Goal: Task Accomplishment & Management: Use online tool/utility

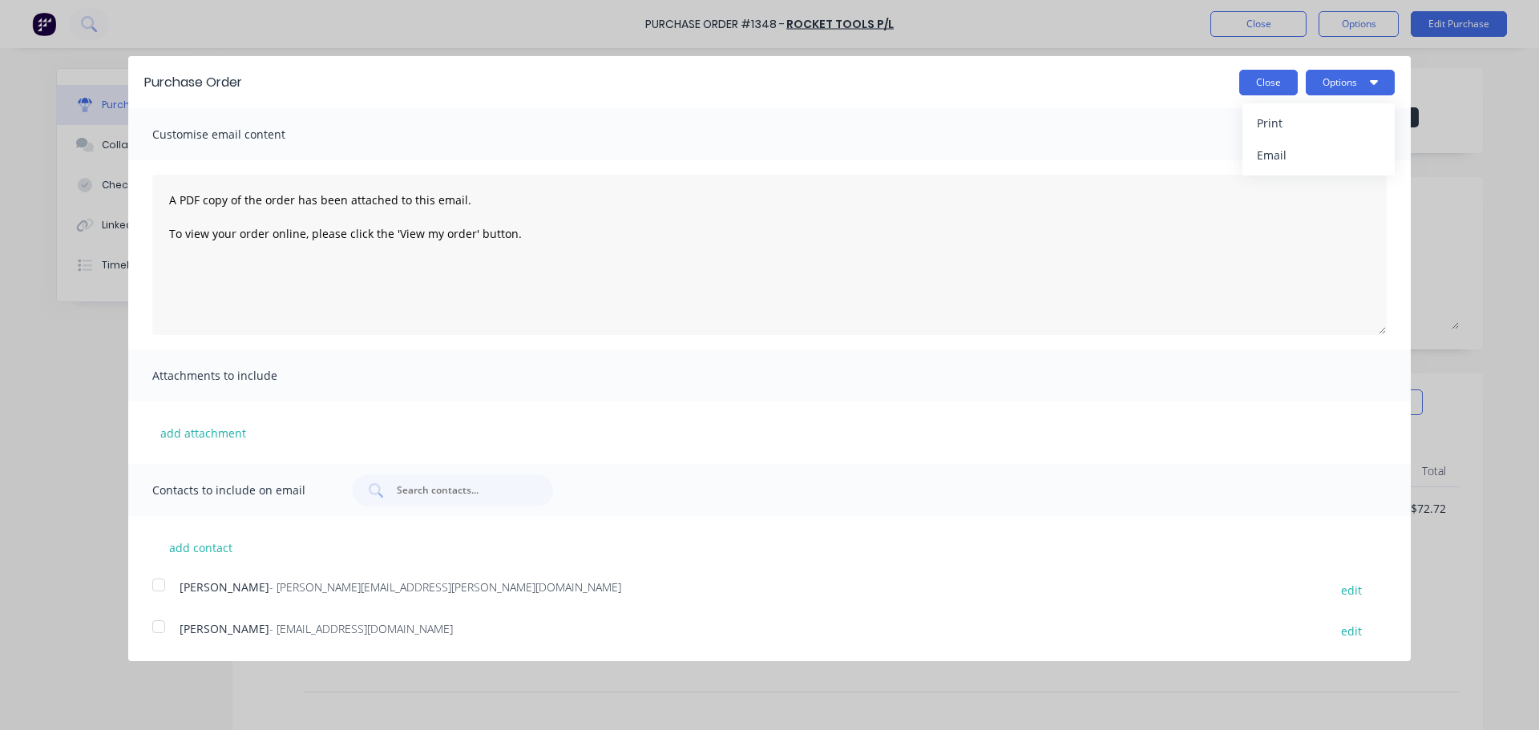
click at [1256, 87] on button "Close" at bounding box center [1268, 83] width 59 height 26
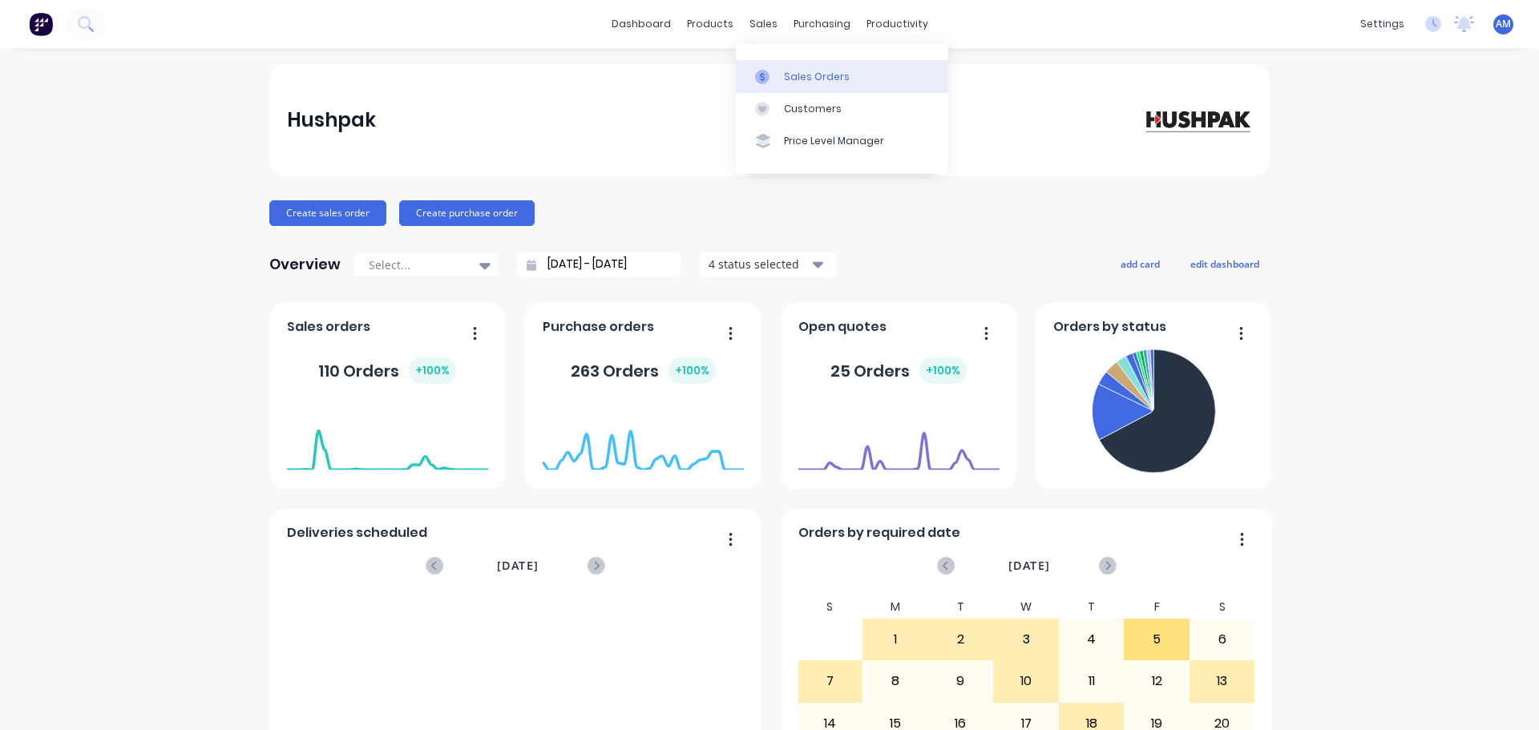
click at [800, 73] on div "Sales Orders" at bounding box center [817, 77] width 66 height 14
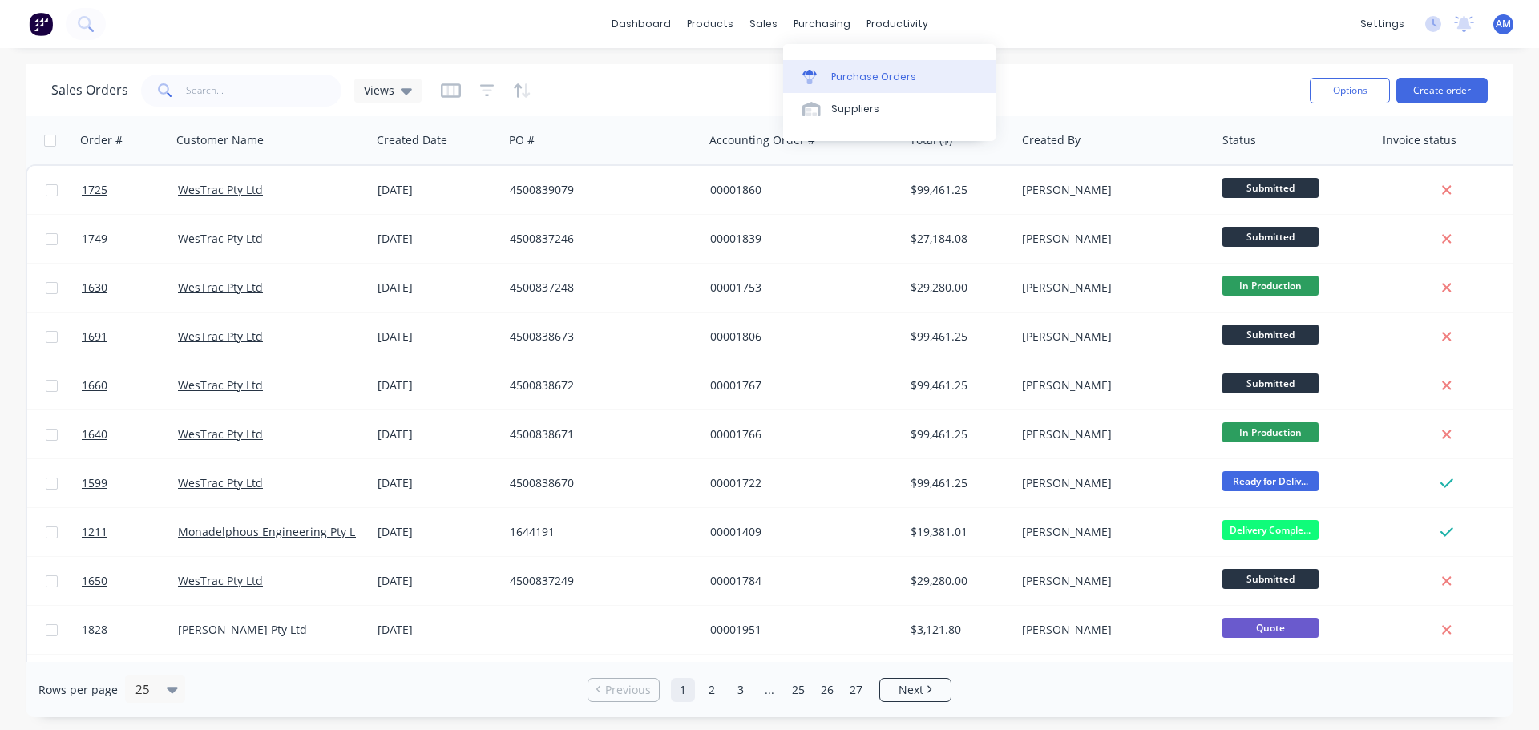
click at [857, 73] on div "Purchase Orders" at bounding box center [873, 77] width 85 height 14
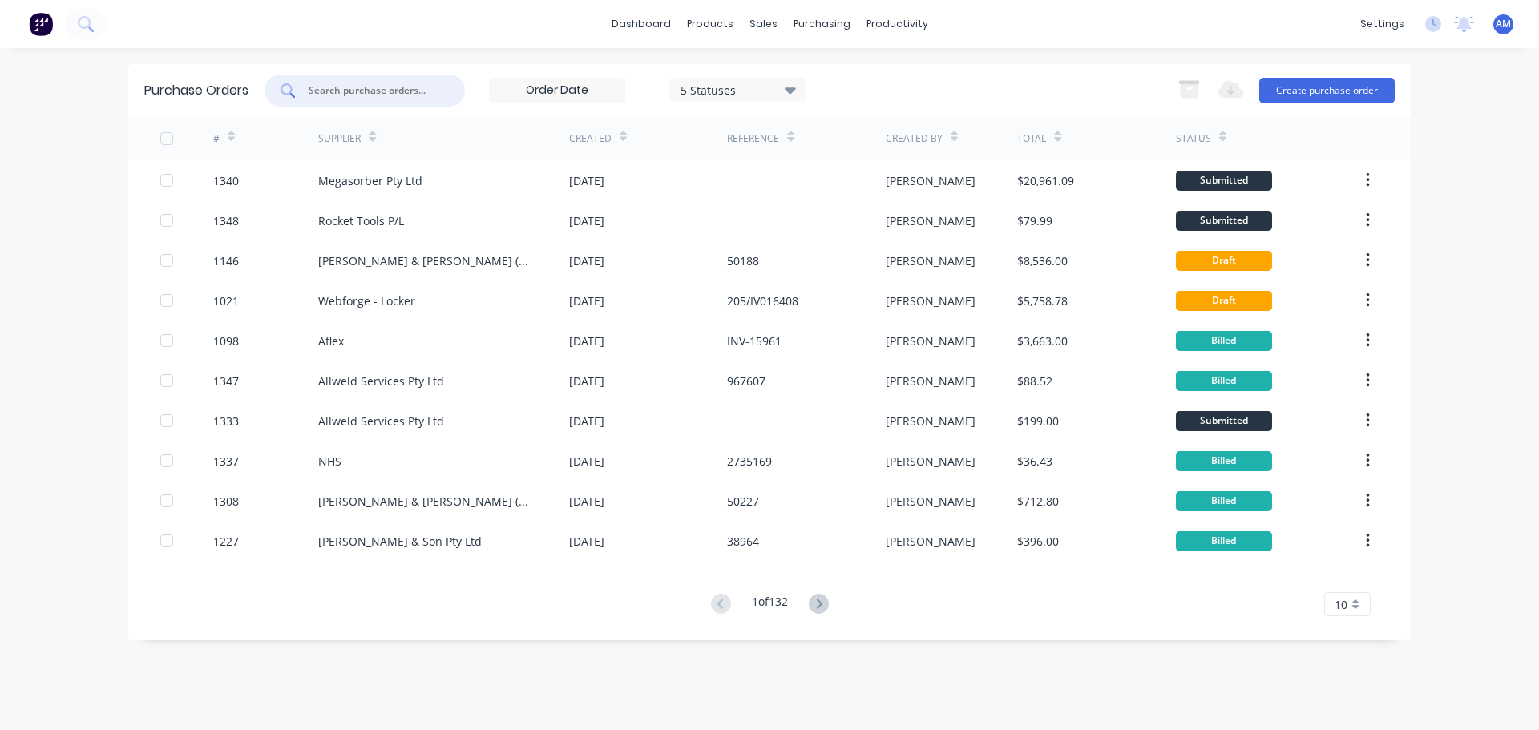
click at [352, 89] on input "text" at bounding box center [373, 91] width 133 height 16
type input "1037"
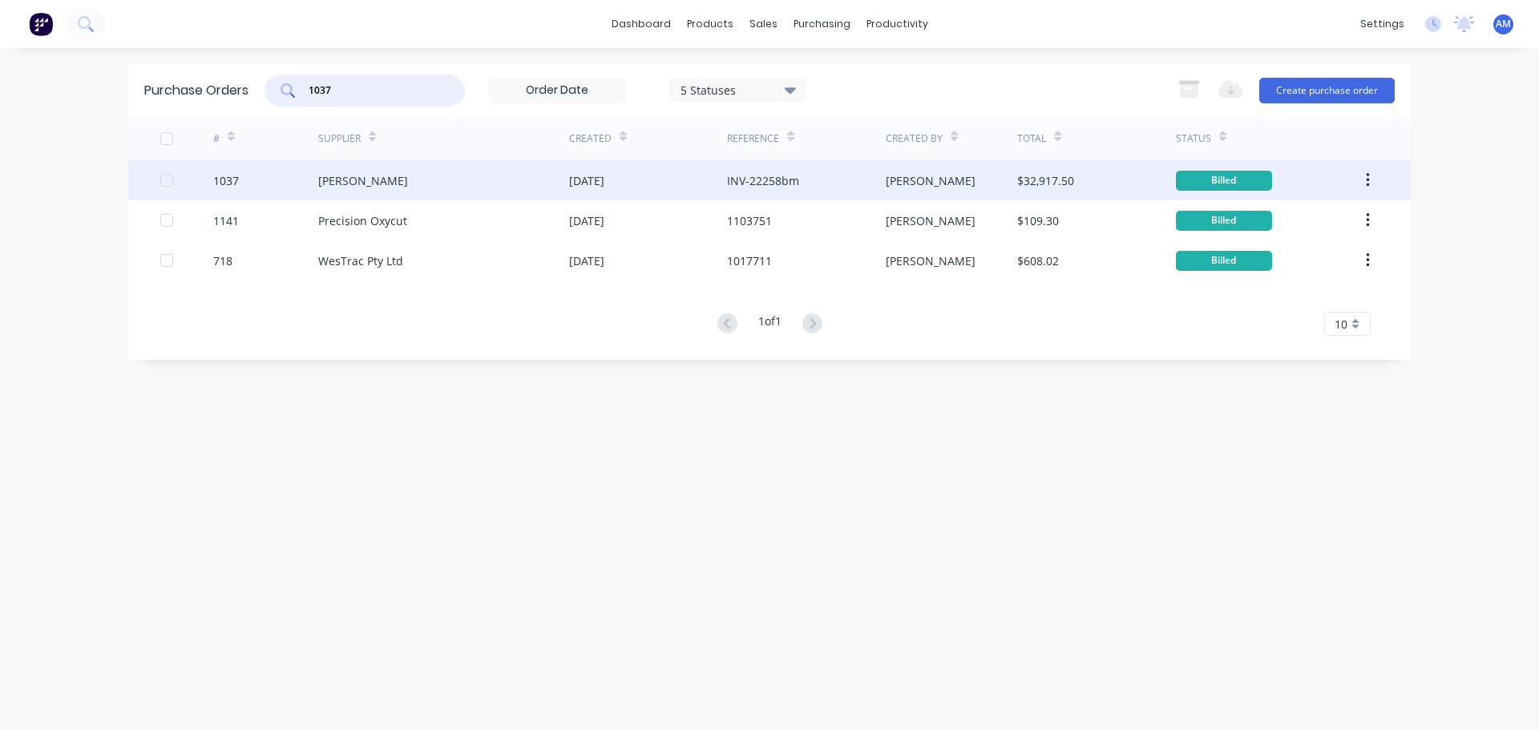
click at [390, 179] on div "[PERSON_NAME]" at bounding box center [363, 180] width 90 height 17
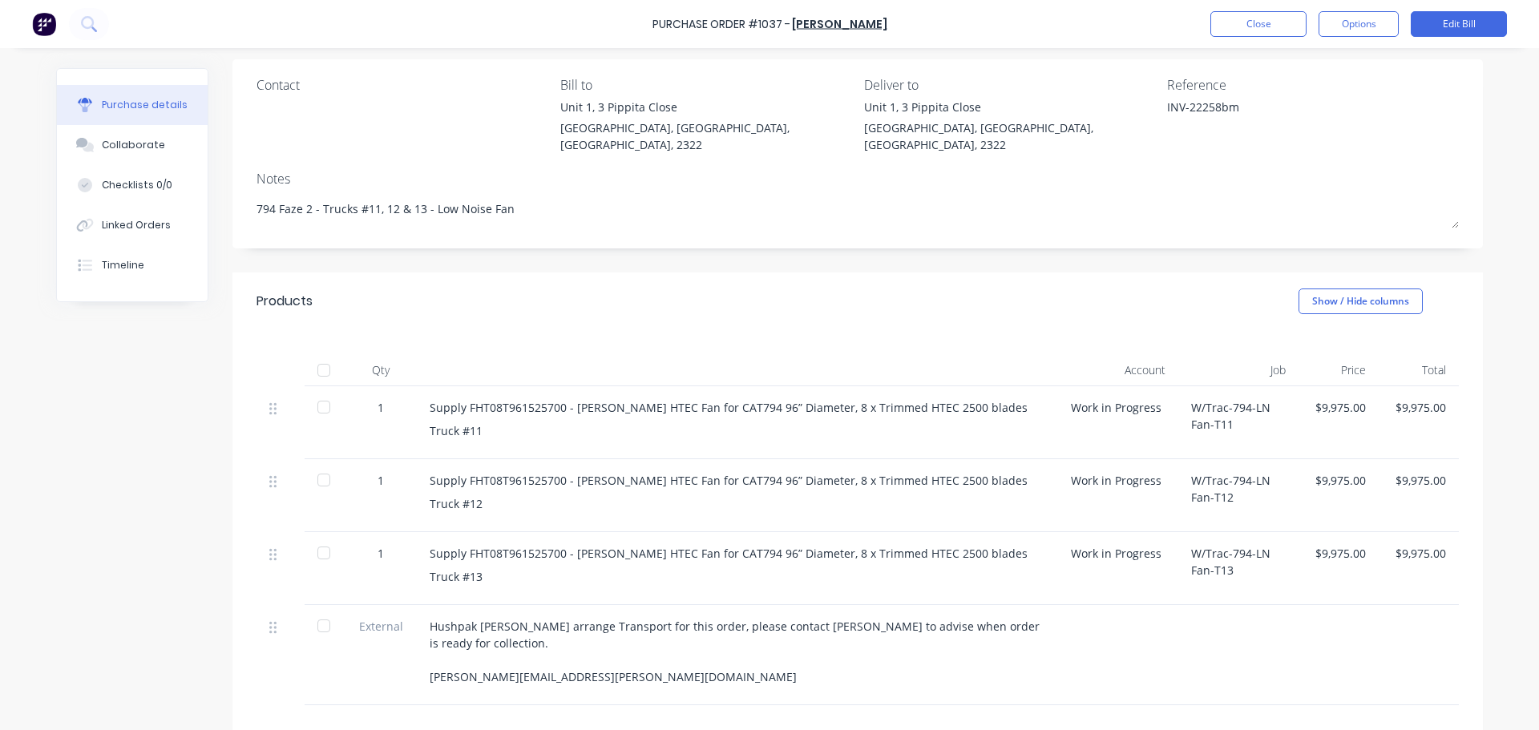
scroll to position [160, 0]
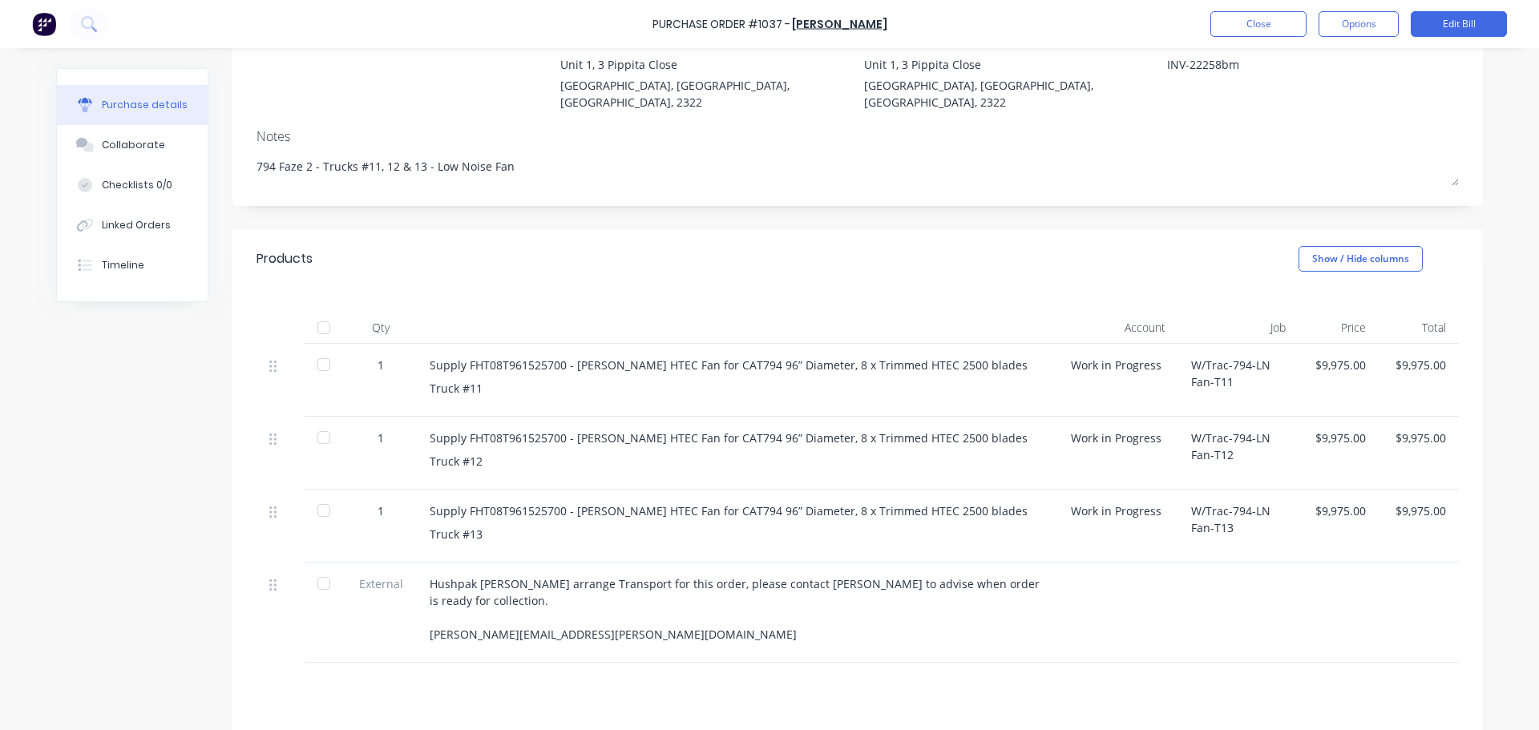
click at [320, 312] on div at bounding box center [324, 328] width 32 height 32
type textarea "x"
click at [1285, 30] on button "Close" at bounding box center [1258, 24] width 96 height 26
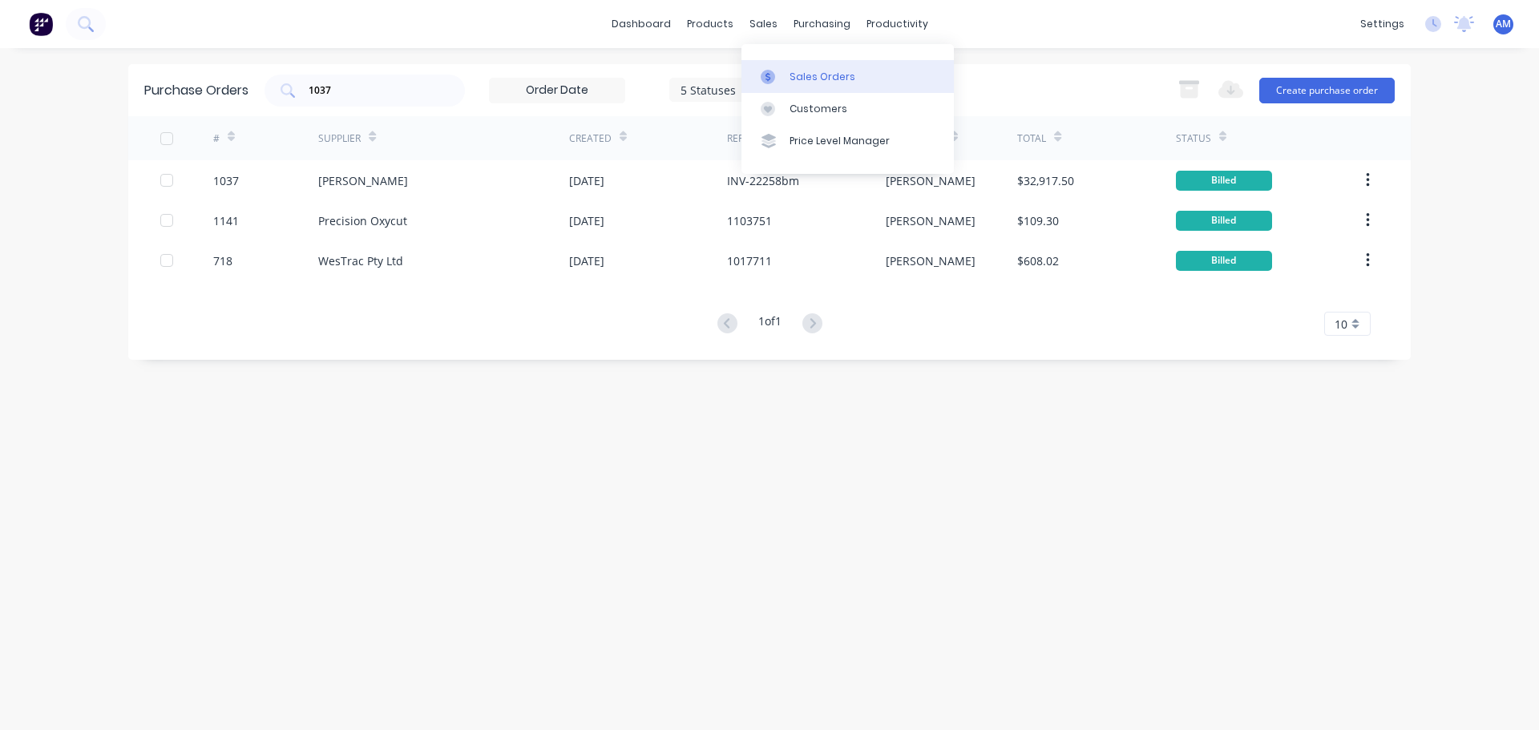
click at [811, 78] on div "Sales Orders" at bounding box center [822, 77] width 66 height 14
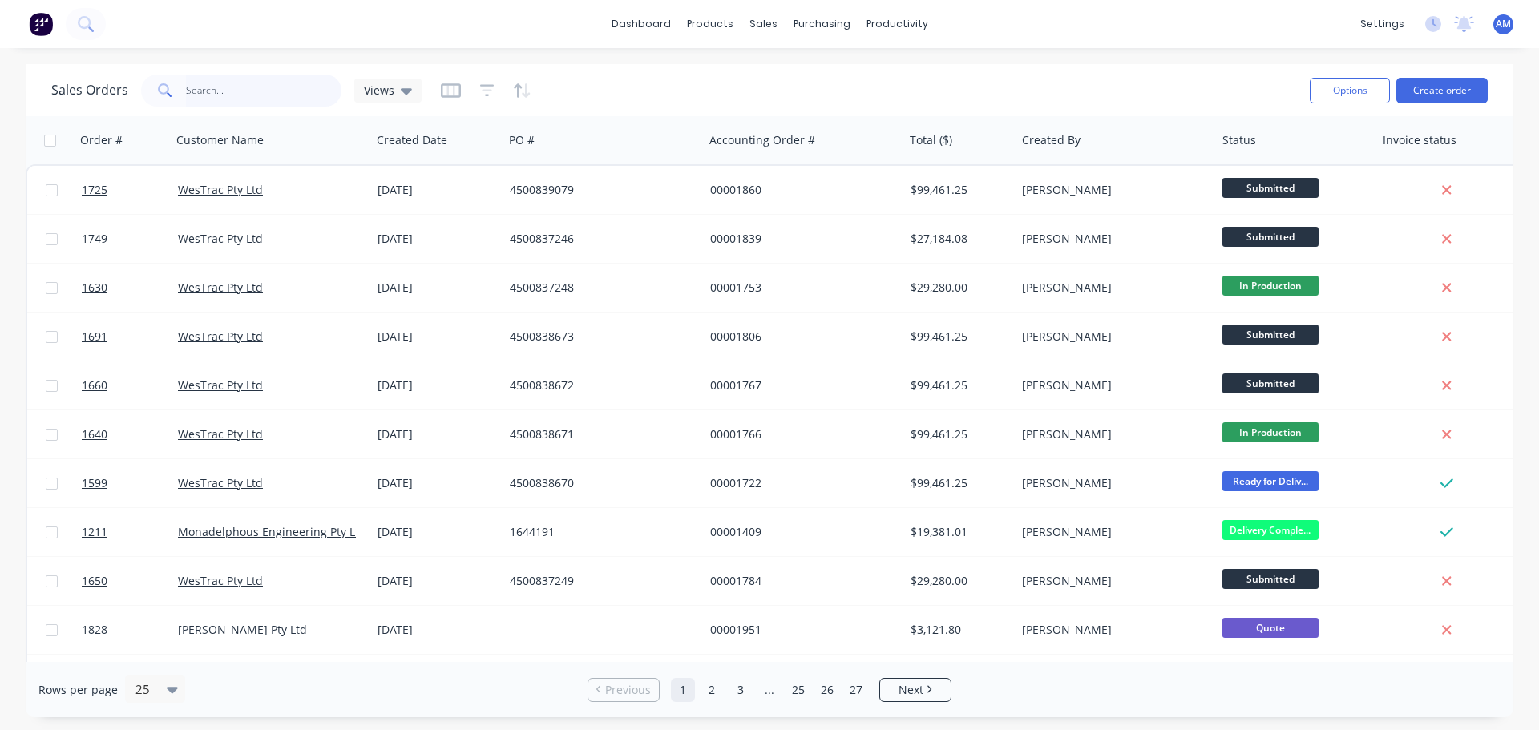
click at [260, 87] on input "text" at bounding box center [264, 91] width 156 height 32
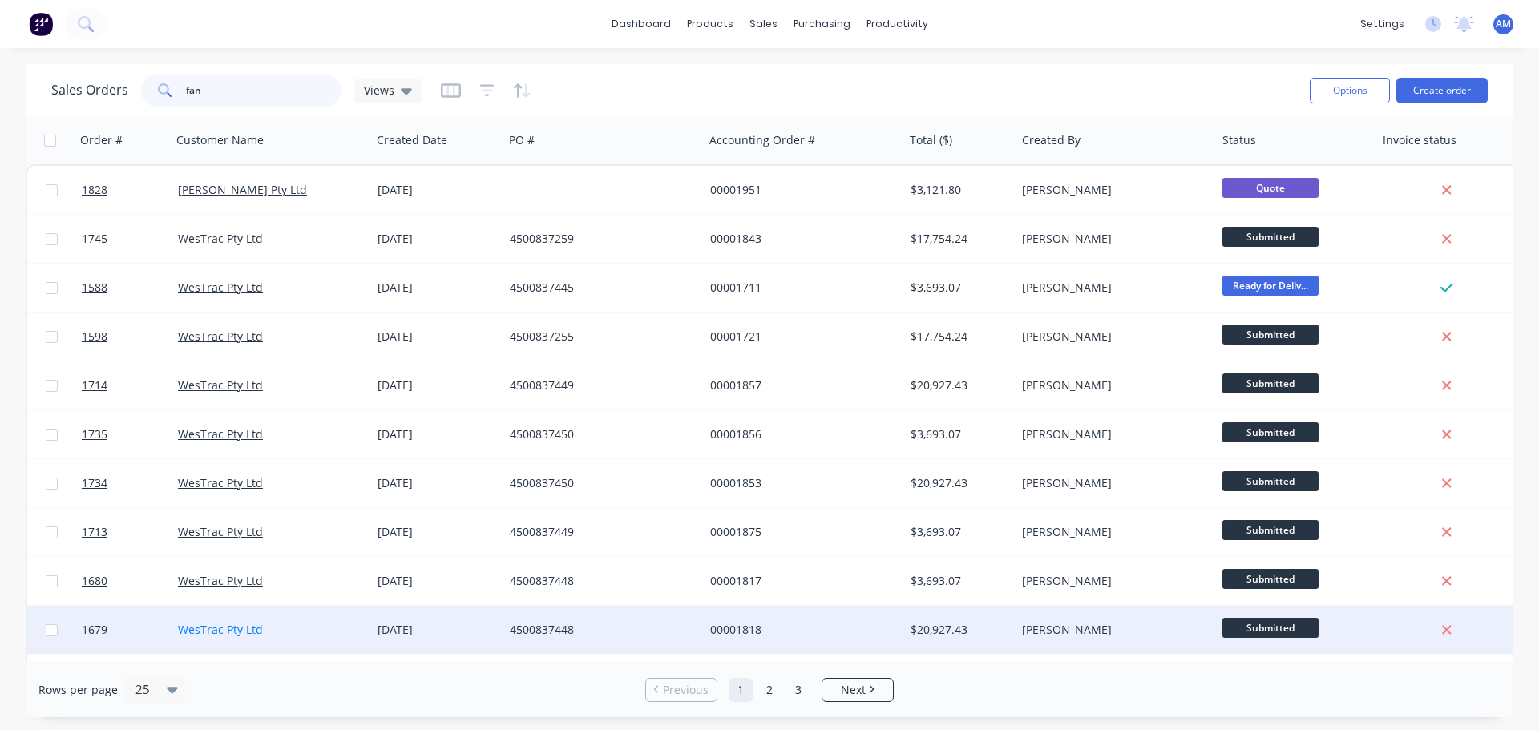
type input "fan"
click at [222, 625] on link "WesTrac Pty Ltd" at bounding box center [220, 629] width 85 height 15
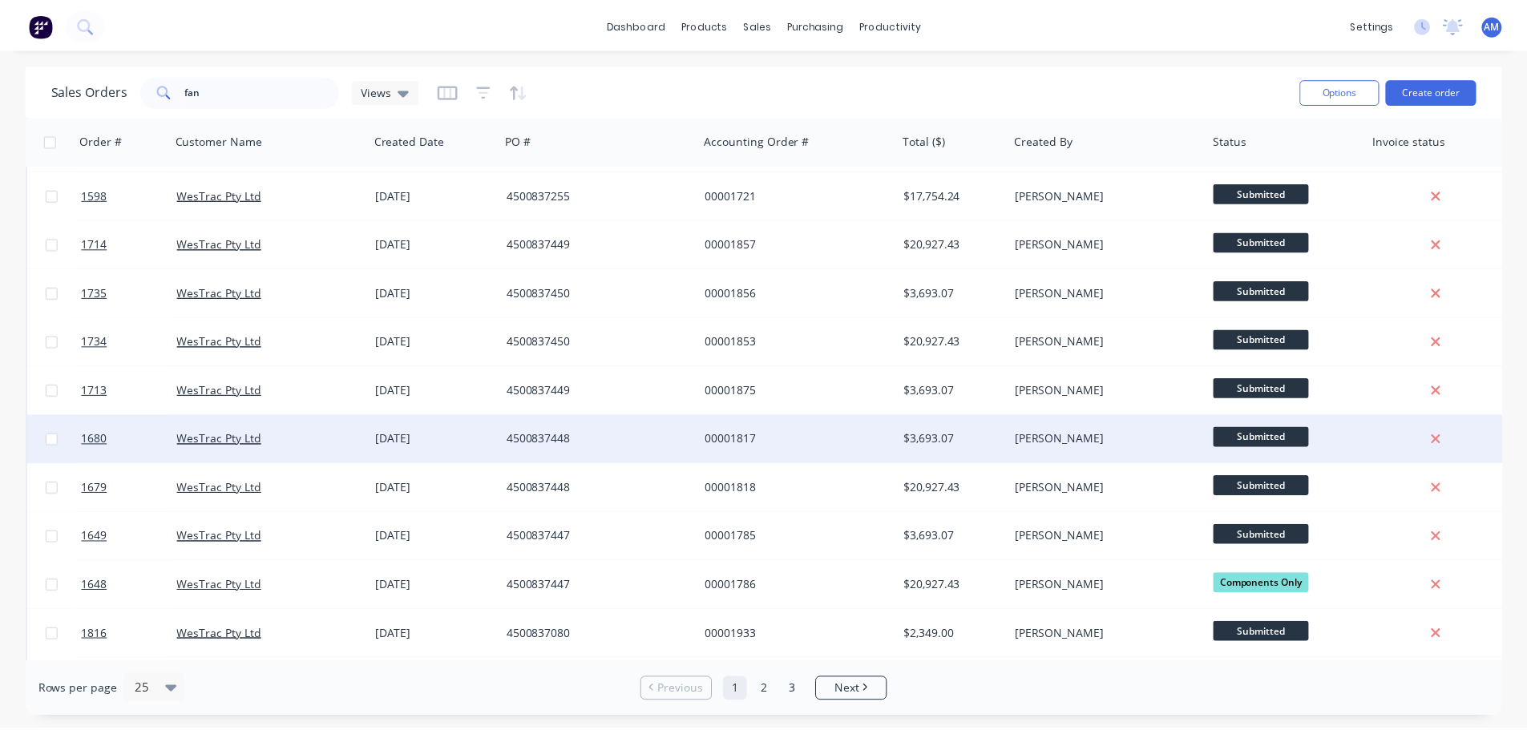
scroll to position [160, 0]
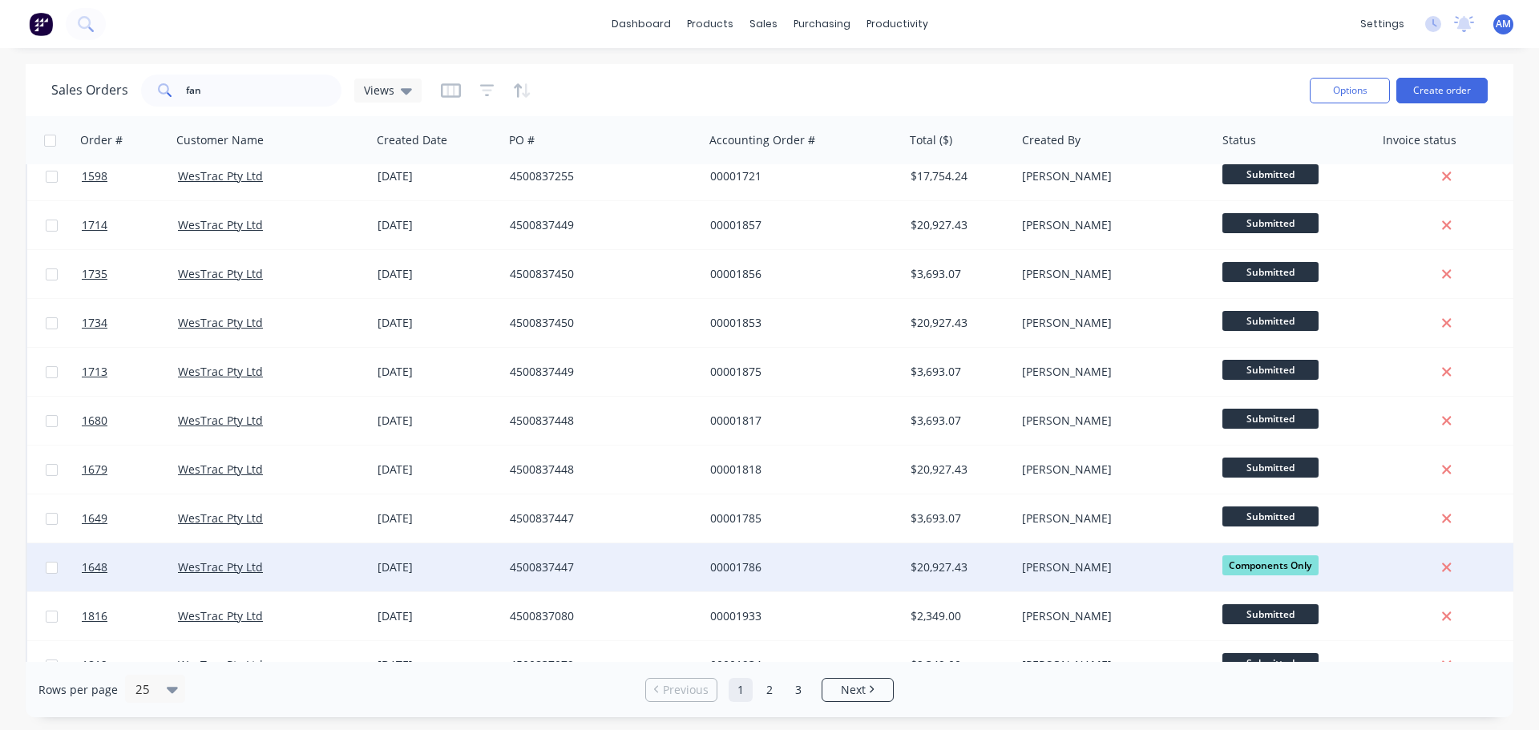
click at [534, 565] on div "4500837447" at bounding box center [599, 567] width 178 height 16
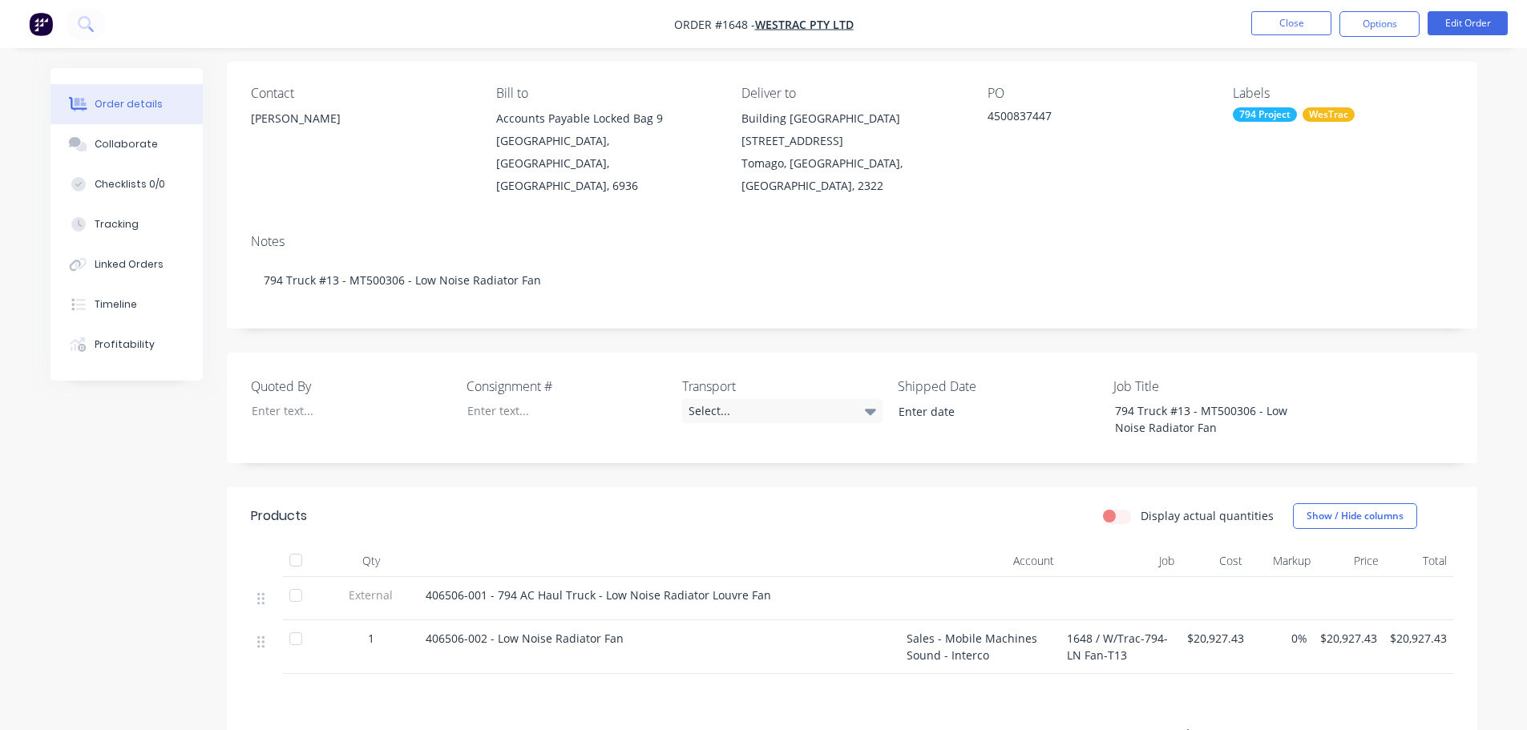
scroll to position [160, 0]
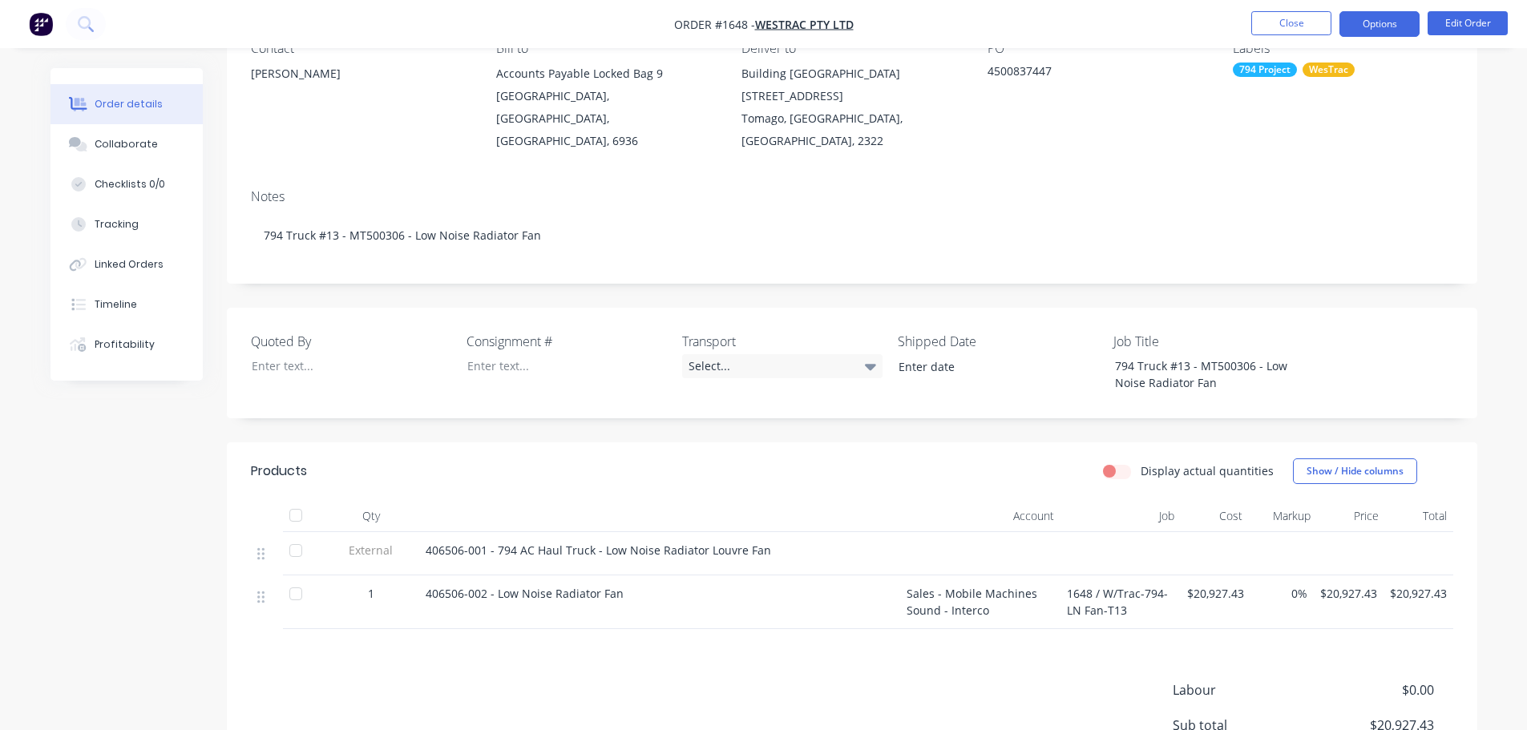
click at [1389, 30] on button "Options" at bounding box center [1379, 24] width 80 height 26
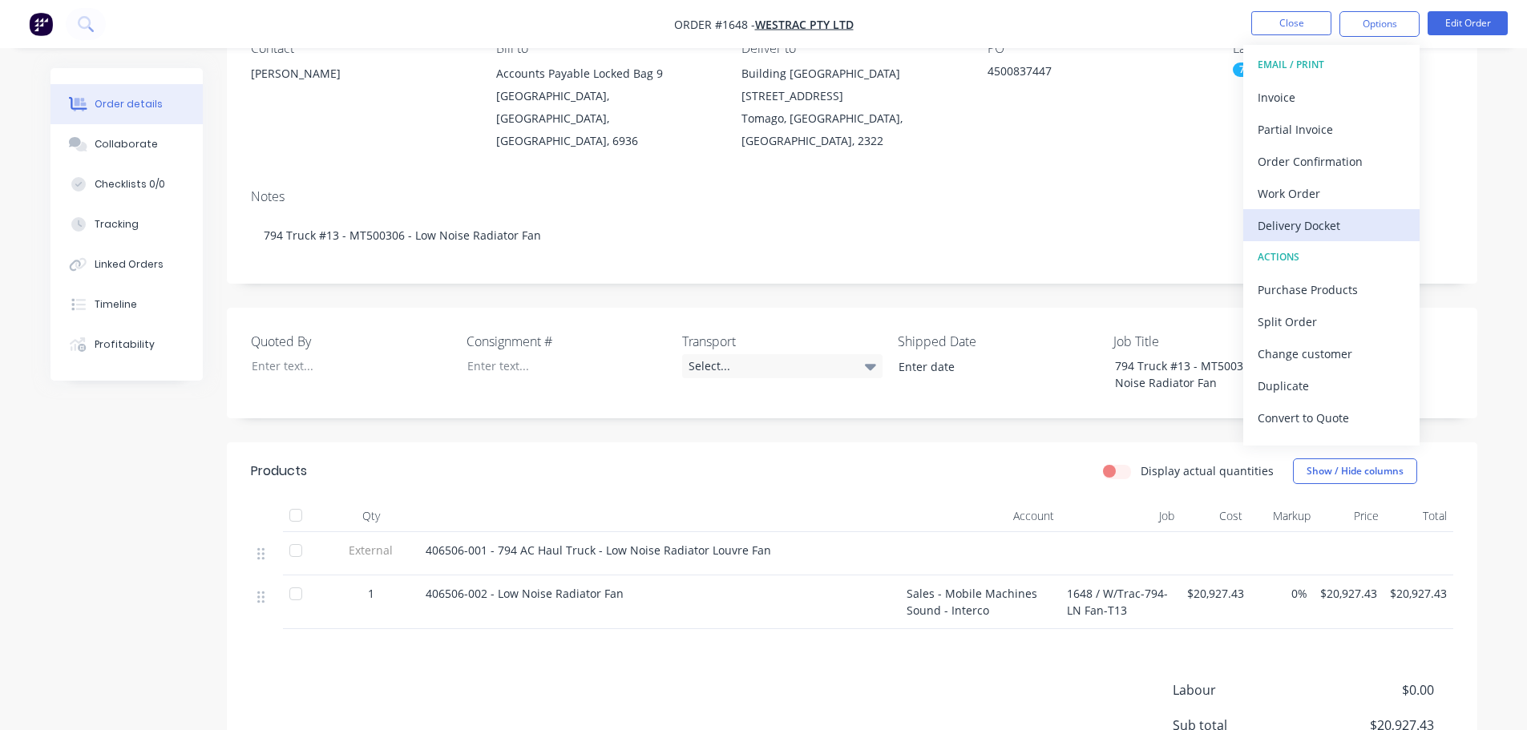
click at [1324, 225] on div "Delivery Docket" at bounding box center [1331, 225] width 147 height 23
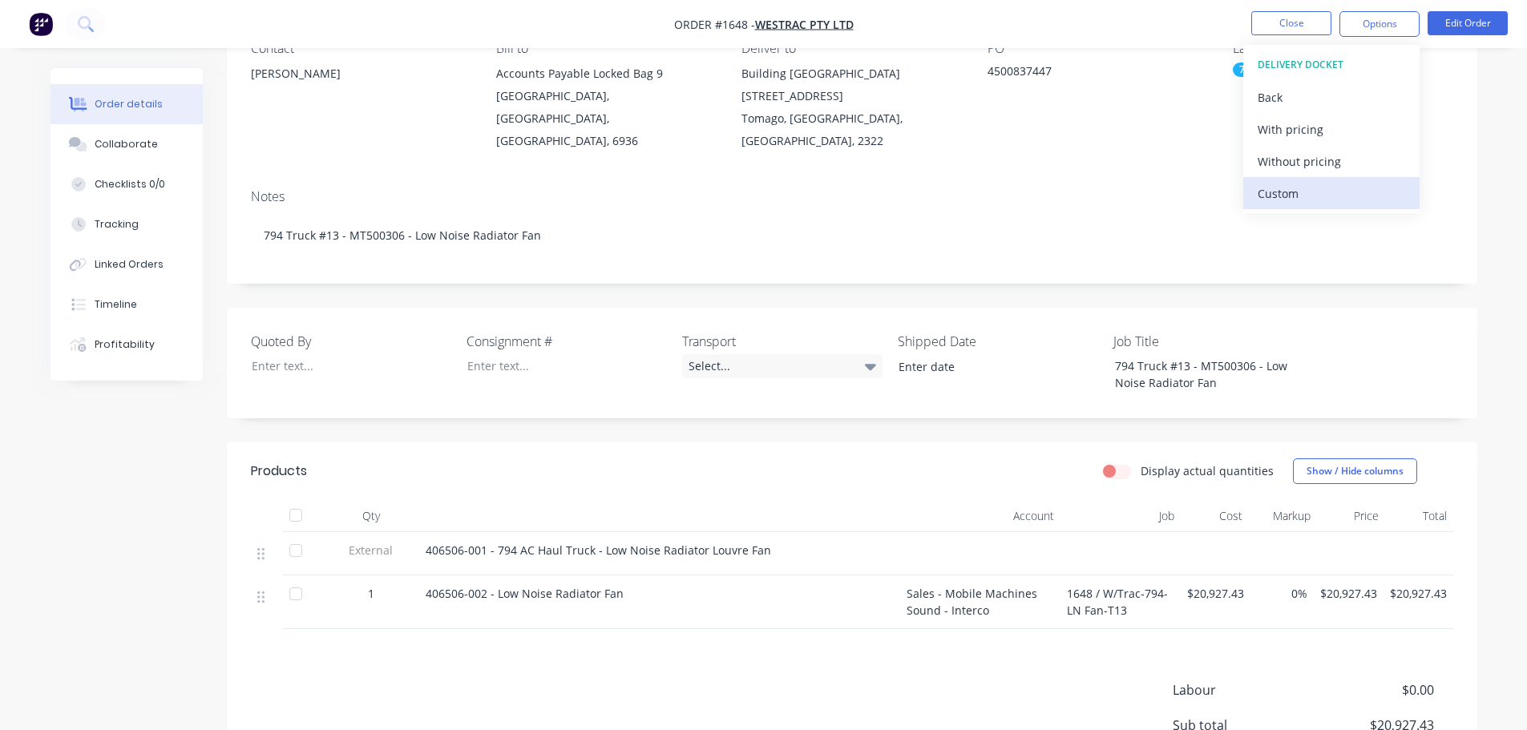
click at [1315, 196] on div "Custom" at bounding box center [1331, 193] width 147 height 23
click at [1318, 161] on div "Without pricing" at bounding box center [1331, 161] width 147 height 23
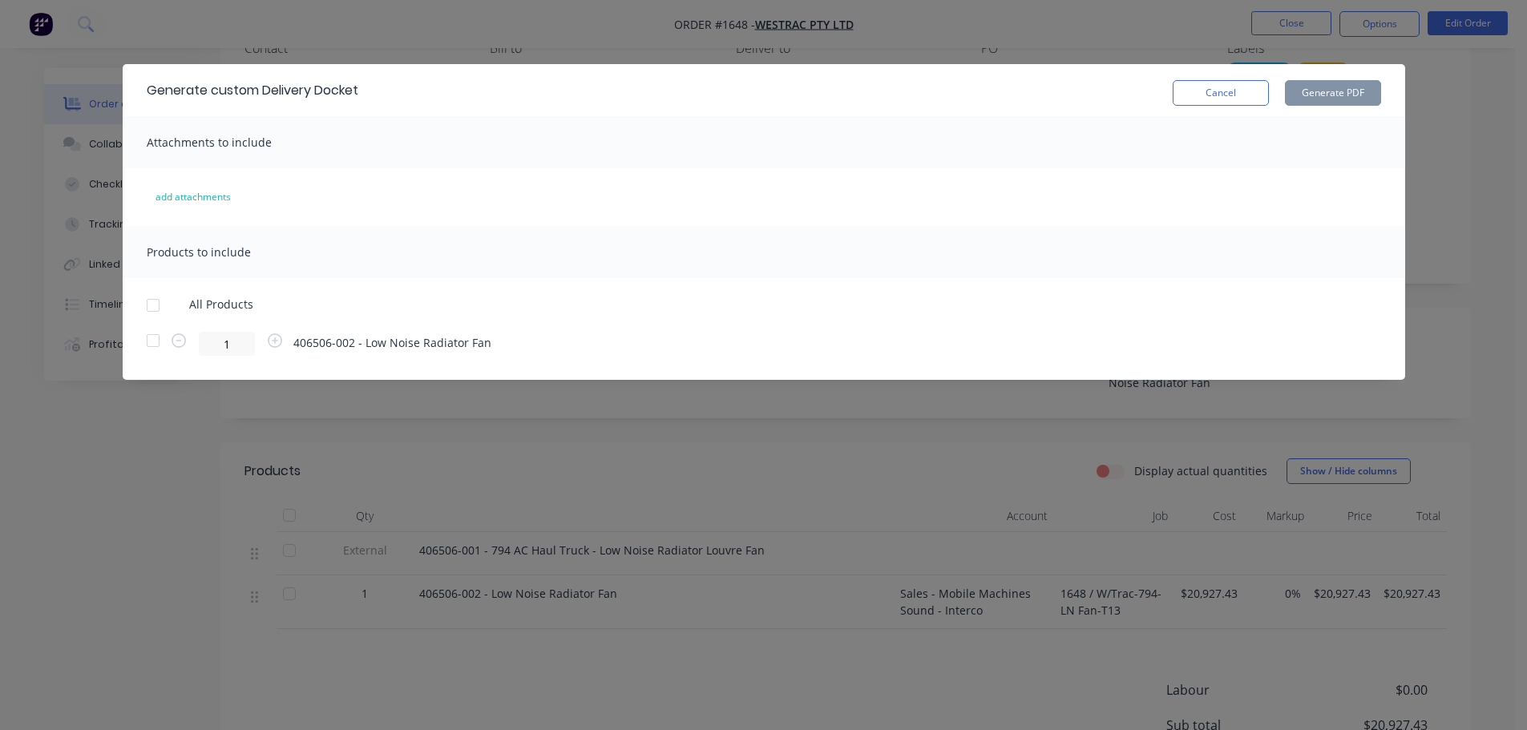
click at [150, 307] on div at bounding box center [153, 305] width 32 height 32
click at [1334, 95] on button "Generate PDF" at bounding box center [1333, 93] width 96 height 26
click at [1185, 94] on button "Cancel" at bounding box center [1221, 93] width 96 height 26
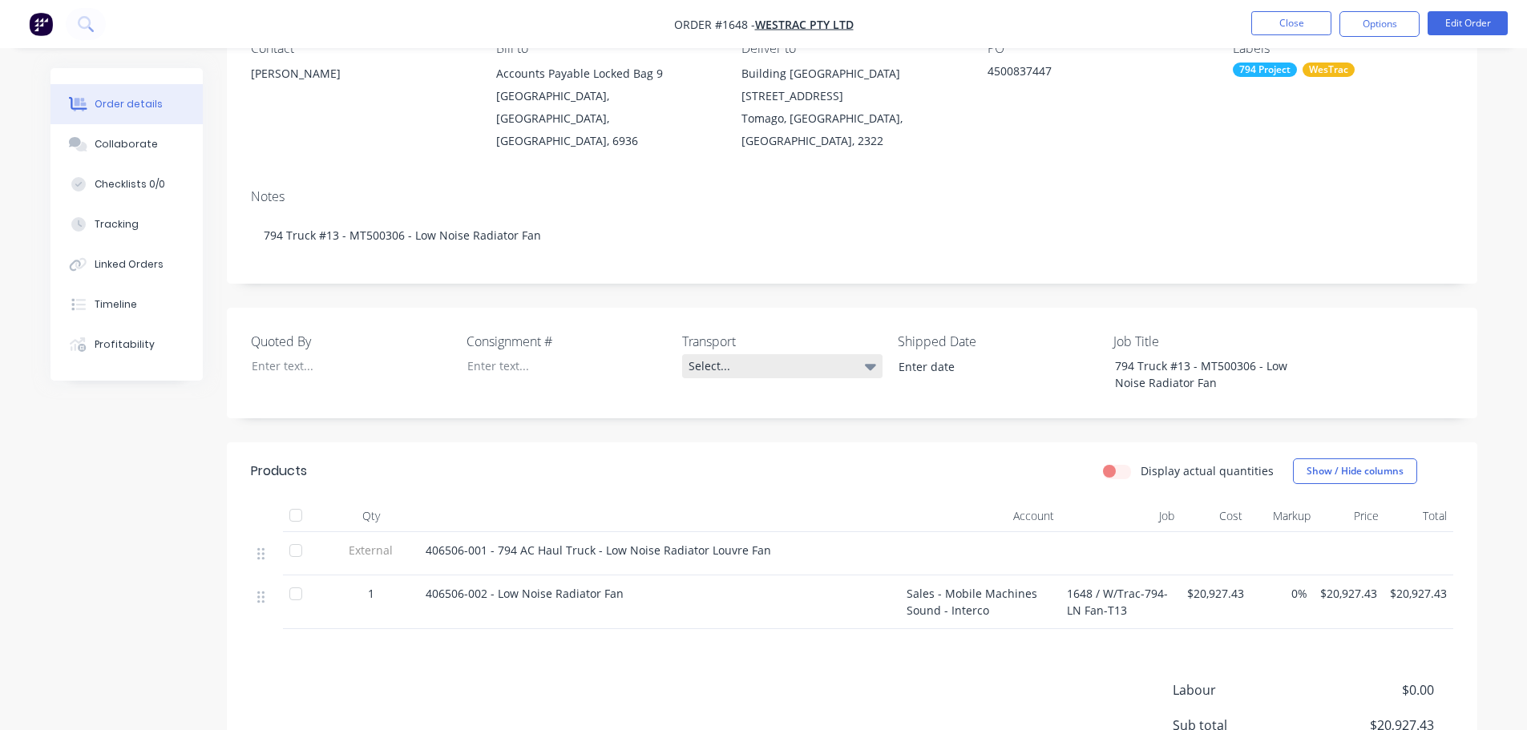
click at [733, 354] on div "Select..." at bounding box center [782, 366] width 200 height 24
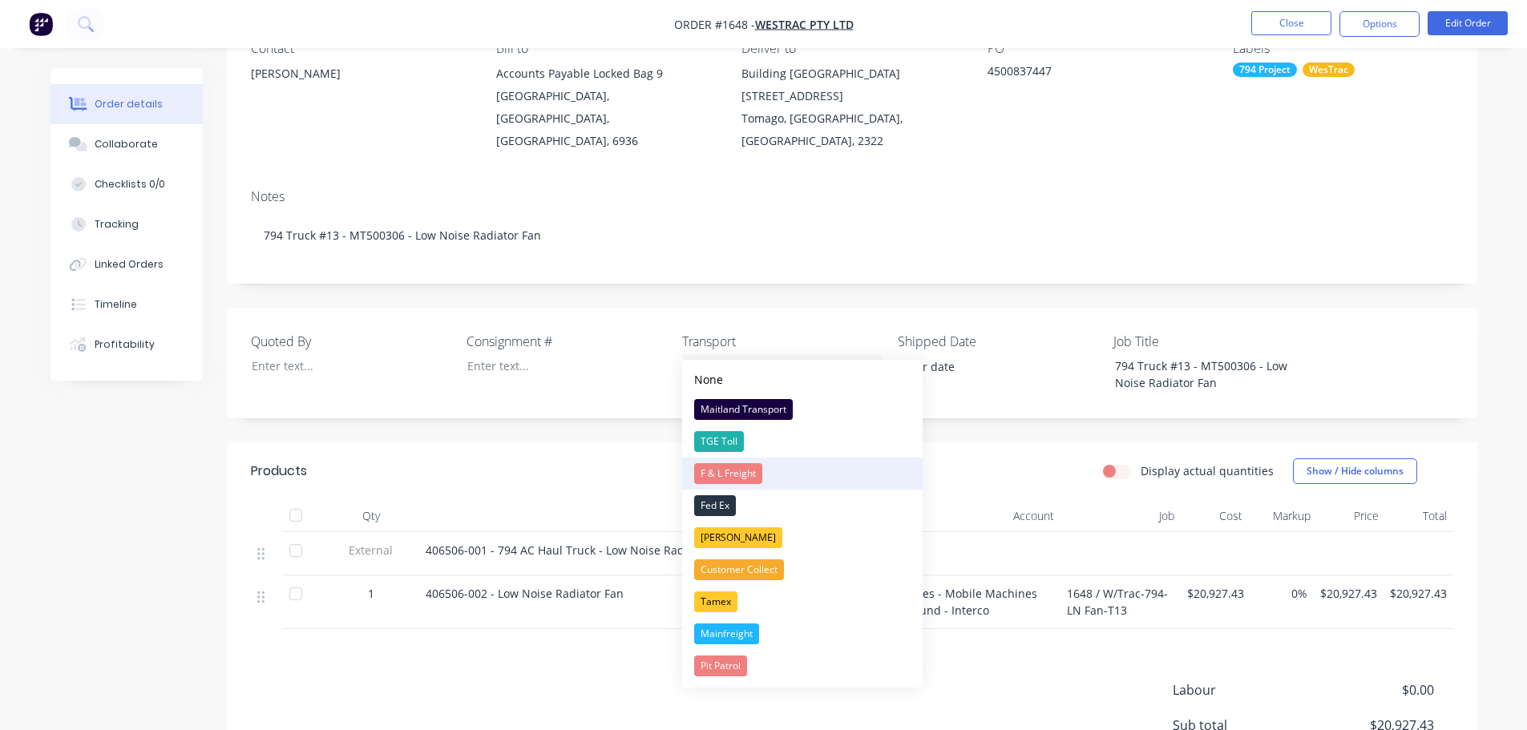
click at [739, 474] on div "F & L Freight" at bounding box center [728, 473] width 68 height 21
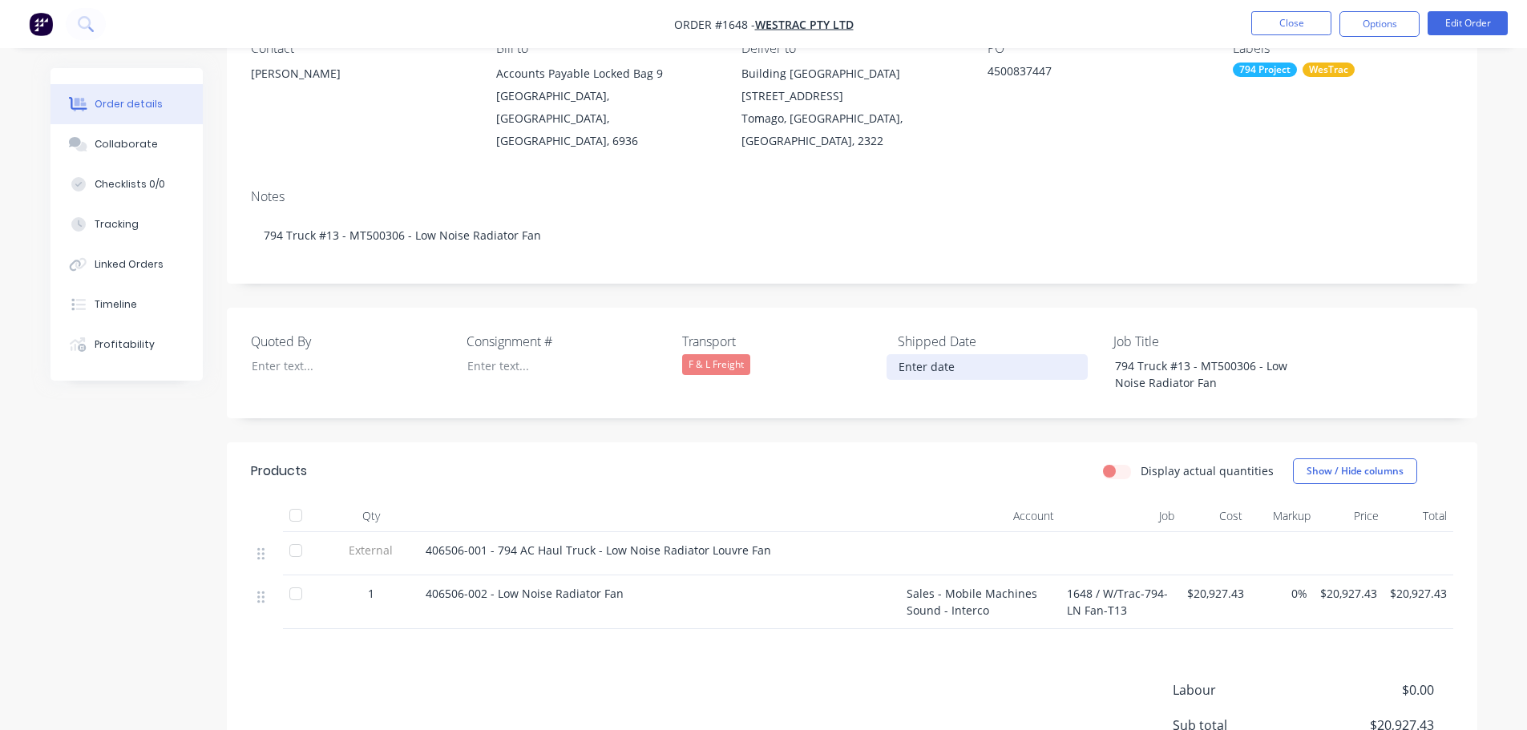
click at [943, 355] on input at bounding box center [987, 367] width 200 height 24
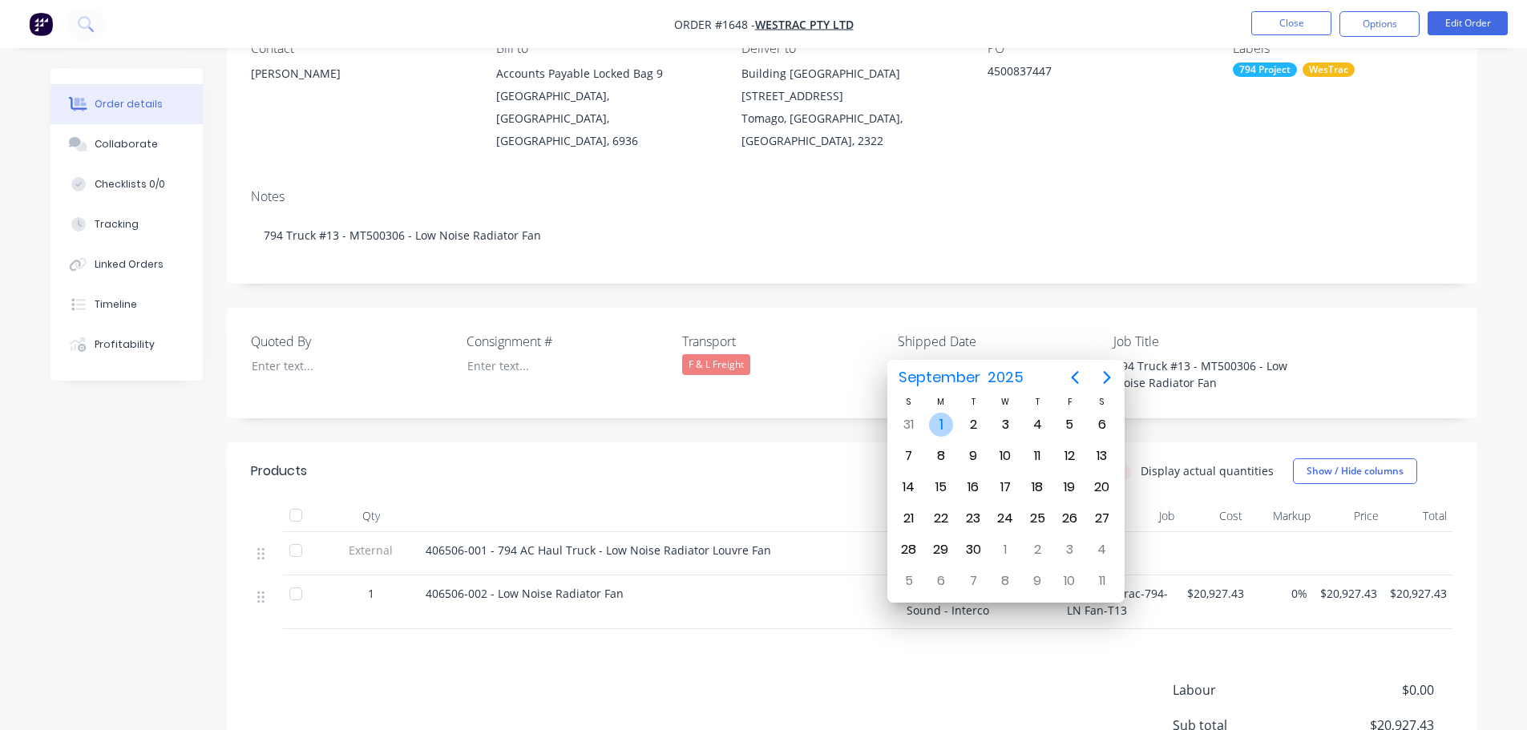
click at [935, 431] on div "1" at bounding box center [941, 425] width 24 height 24
type input "[DATE]"
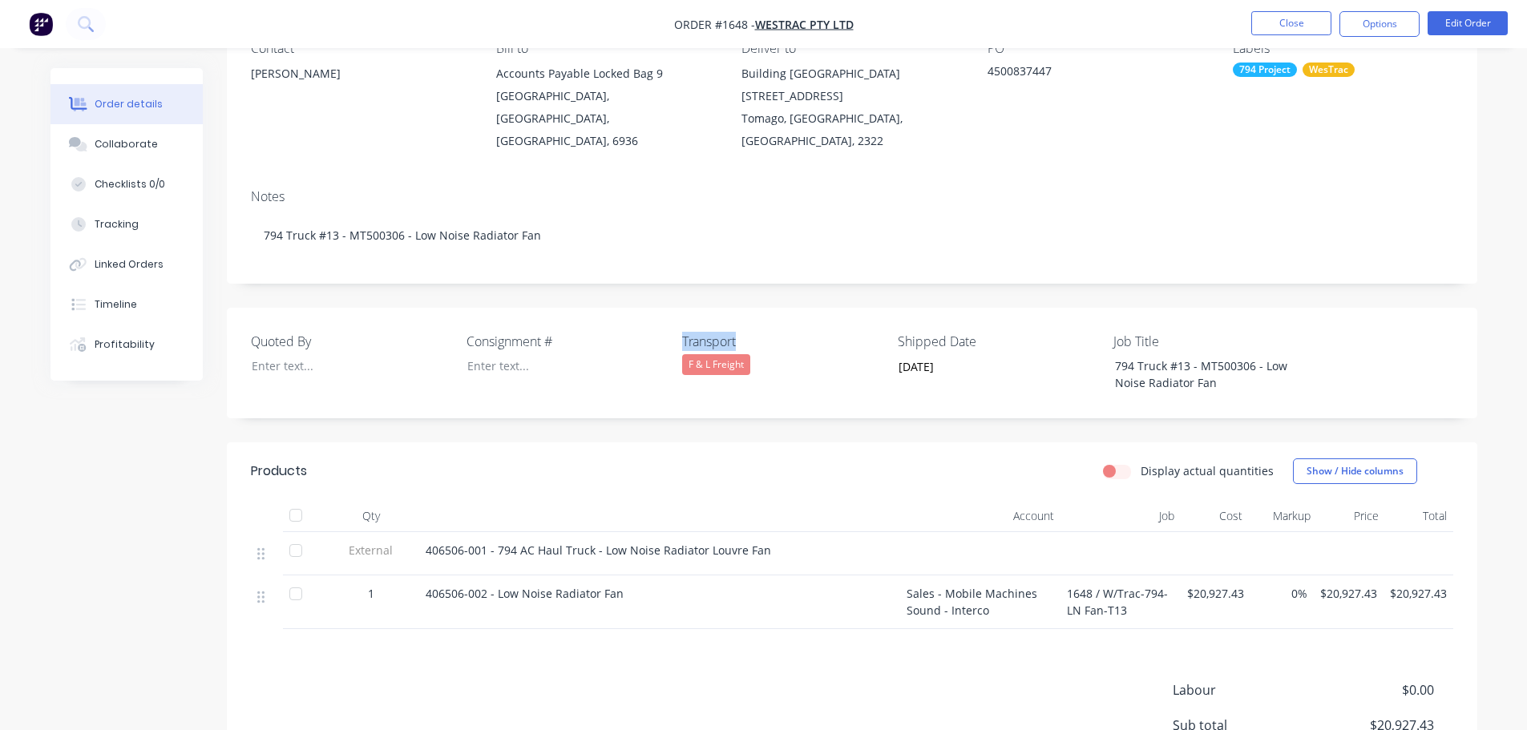
drag, startPoint x: 764, startPoint y: 313, endPoint x: 675, endPoint y: 316, distance: 89.0
click at [675, 316] on div "Quoted By Consignment # Transport F & L Freight Shipped Date [DATE] Job Title 7…" at bounding box center [852, 363] width 1250 height 111
copy label "Transport"
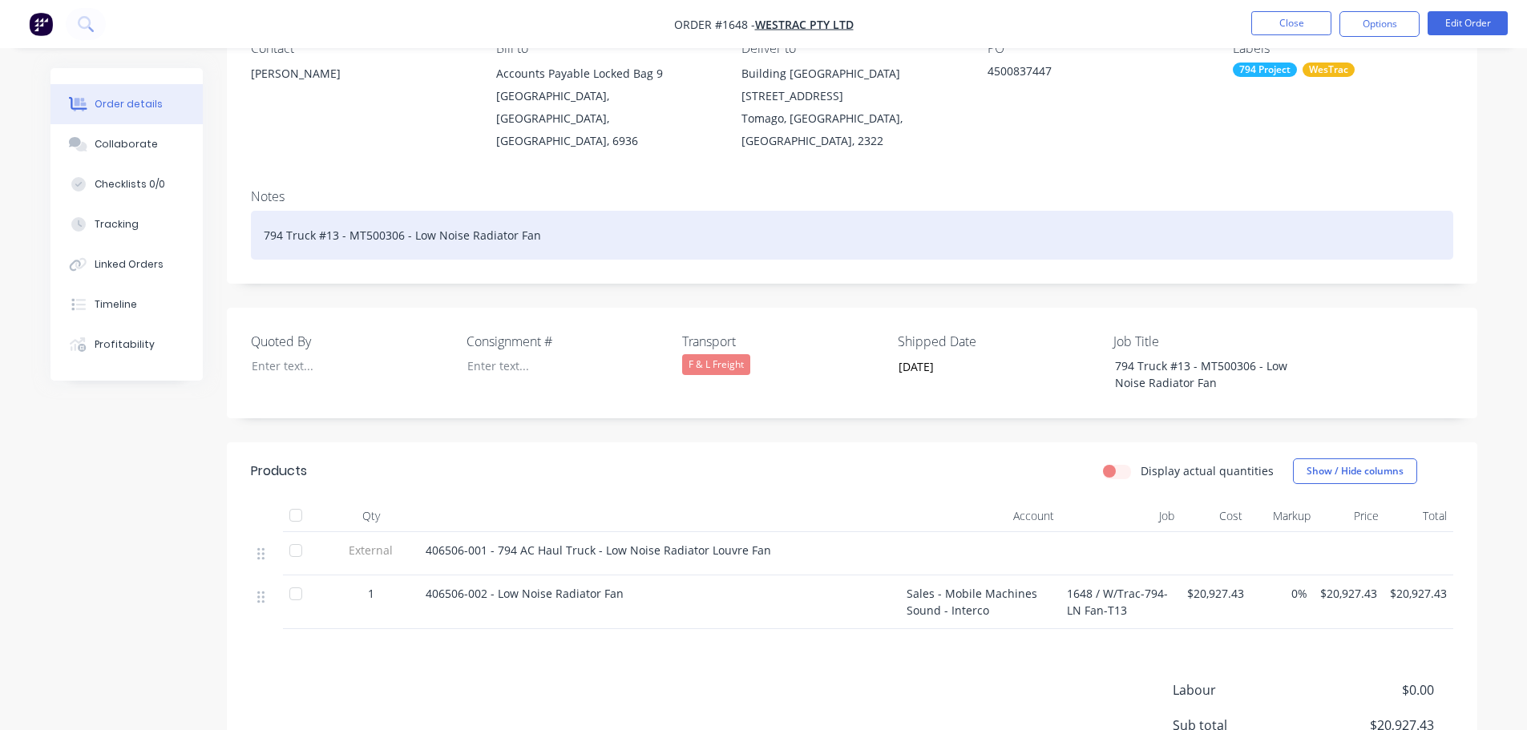
drag, startPoint x: 563, startPoint y: 200, endPoint x: 562, endPoint y: 219, distance: 19.3
click at [563, 211] on div "794 Truck #13 - MT500306 - Low Noise Radiator Fan" at bounding box center [852, 235] width 1202 height 49
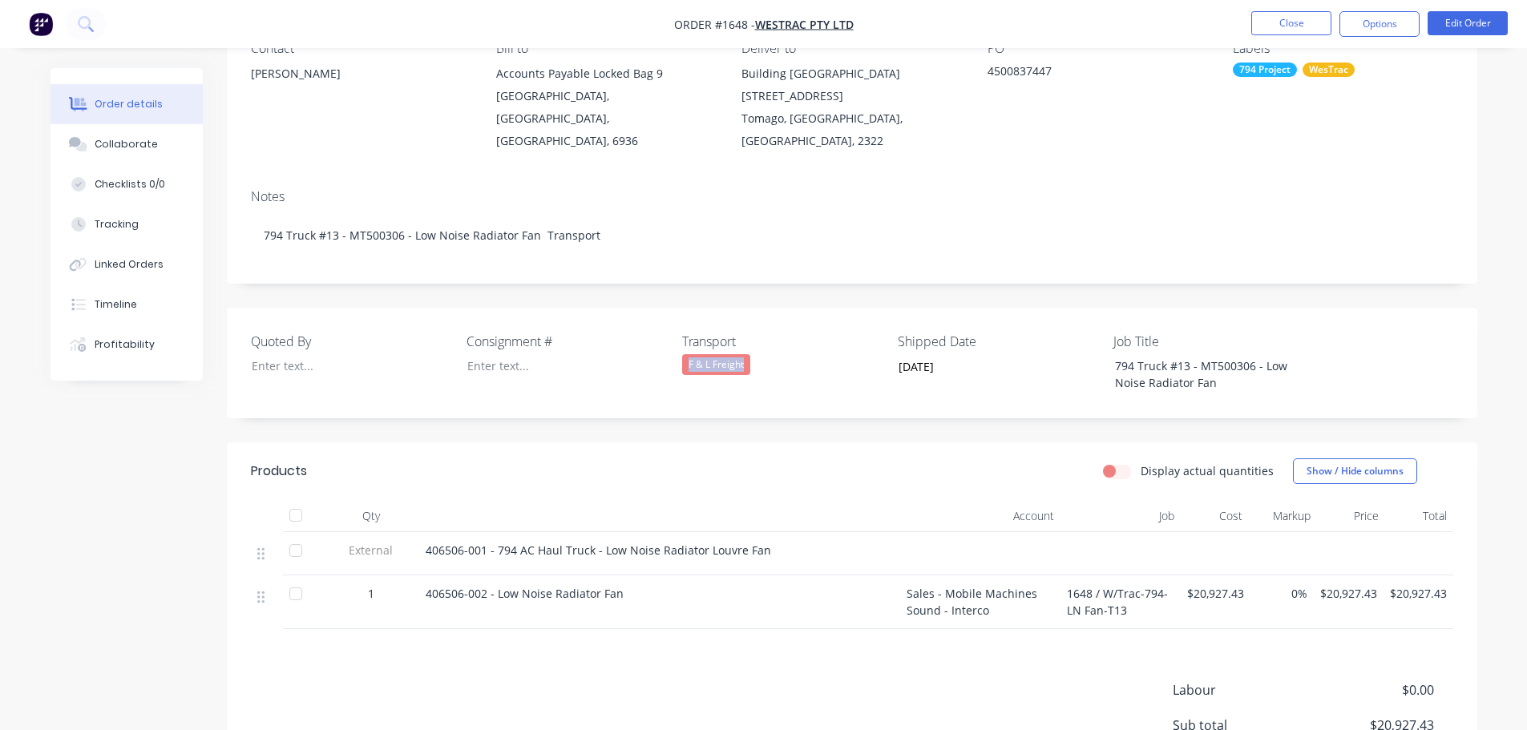
drag, startPoint x: 750, startPoint y: 348, endPoint x: 676, endPoint y: 345, distance: 73.8
click at [676, 345] on div "Quoted By Consignment # Transport F & L Freight Shipped Date [DATE] Job Title 7…" at bounding box center [852, 363] width 1250 height 111
copy div "F & L Freight"
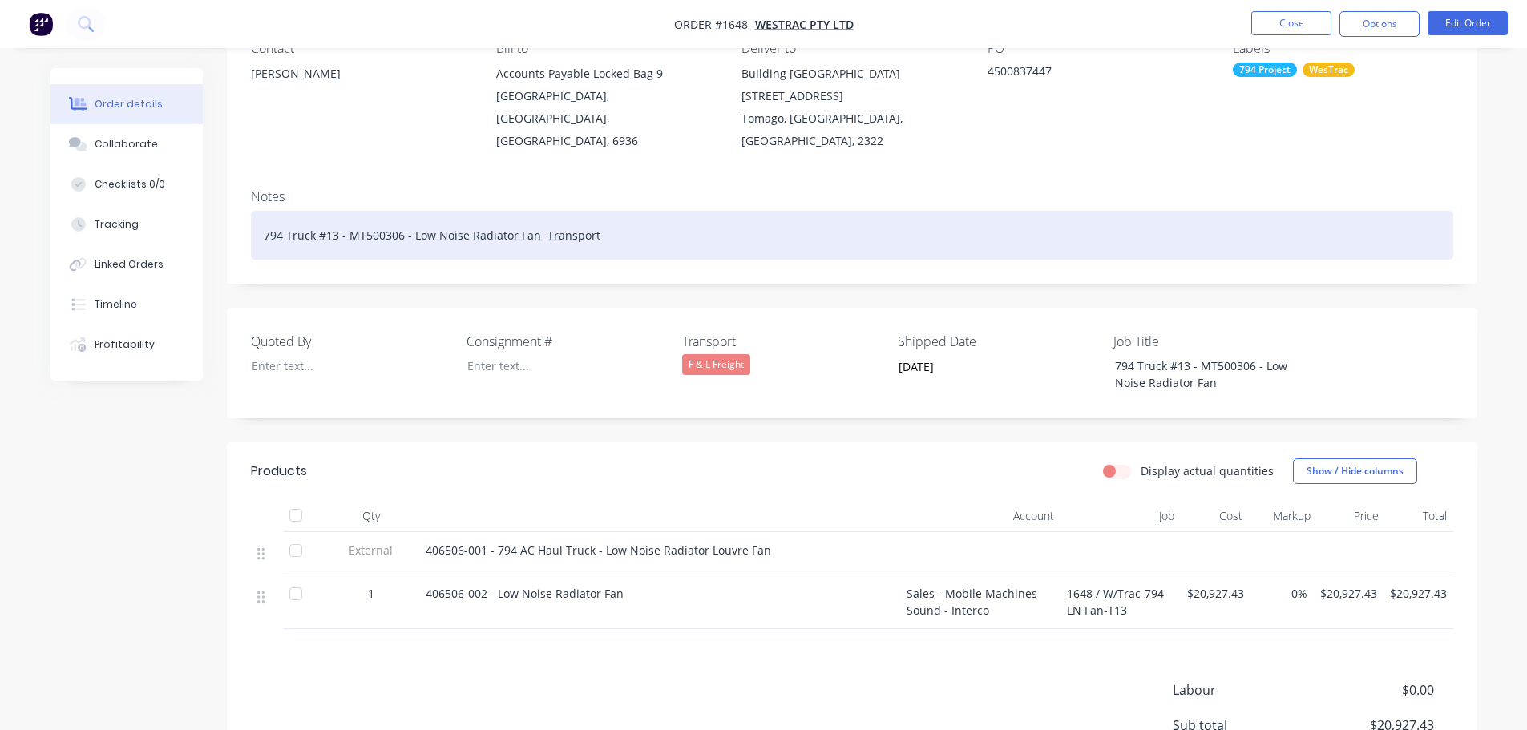
click at [616, 216] on div "794 Truck #13 - MT500306 - Low Noise Radiator Fan Transport" at bounding box center [852, 235] width 1202 height 49
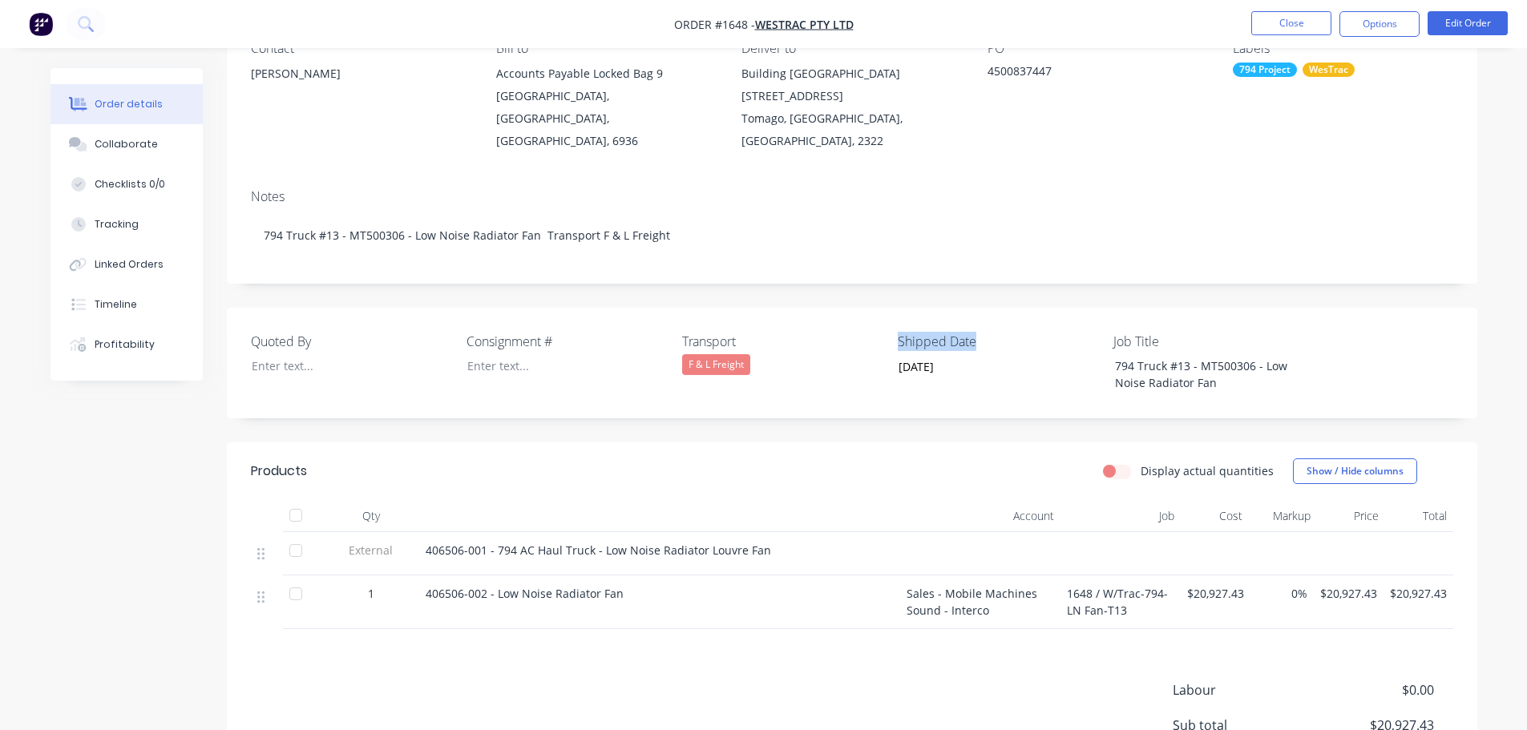
drag, startPoint x: 974, startPoint y: 320, endPoint x: 890, endPoint y: 318, distance: 84.2
click at [890, 318] on div "Quoted By Consignment # Transport F & L Freight Shipped Date [DATE] Job Title 7…" at bounding box center [852, 363] width 1250 height 111
copy label "Shipped Date"
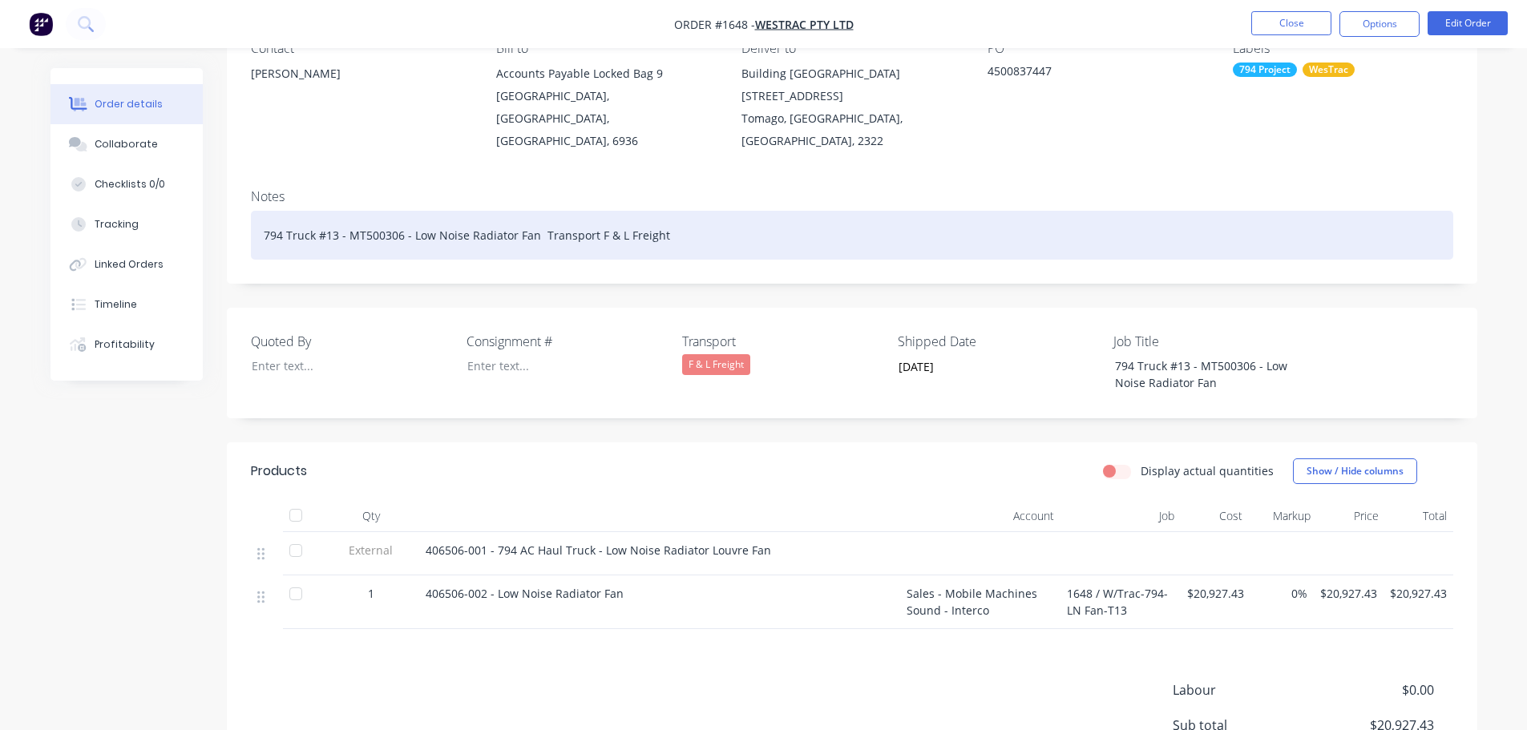
click at [679, 211] on div "794 Truck #13 - MT500306 - Low Noise Radiator Fan Transport F & L Freight" at bounding box center [852, 235] width 1202 height 49
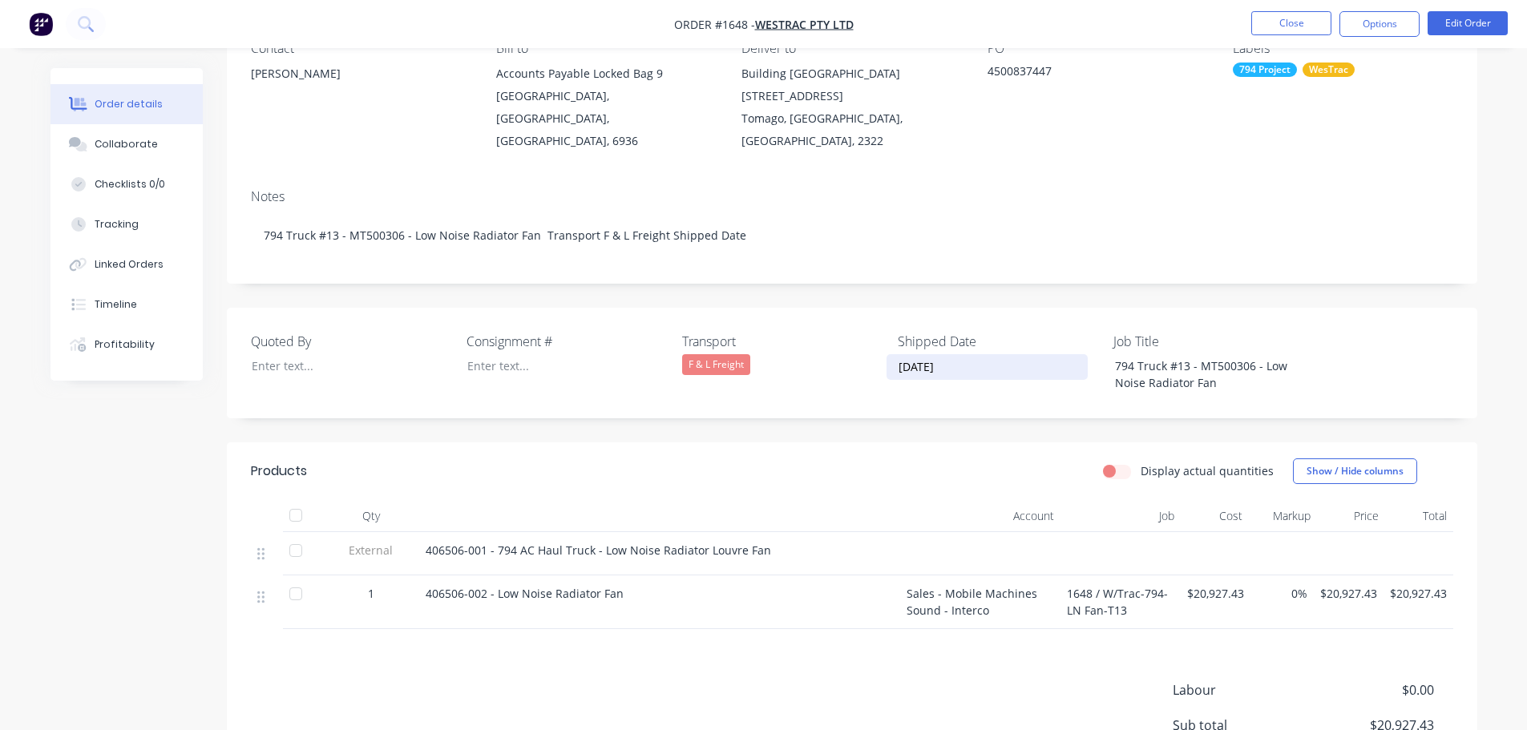
drag, startPoint x: 975, startPoint y: 341, endPoint x: 889, endPoint y: 343, distance: 86.6
click at [889, 355] on input "[DATE]" at bounding box center [987, 367] width 200 height 24
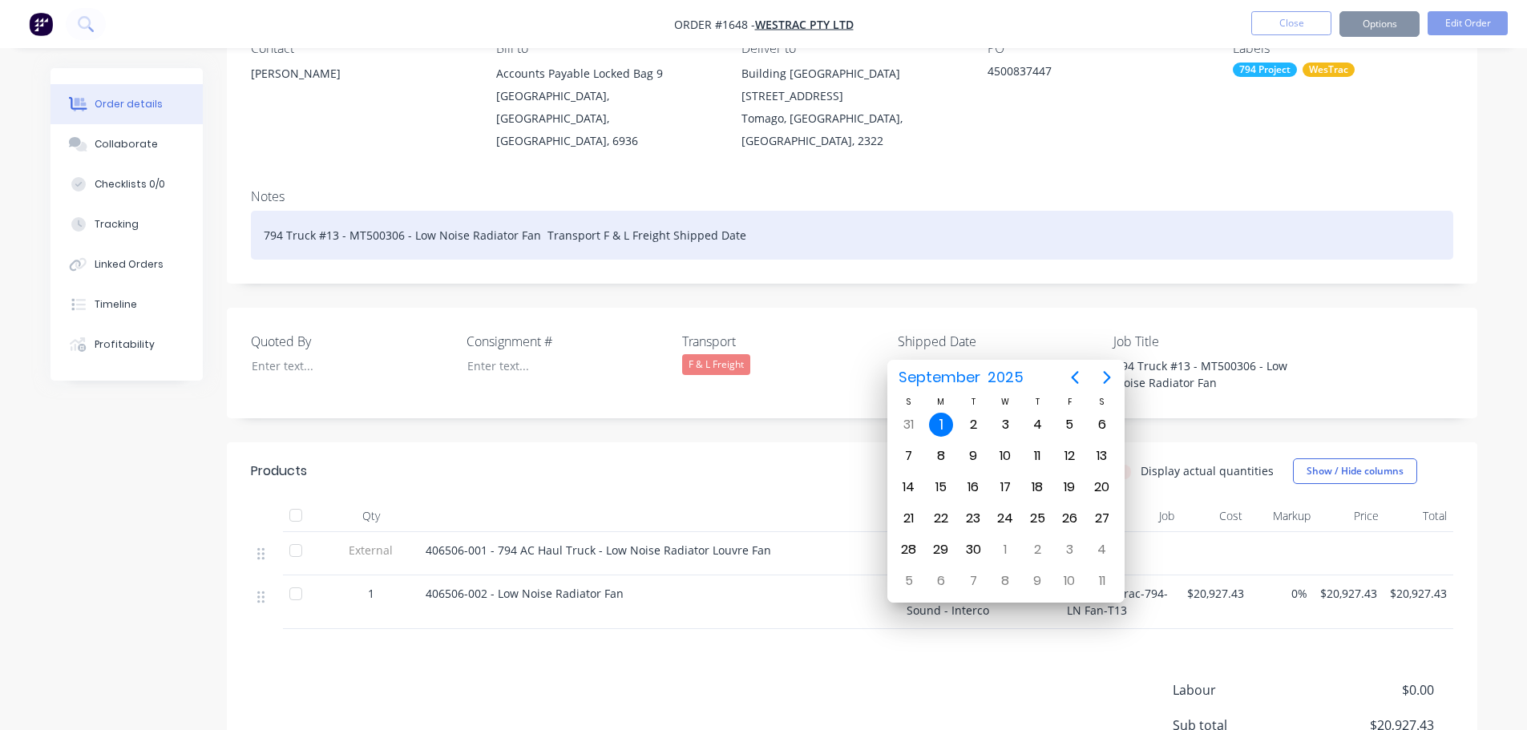
click at [777, 218] on div "794 Truck #13 - MT500306 - Low Noise Radiator Fan Transport F & L Freight Shipp…" at bounding box center [852, 235] width 1202 height 49
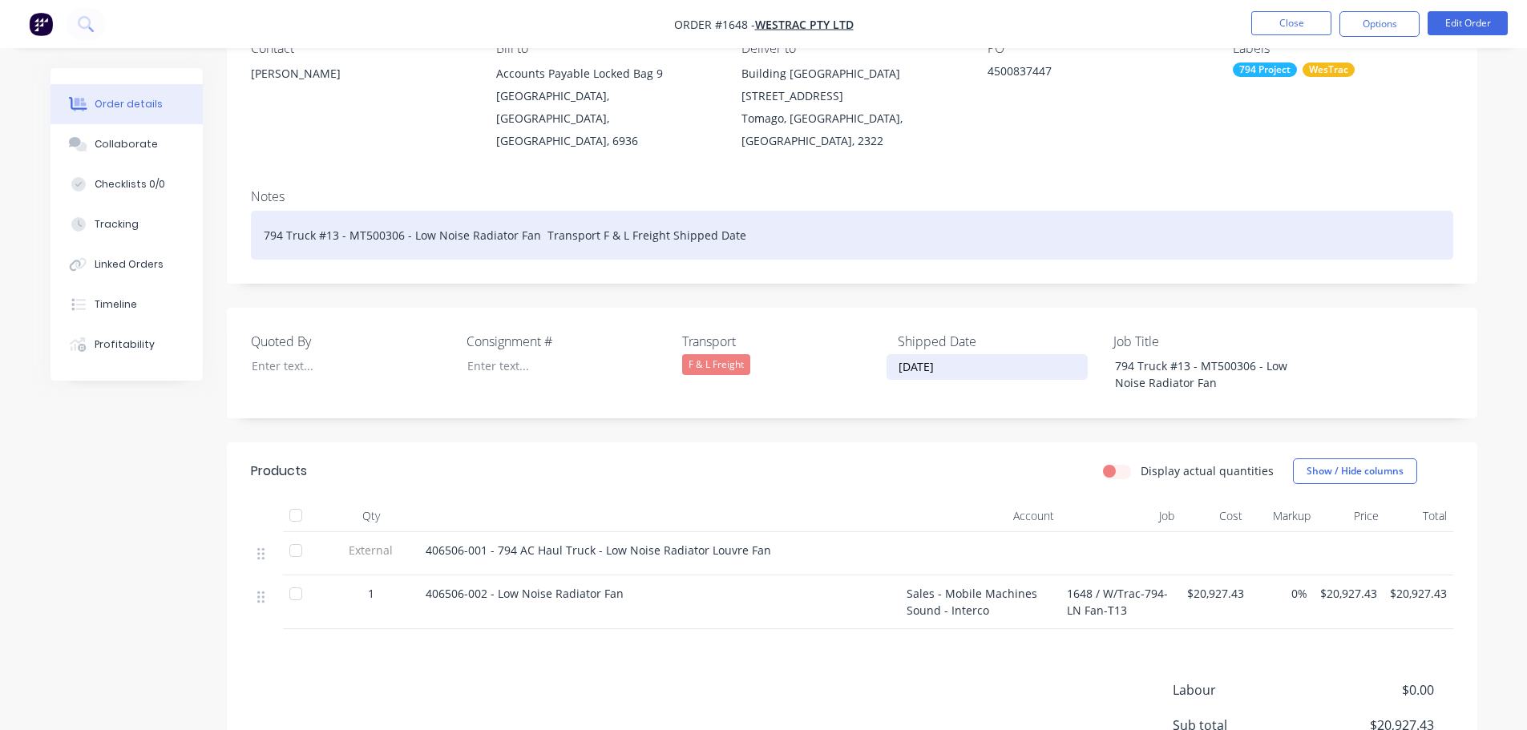
click at [766, 212] on div "794 Truck #13 - MT500306 - Low Noise Radiator Fan Transport F & L Freight Shipp…" at bounding box center [852, 235] width 1202 height 49
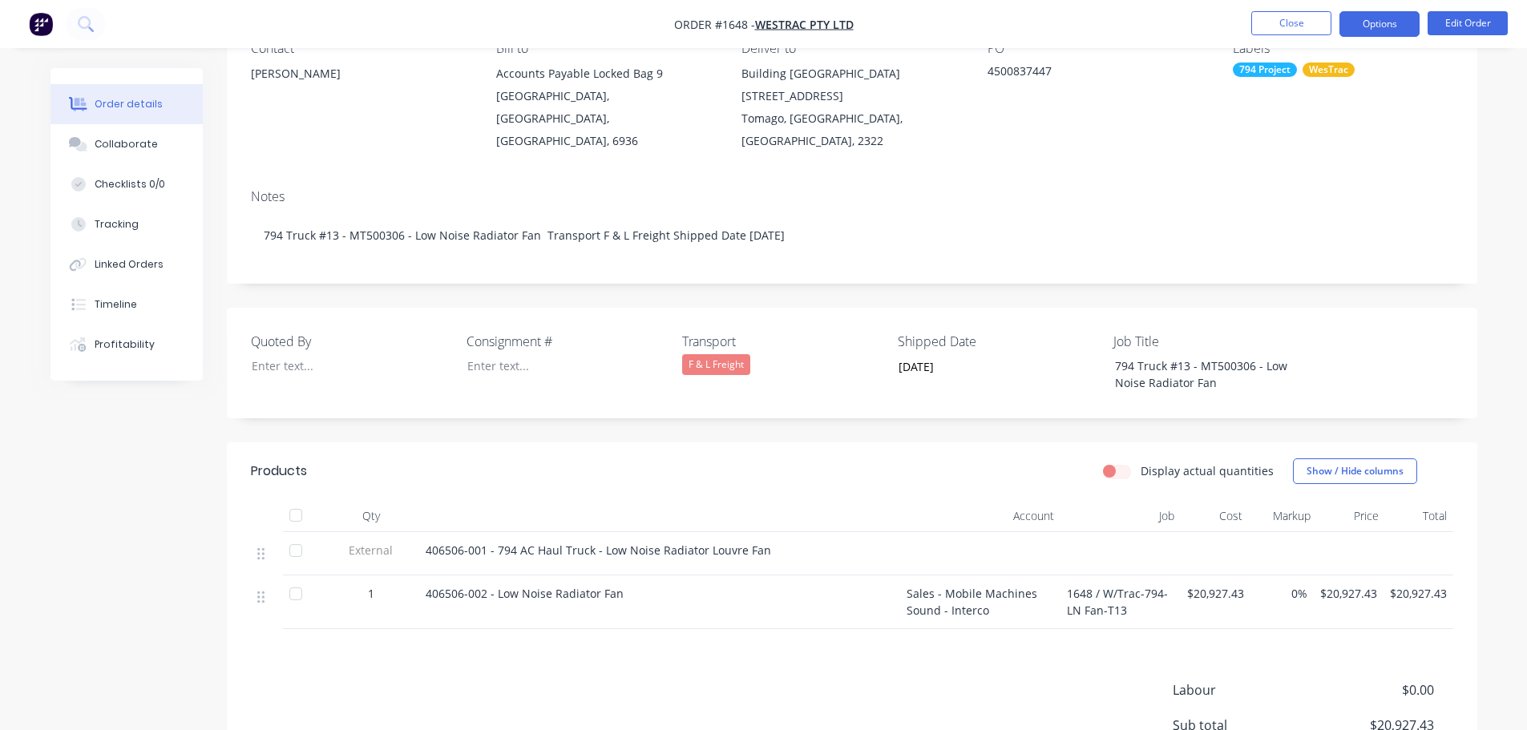
click at [1379, 26] on button "Options" at bounding box center [1379, 24] width 80 height 26
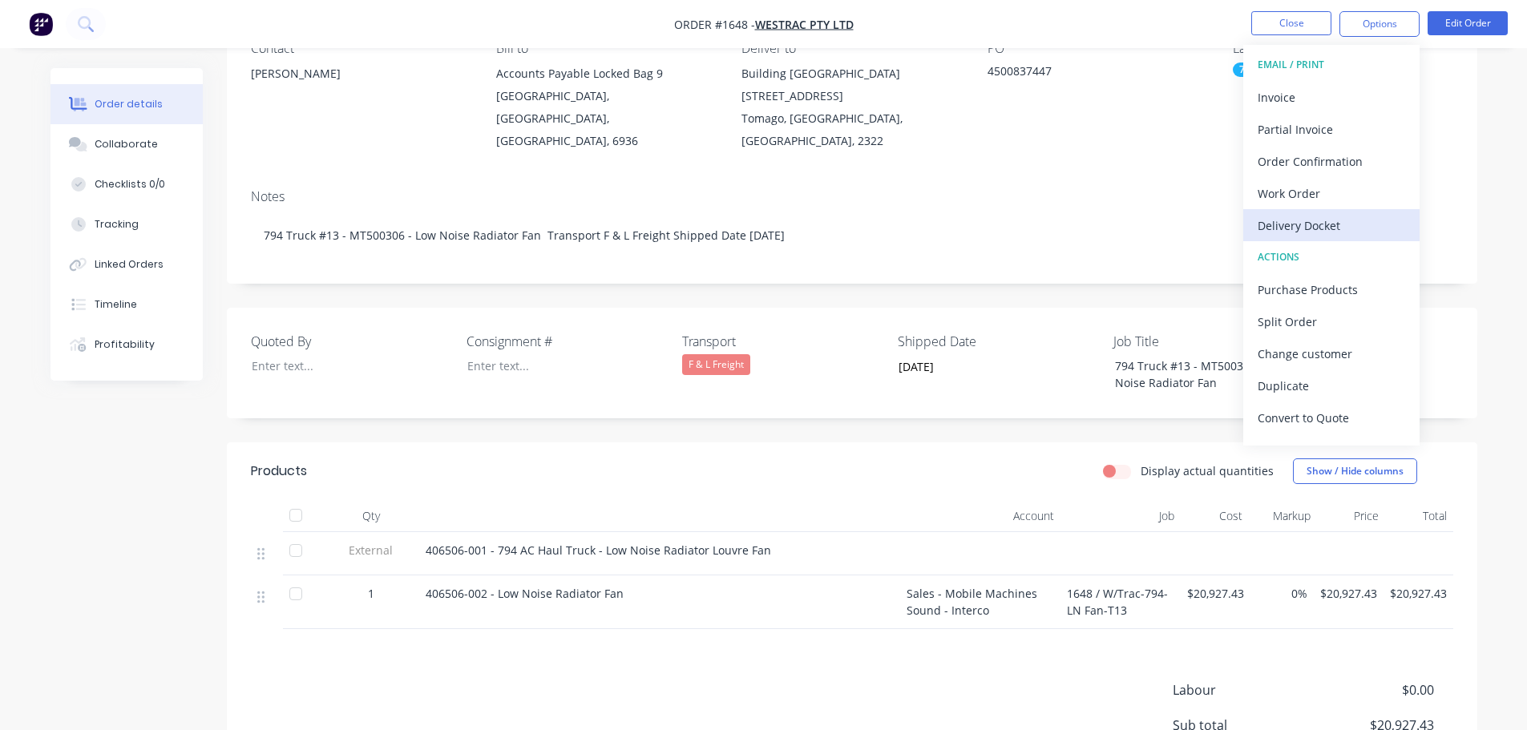
click at [1326, 222] on div "Delivery Docket" at bounding box center [1331, 225] width 147 height 23
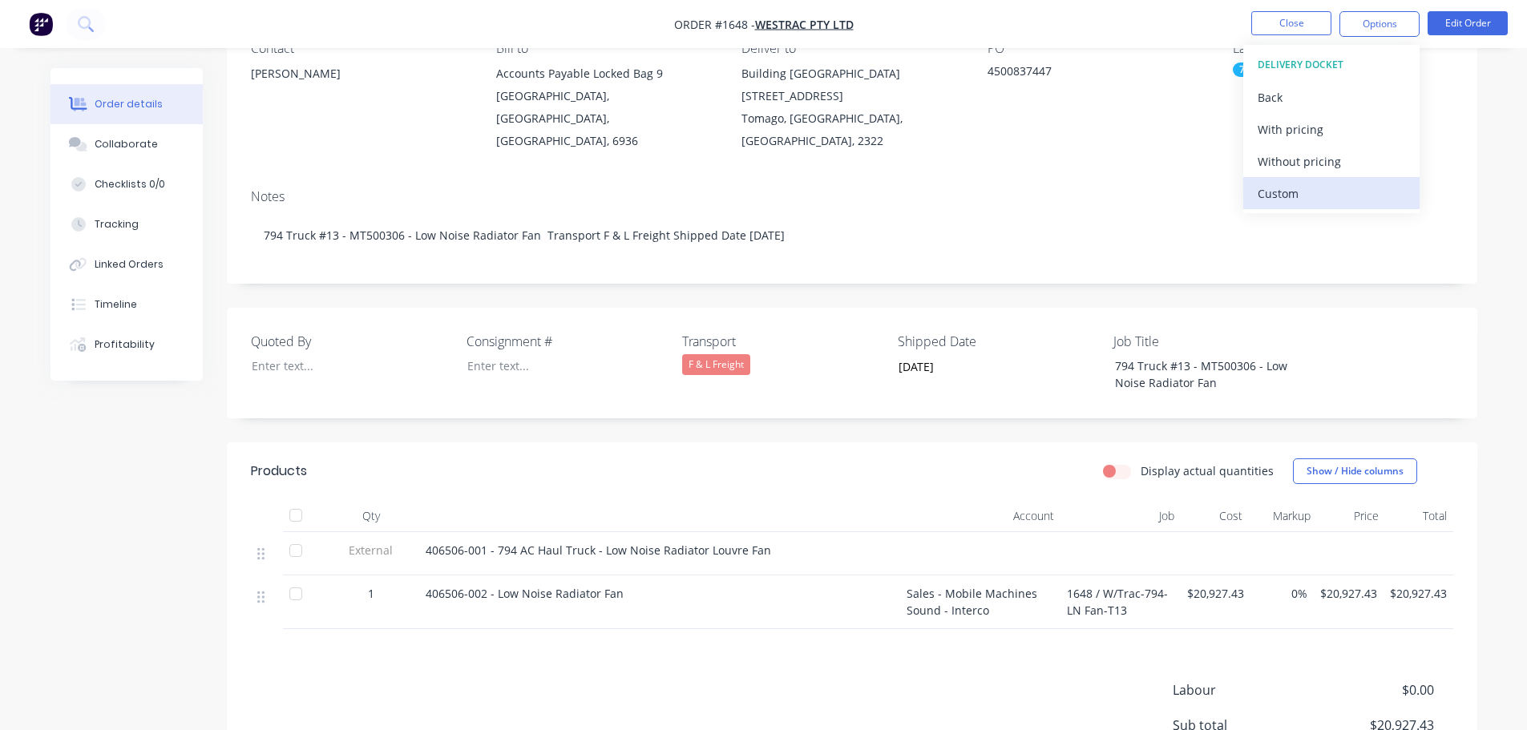
click at [1314, 192] on div "Custom" at bounding box center [1331, 193] width 147 height 23
click at [1318, 163] on div "Without pricing" at bounding box center [1331, 161] width 147 height 23
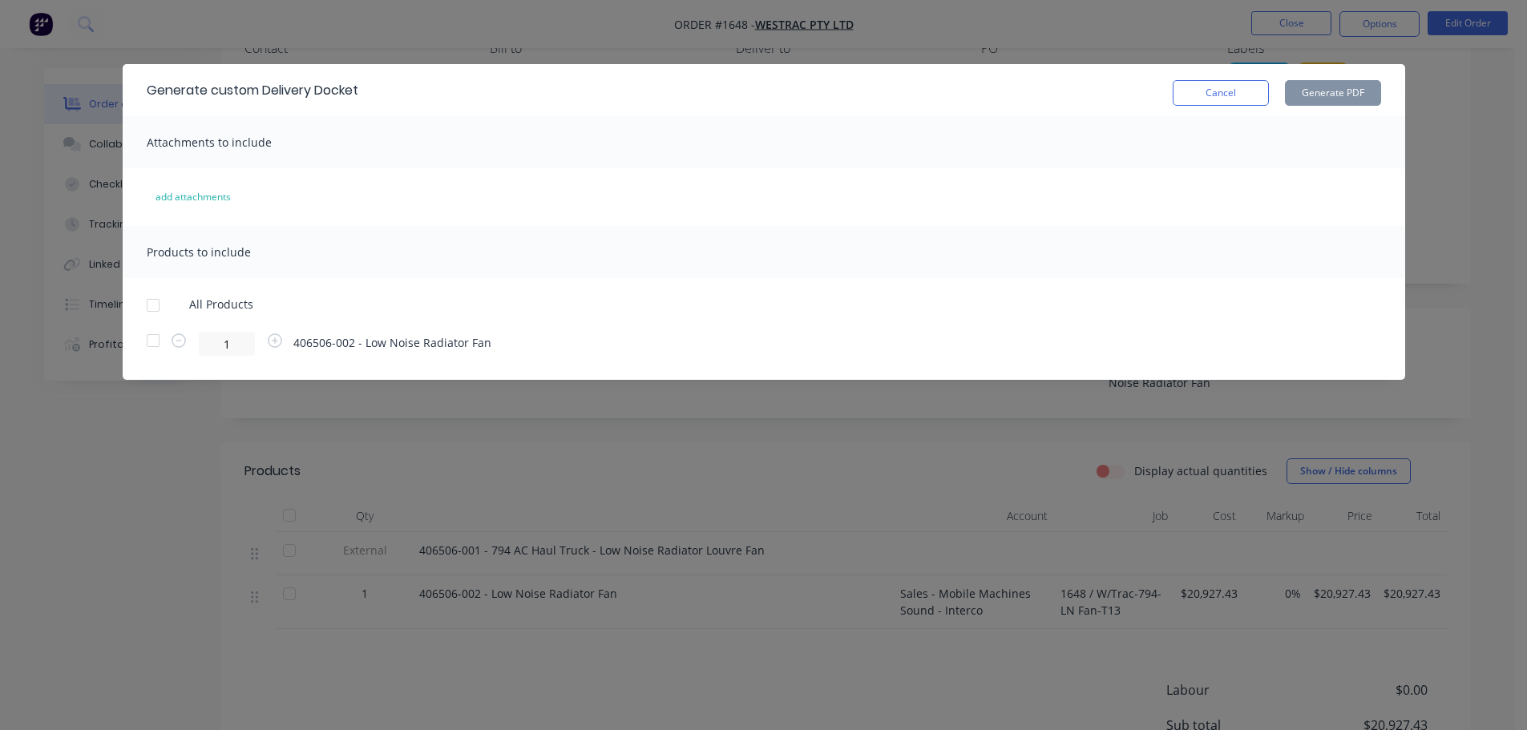
click at [152, 305] on div at bounding box center [153, 305] width 32 height 32
click at [1342, 101] on button "Generate PDF" at bounding box center [1333, 93] width 96 height 26
click at [1194, 95] on button "Cancel" at bounding box center [1221, 93] width 96 height 26
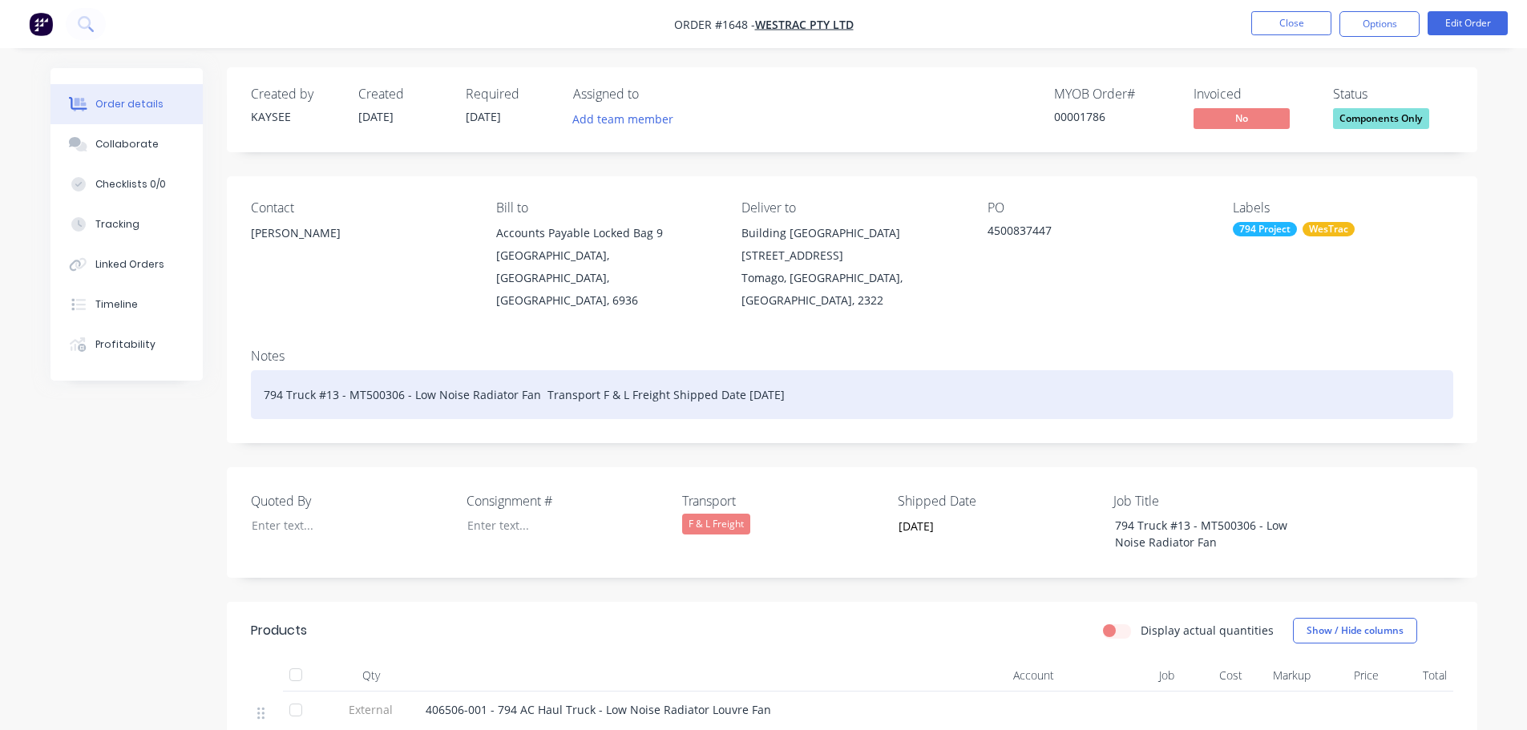
scroll to position [0, 0]
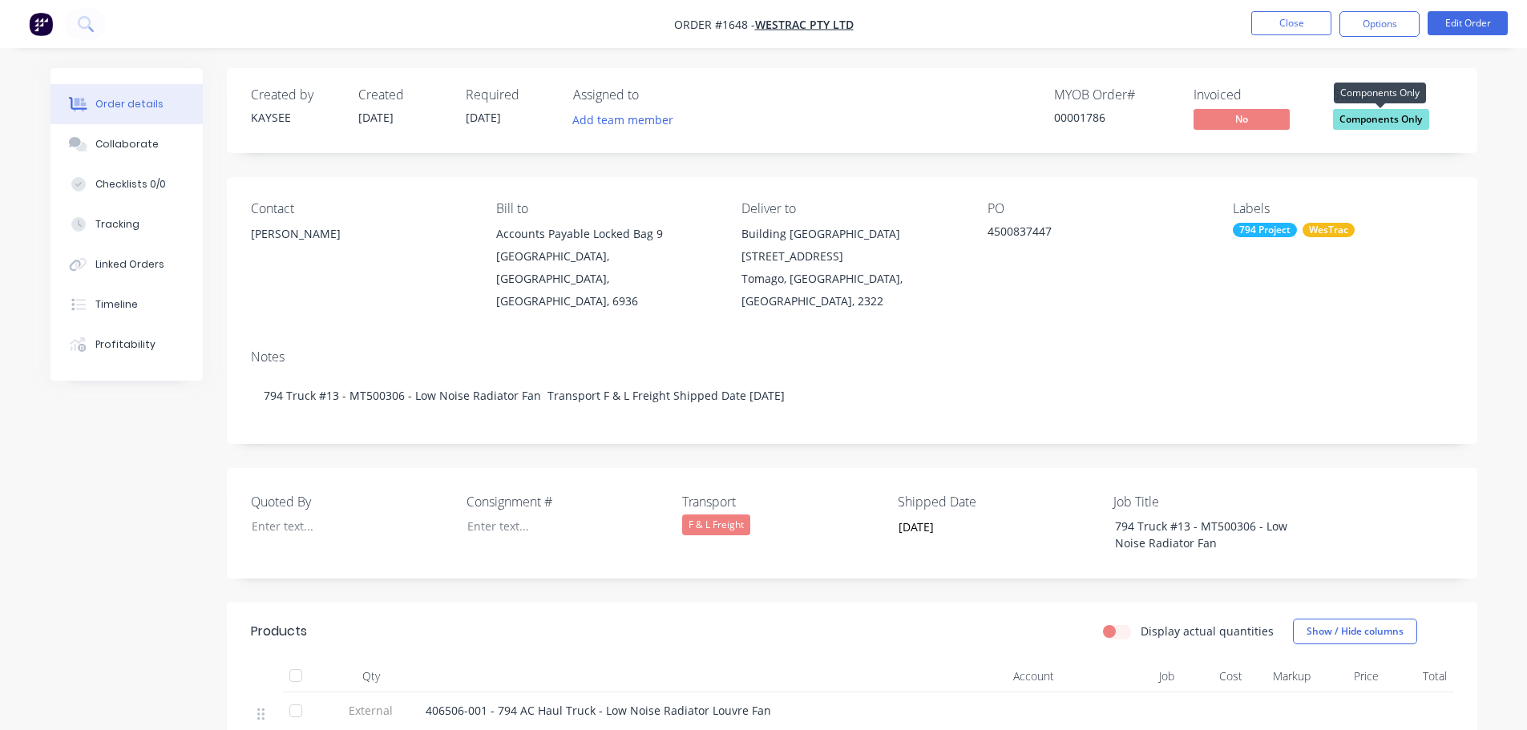
click at [1401, 118] on span "Components Only" at bounding box center [1381, 119] width 96 height 20
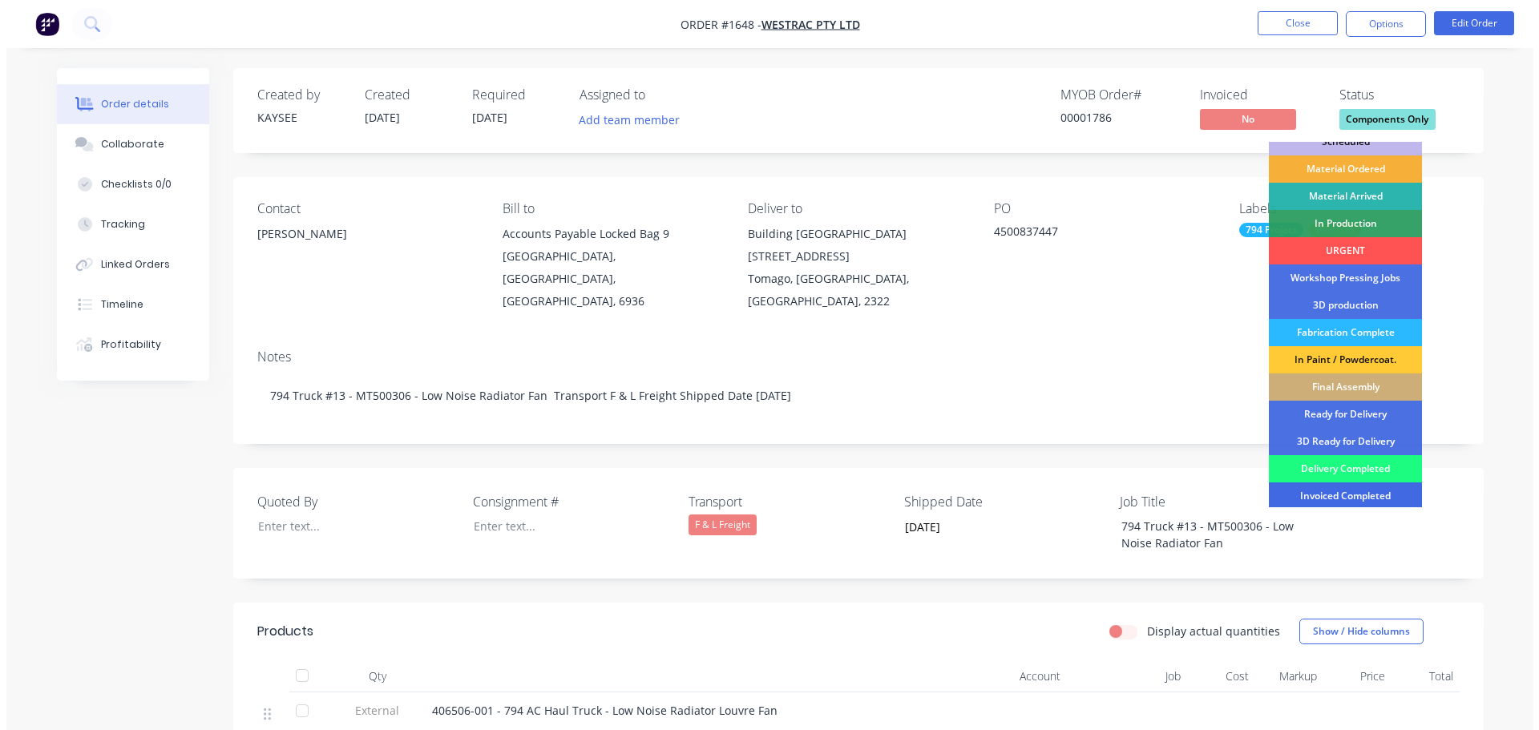
scroll to position [80, 0]
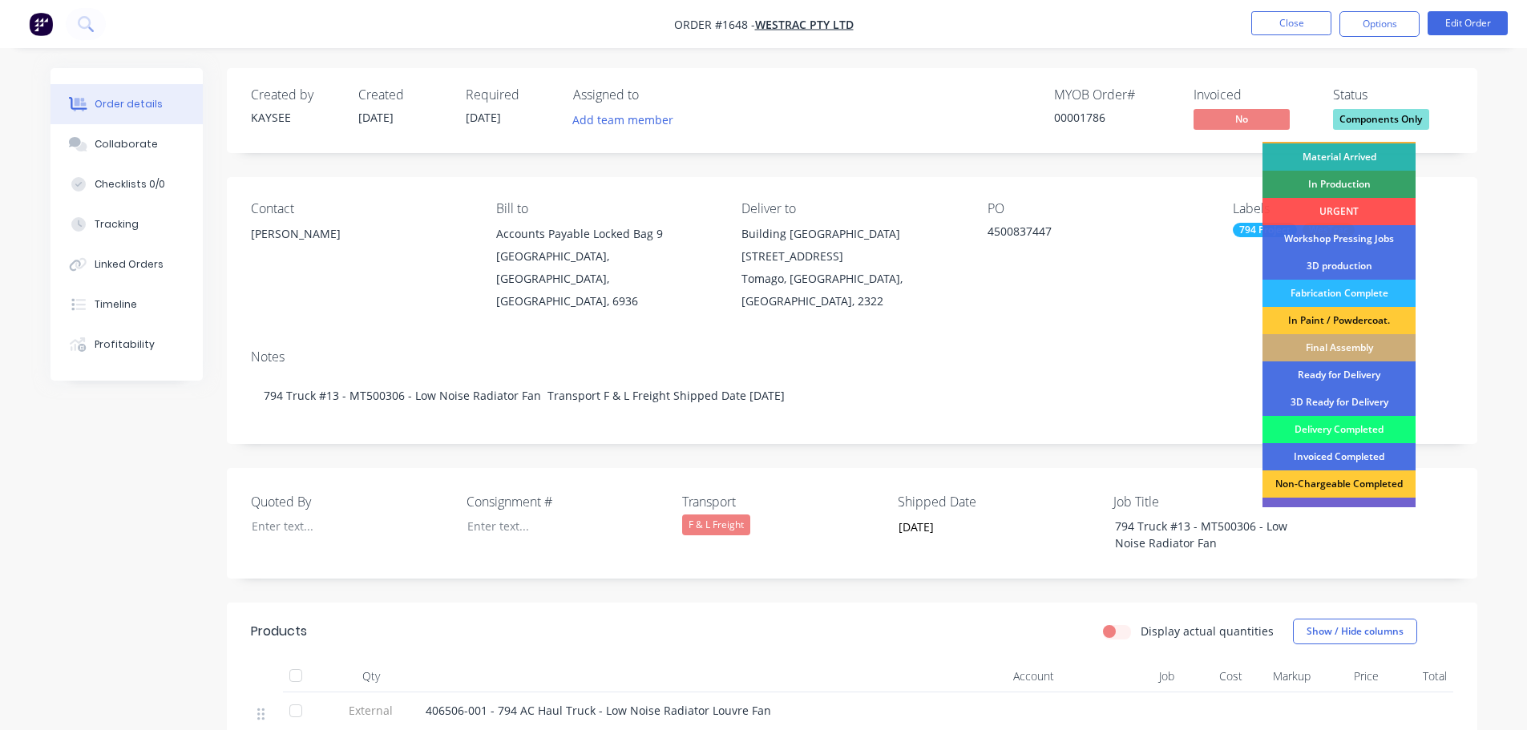
click at [1335, 427] on div "Delivery Completed" at bounding box center [1338, 429] width 153 height 27
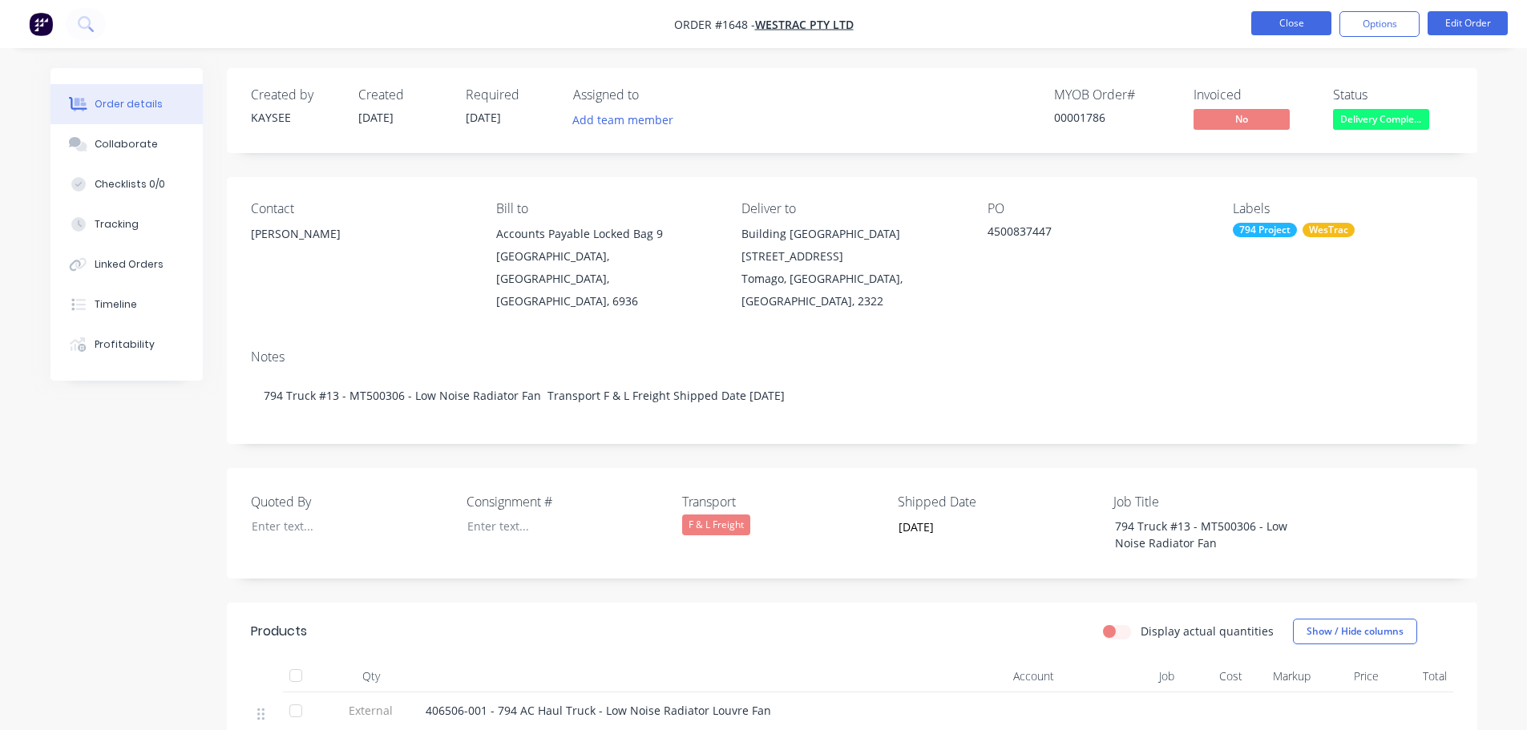
click at [1290, 22] on button "Close" at bounding box center [1291, 23] width 80 height 24
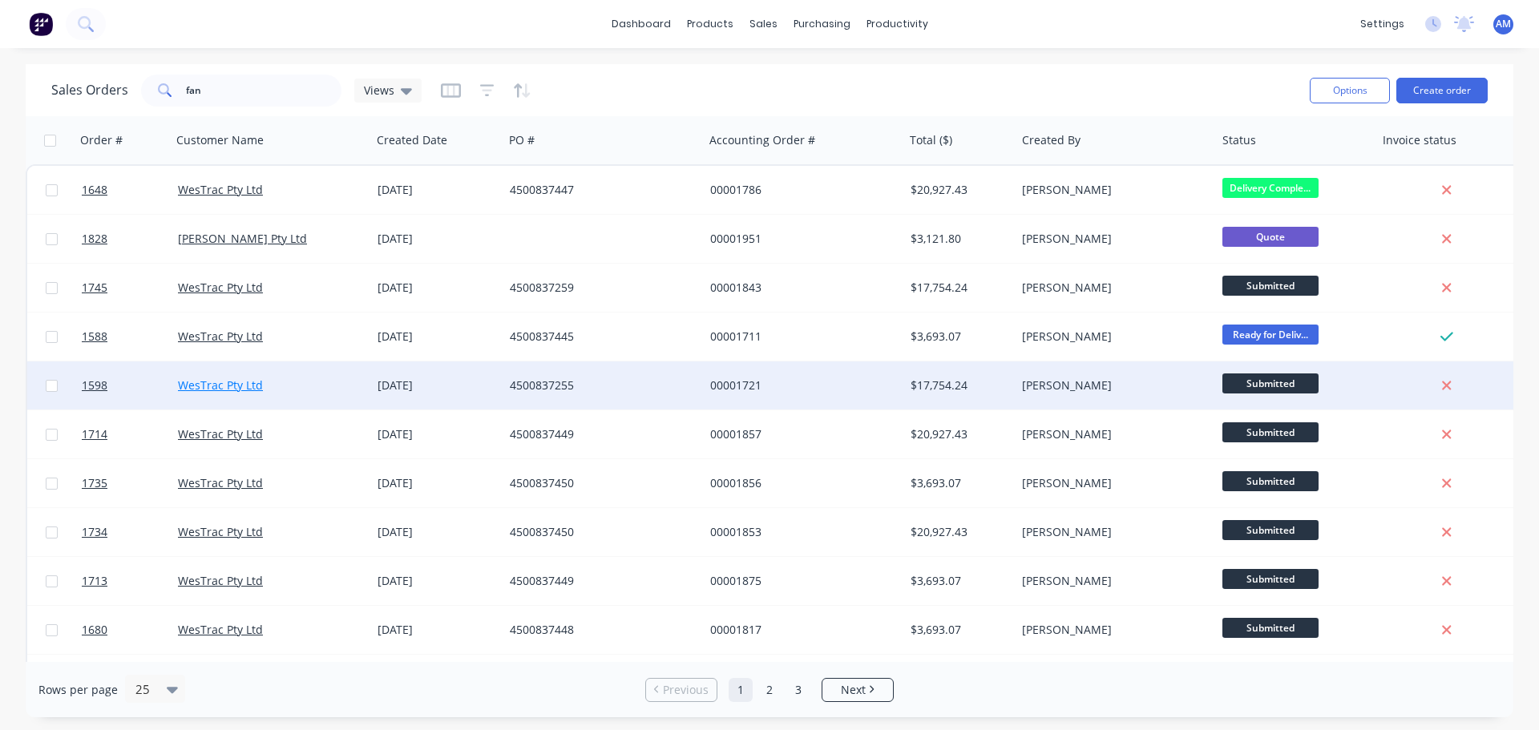
click at [220, 386] on link "WesTrac Pty Ltd" at bounding box center [220, 385] width 85 height 15
click at [547, 386] on div "4500837255" at bounding box center [599, 386] width 178 height 16
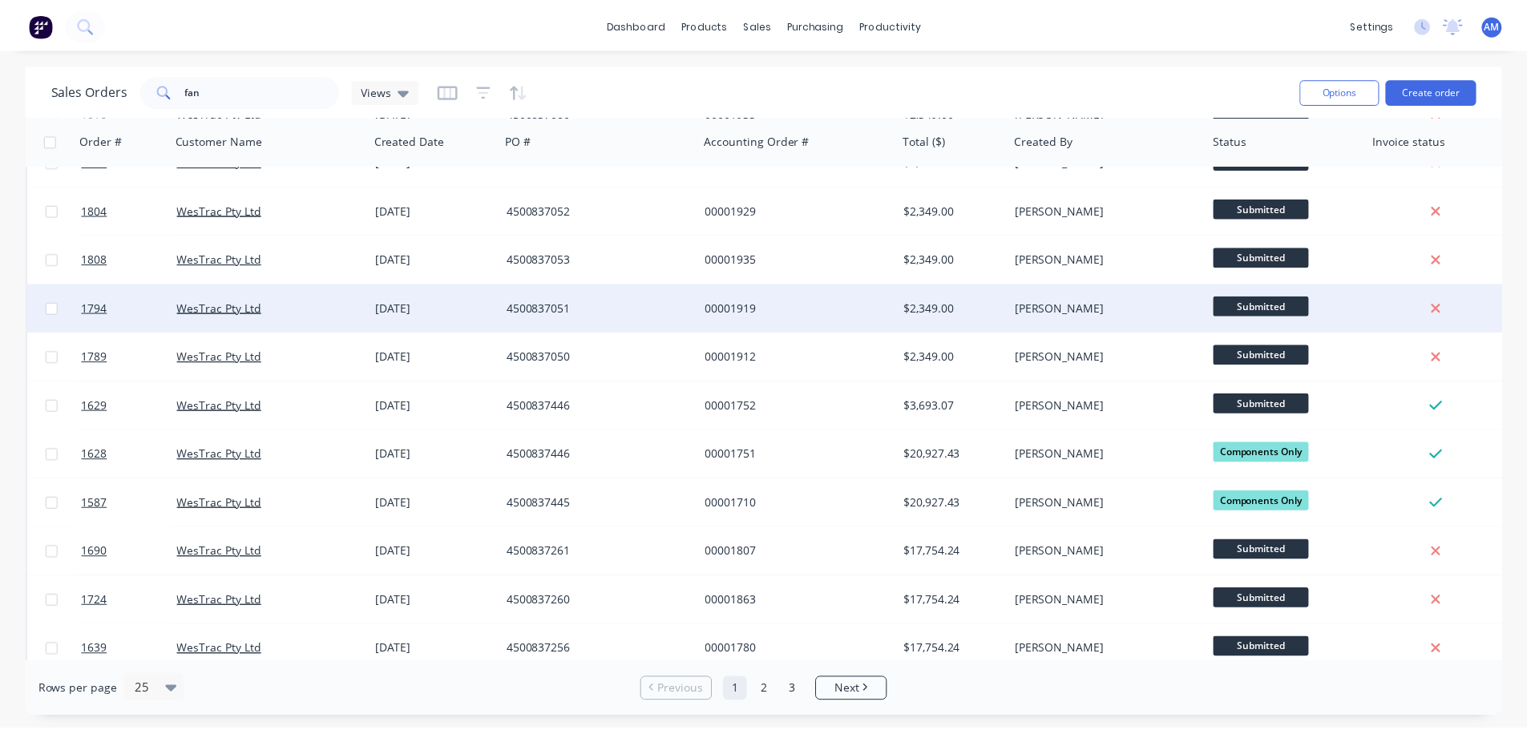
scroll to position [721, 0]
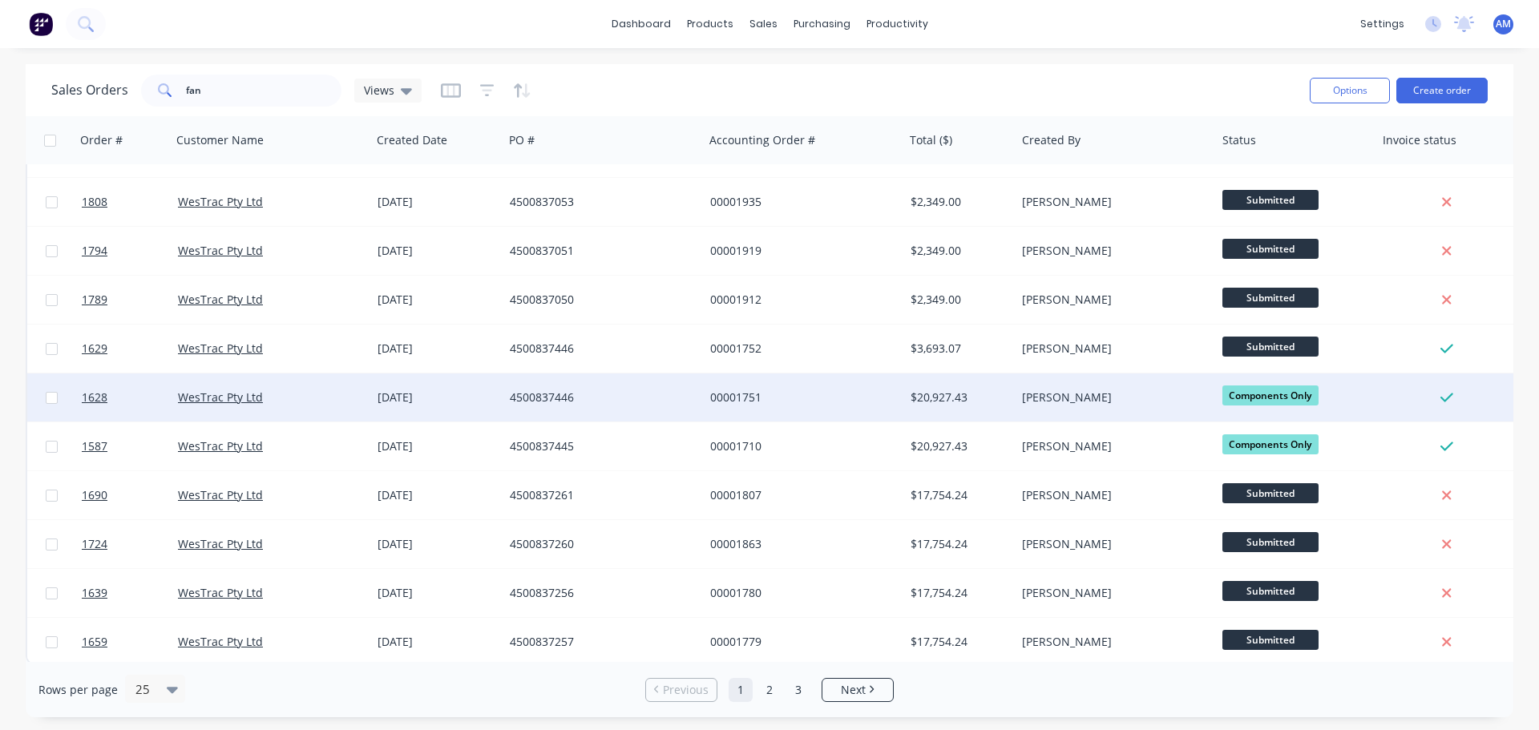
click at [538, 394] on div "4500837446" at bounding box center [599, 398] width 178 height 16
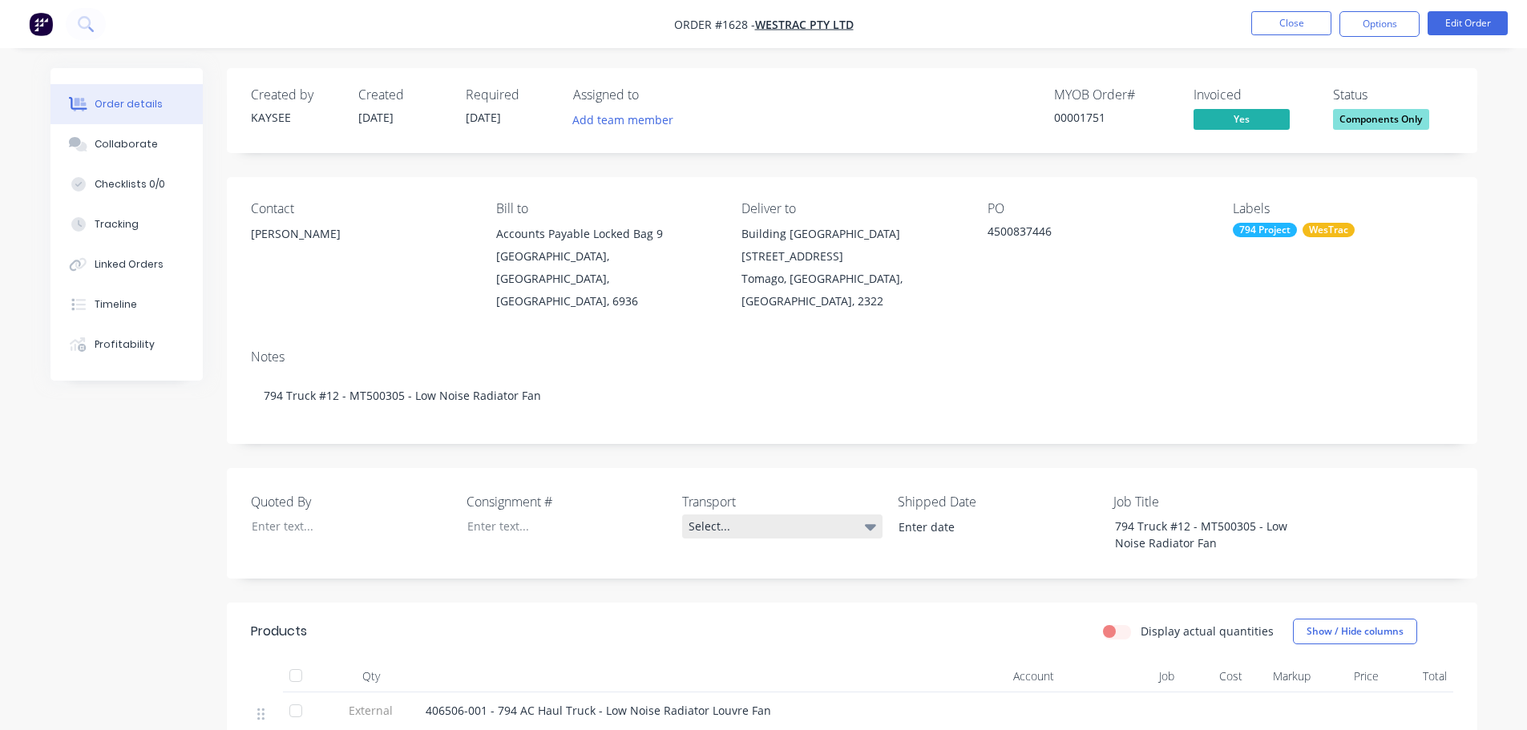
click at [710, 515] on div "Select..." at bounding box center [782, 527] width 200 height 24
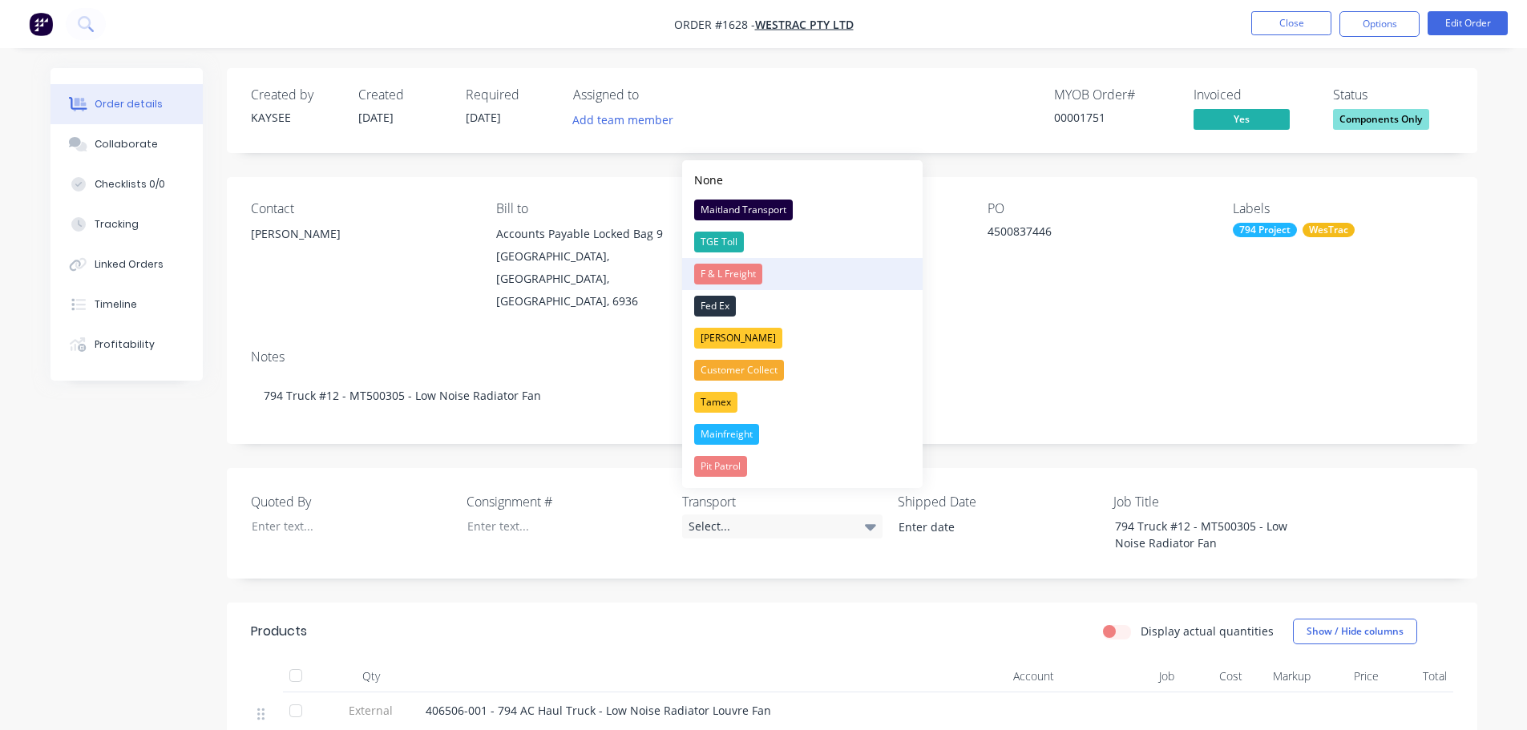
click at [744, 274] on div "F & L Freight" at bounding box center [728, 274] width 68 height 21
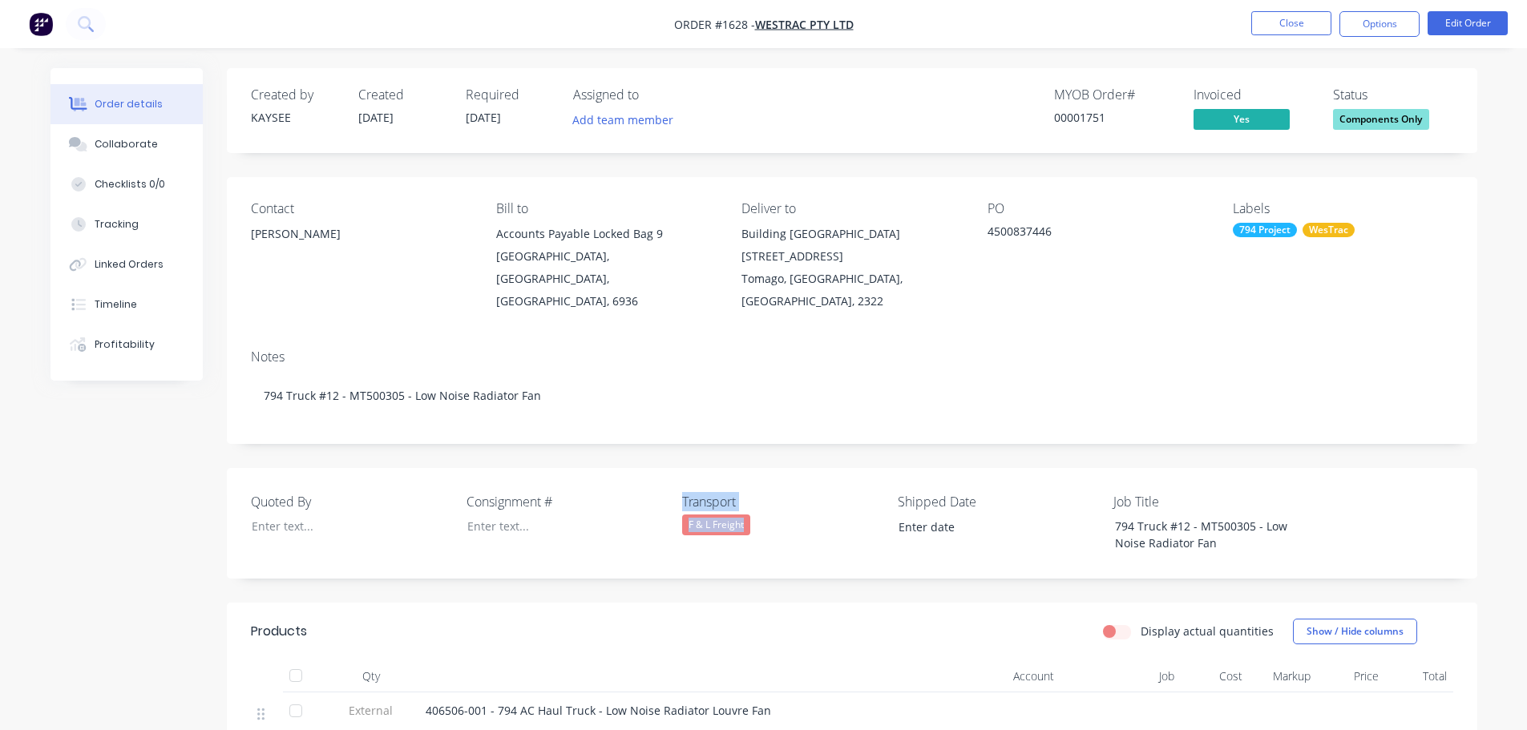
drag, startPoint x: 753, startPoint y: 506, endPoint x: 666, endPoint y: 500, distance: 86.7
click at [666, 500] on div "Quoted By Consignment # Transport F & L Freight Shipped Date Job Title 794 Truc…" at bounding box center [852, 523] width 1250 height 111
copy div "Transport F & L Freight"
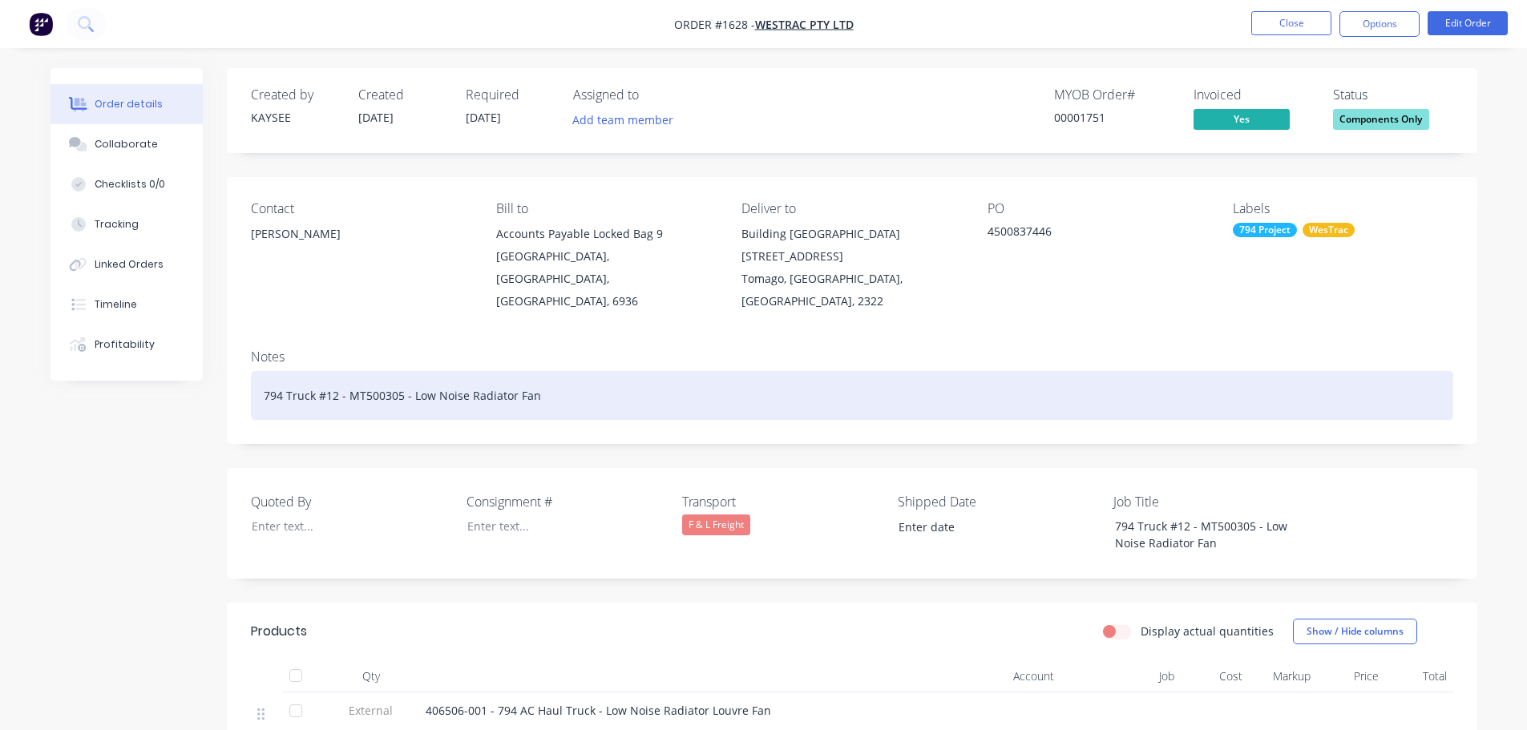
click at [567, 372] on div "794 Truck #12 - MT500305 - Low Noise Radiator Fan" at bounding box center [852, 395] width 1202 height 49
click at [587, 374] on div "794 Truck #12 - MT500305 - Low Noise Radiator Fan TransportF & L Freight" at bounding box center [852, 395] width 1202 height 49
click at [588, 373] on div "794 Truck #12 - MT500305 - Low Noise Radiator Fan TransportF & L Freight" at bounding box center [852, 395] width 1202 height 49
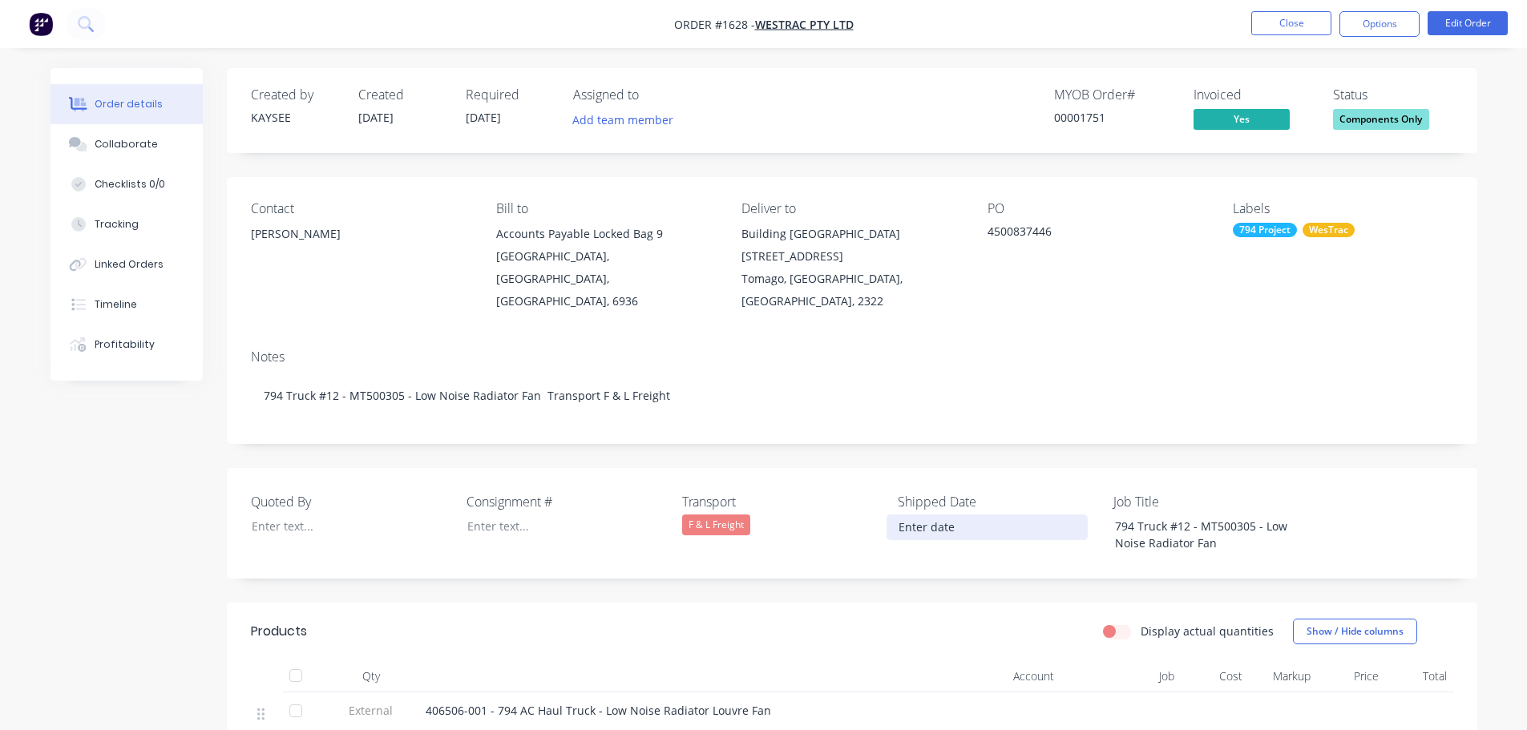
click at [972, 515] on input at bounding box center [987, 527] width 200 height 24
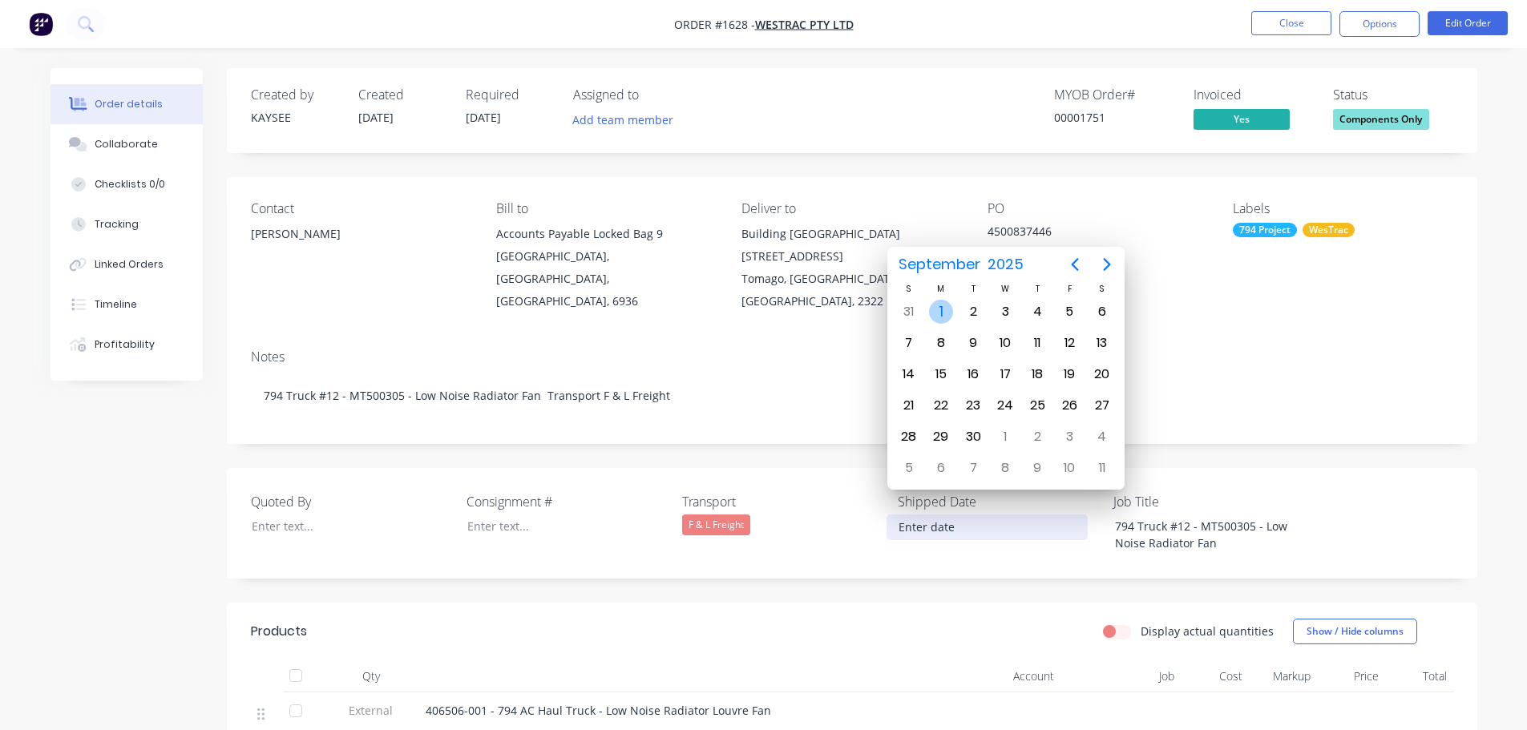
click at [936, 317] on div "1" at bounding box center [941, 312] width 24 height 24
type input "[DATE]"
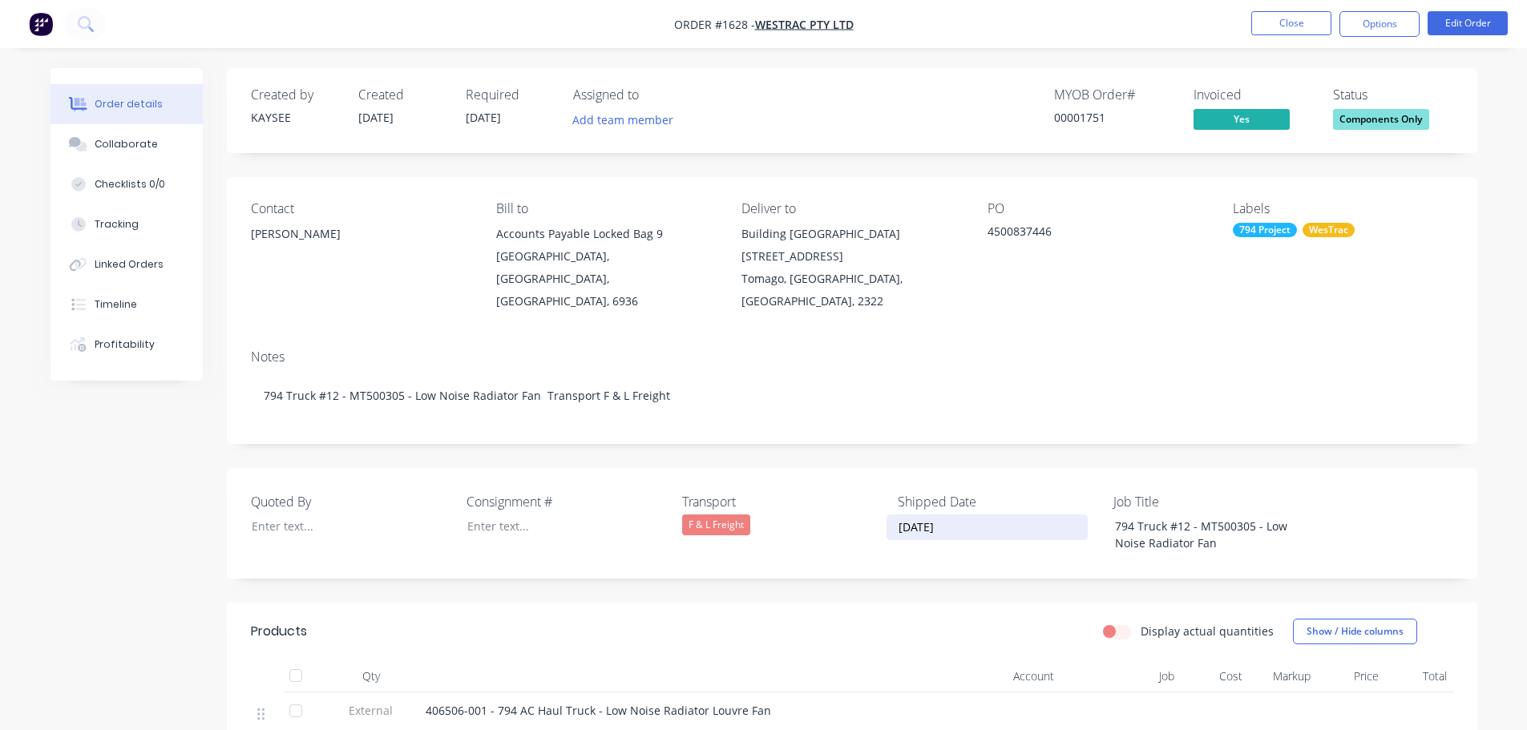
drag, startPoint x: 975, startPoint y: 505, endPoint x: 882, endPoint y: 474, distance: 97.1
click at [882, 474] on div "Quoted By Consignment # Transport F & L Freight Shipped Date [DATE] Job Title 7…" at bounding box center [852, 523] width 1250 height 111
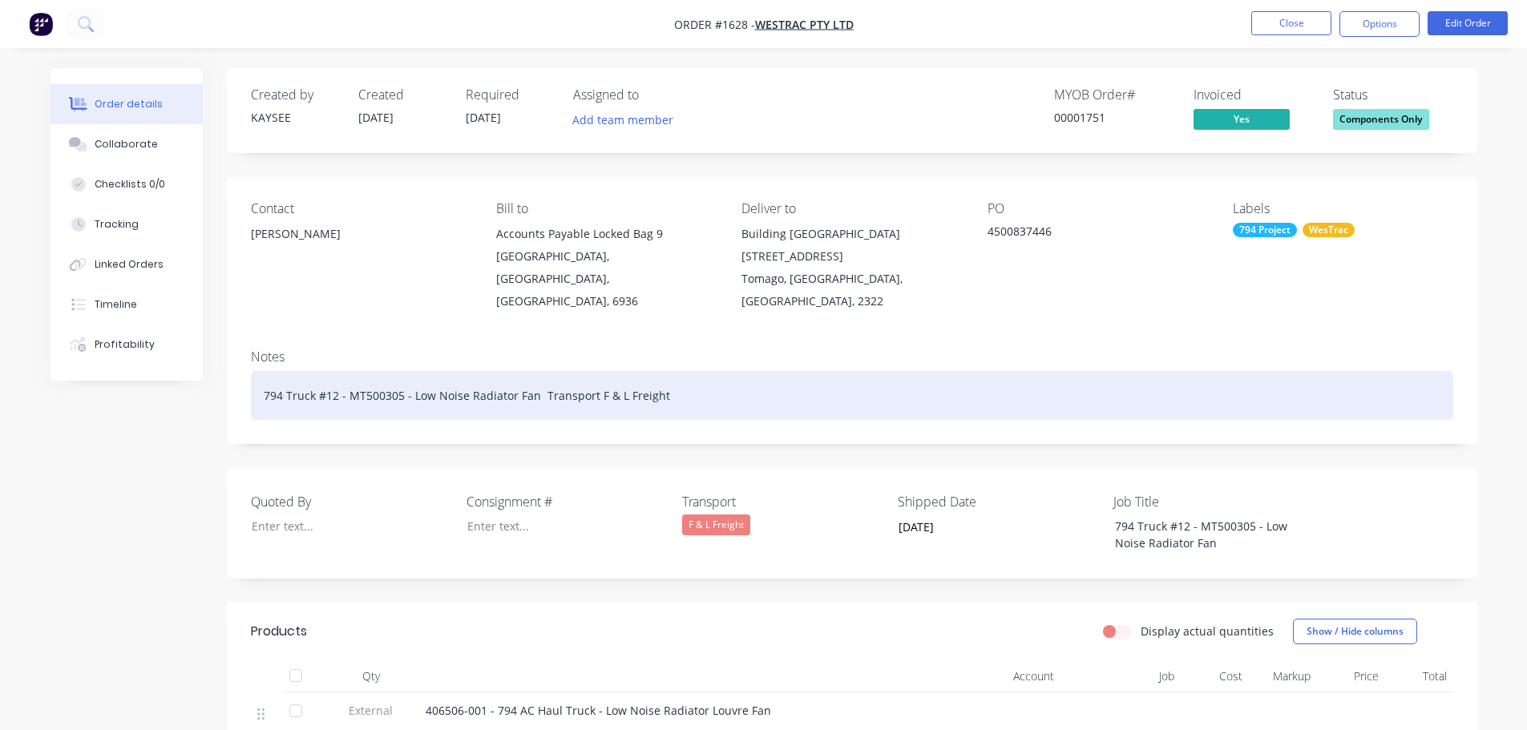
drag, startPoint x: 737, startPoint y: 367, endPoint x: 729, endPoint y: 377, distance: 12.0
click at [729, 377] on div "794 Truck #12 - MT500305 - Low Noise Radiator Fan Transport F & L Freight" at bounding box center [852, 395] width 1202 height 49
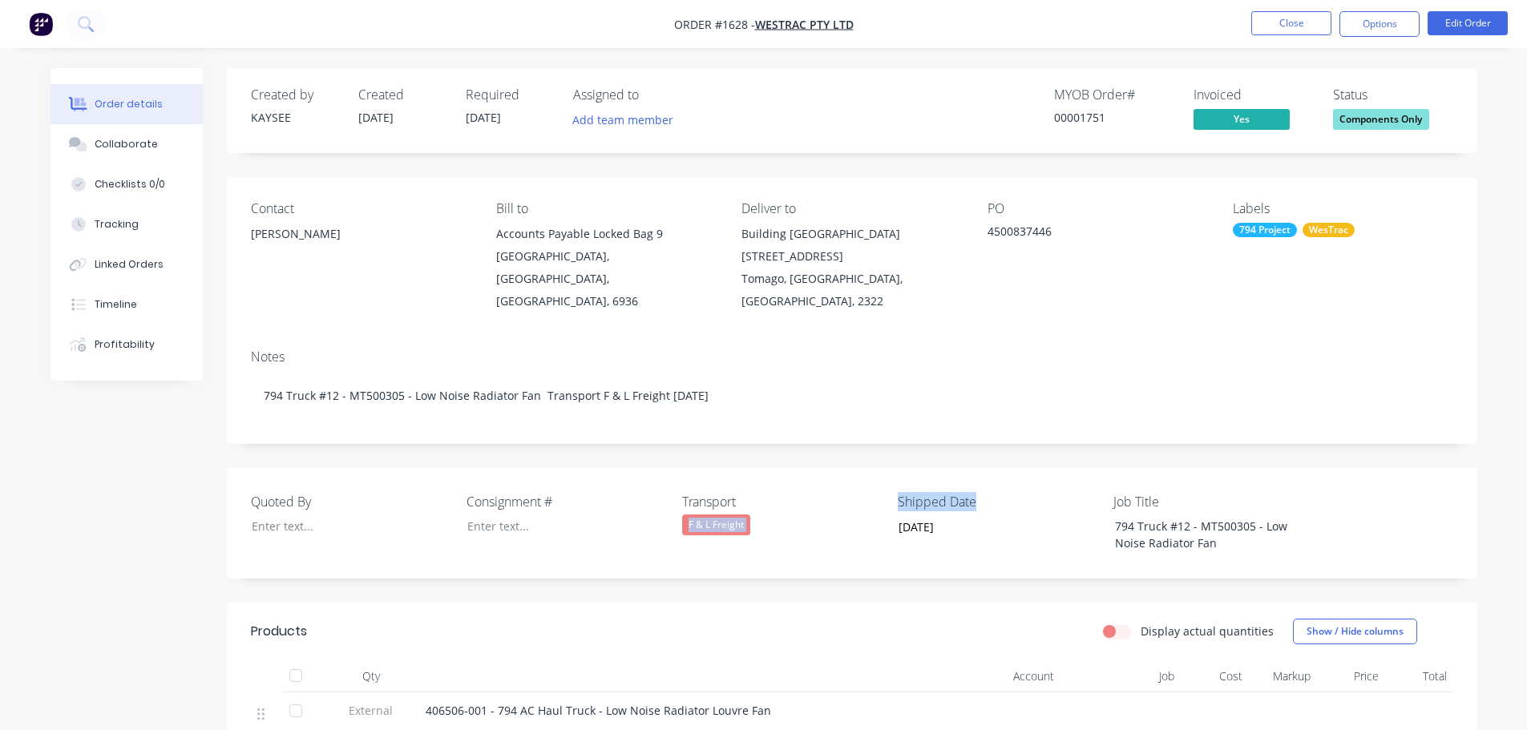
drag, startPoint x: 971, startPoint y: 474, endPoint x: 861, endPoint y: 471, distance: 110.6
click at [861, 471] on div "Quoted By Consignment # Transport F & L Freight Shipped Date [DATE] Job Title 7…" at bounding box center [852, 523] width 1250 height 111
click at [877, 492] on label "Transport" at bounding box center [782, 501] width 200 height 19
click at [882, 475] on div "Quoted By Consignment # Transport F & L Freight Shipped Date [DATE] Job Title 7…" at bounding box center [852, 523] width 1250 height 111
click at [986, 492] on label "Shipped Date" at bounding box center [998, 501] width 200 height 19
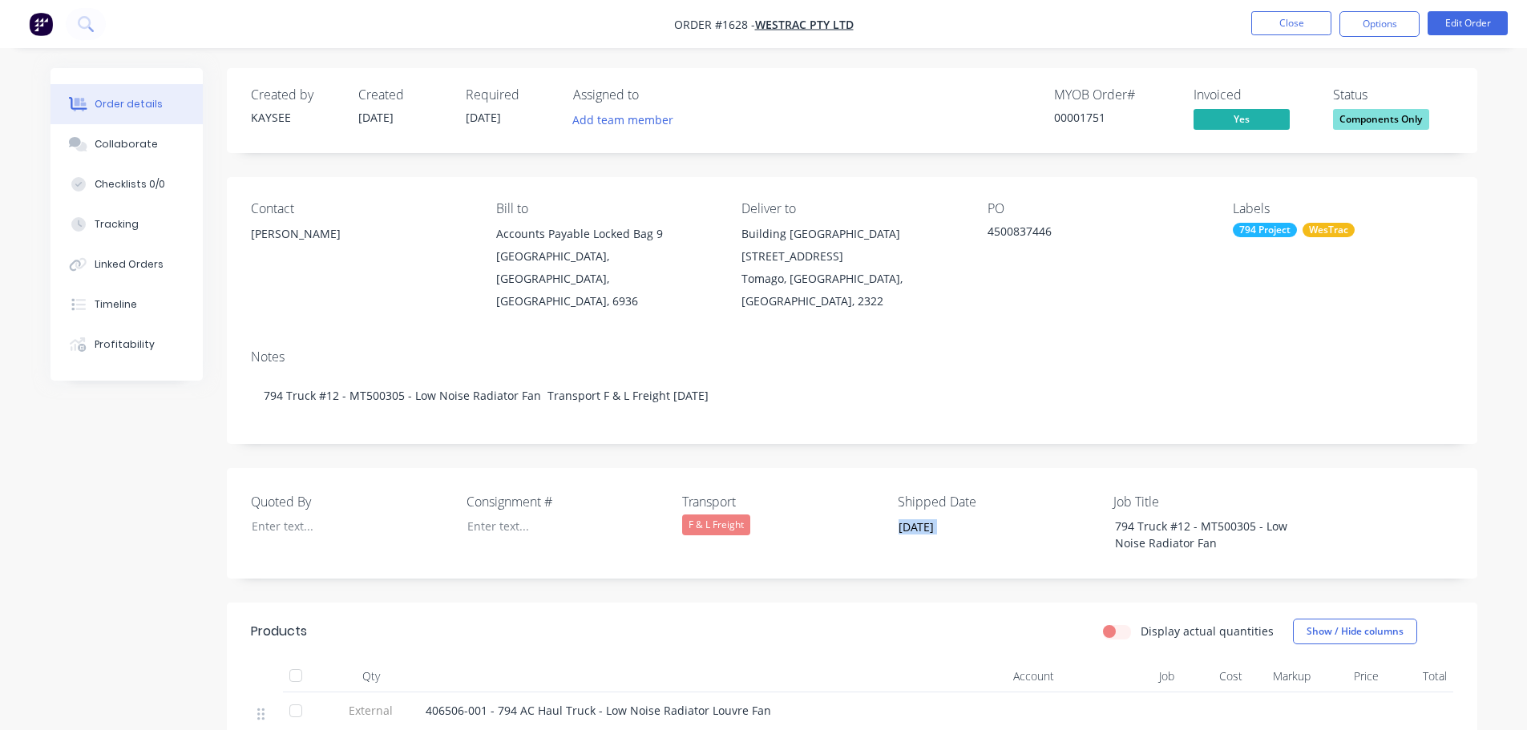
click at [986, 492] on label "Shipped Date" at bounding box center [998, 501] width 200 height 19
click at [977, 492] on label "Shipped Date" at bounding box center [998, 501] width 200 height 19
drag, startPoint x: 939, startPoint y: 462, endPoint x: 930, endPoint y: 465, distance: 10.1
click at [939, 468] on div "Quoted By Consignment # Transport F & L Freight Shipped Date [DATE] Job Title 7…" at bounding box center [852, 523] width 1250 height 111
drag, startPoint x: 896, startPoint y: 477, endPoint x: 983, endPoint y: 479, distance: 86.6
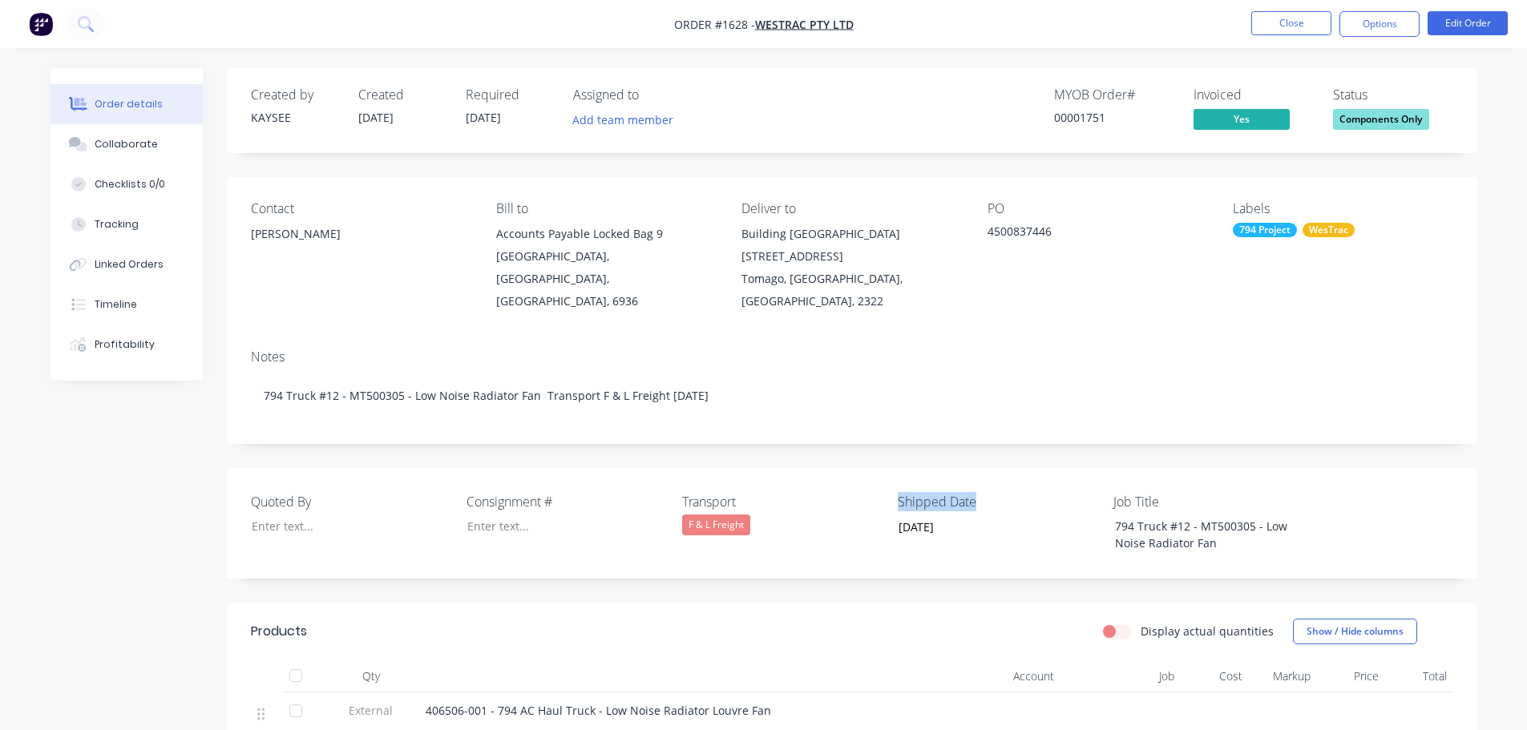
click at [983, 479] on div "Quoted By Consignment # Transport F & L Freight Shipped Date [DATE] Job Title 7…" at bounding box center [852, 523] width 1250 height 111
copy label "Shipped Date"
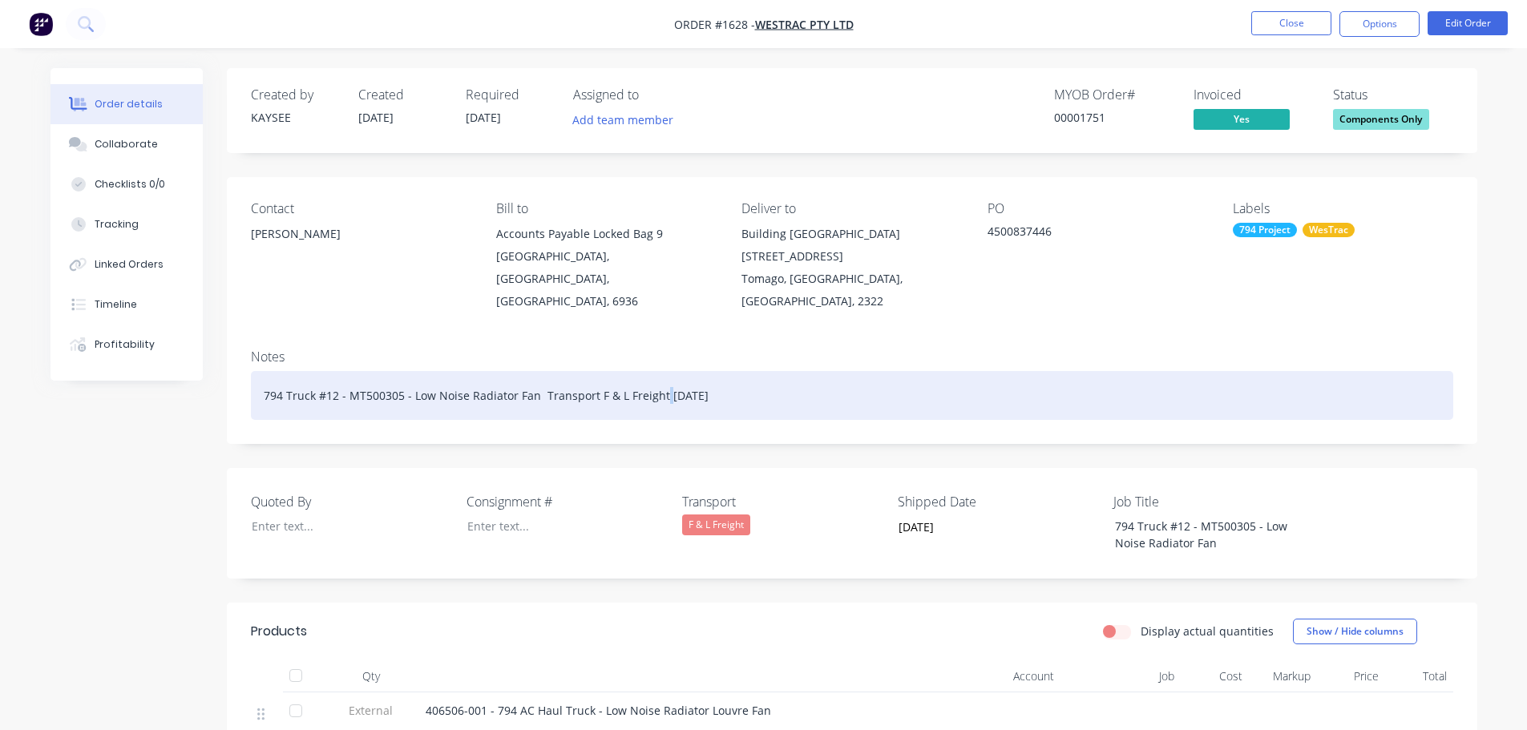
click at [660, 374] on div "794 Truck #12 - MT500305 - Low Noise Radiator Fan Transport F & L Freight [DATE]" at bounding box center [852, 395] width 1202 height 49
click at [658, 372] on div "794 Truck #12 - MT500305 - Low Noise Radiator Fan Transport F & L FreightShippe…" at bounding box center [852, 395] width 1202 height 49
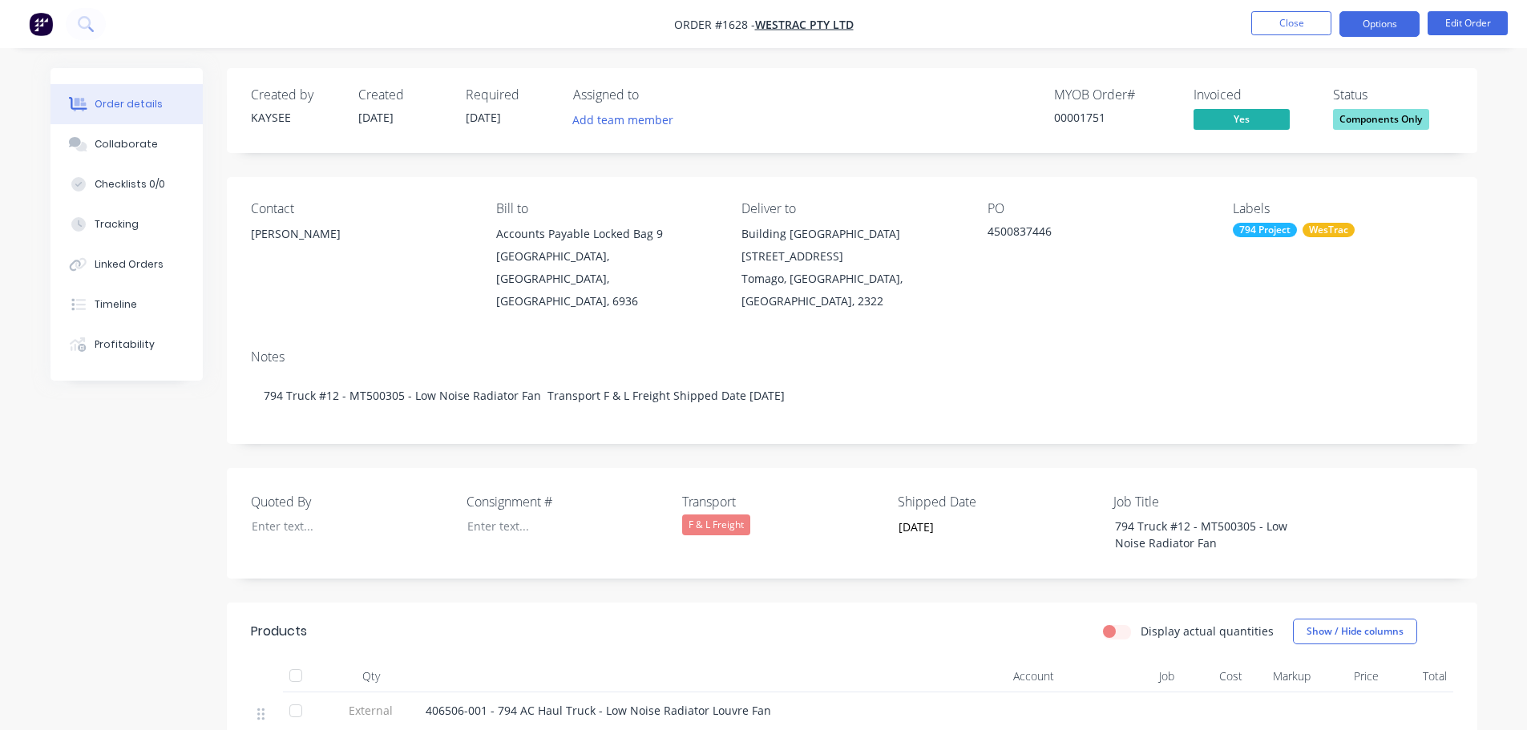
click at [1382, 29] on button "Options" at bounding box center [1379, 24] width 80 height 26
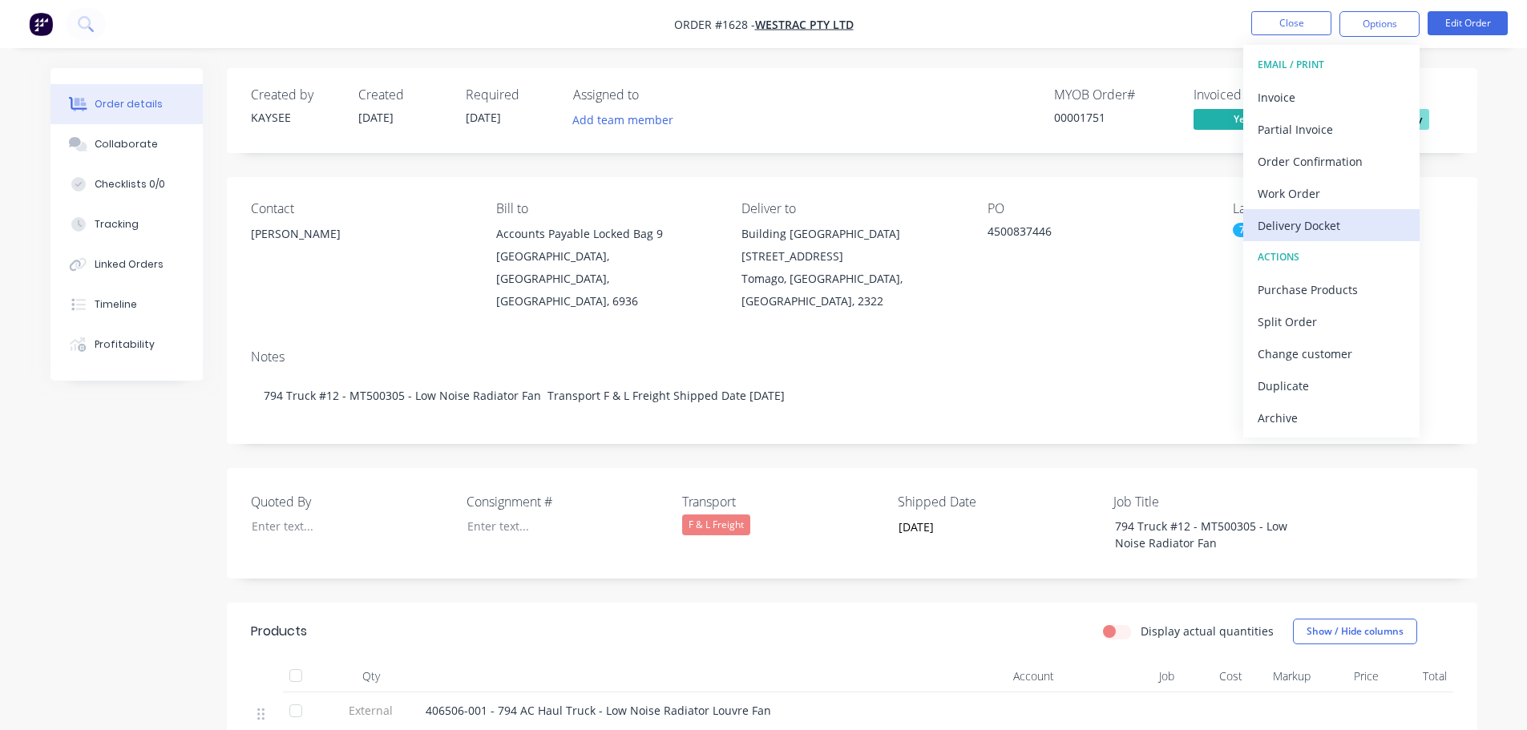
click at [1318, 221] on div "Delivery Docket" at bounding box center [1331, 225] width 147 height 23
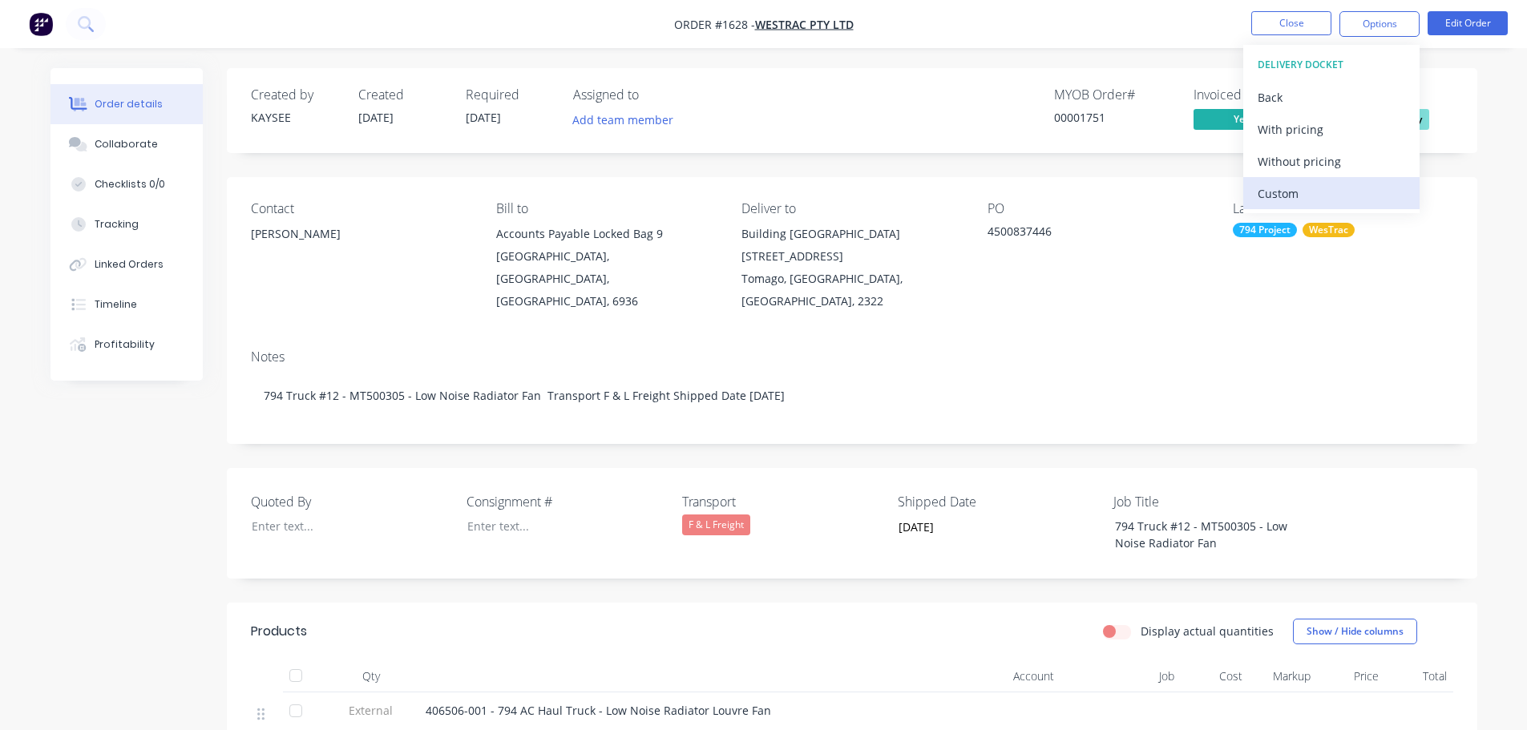
click at [1305, 185] on div "Custom" at bounding box center [1331, 193] width 147 height 23
click at [1304, 163] on div "Without pricing" at bounding box center [1331, 161] width 147 height 23
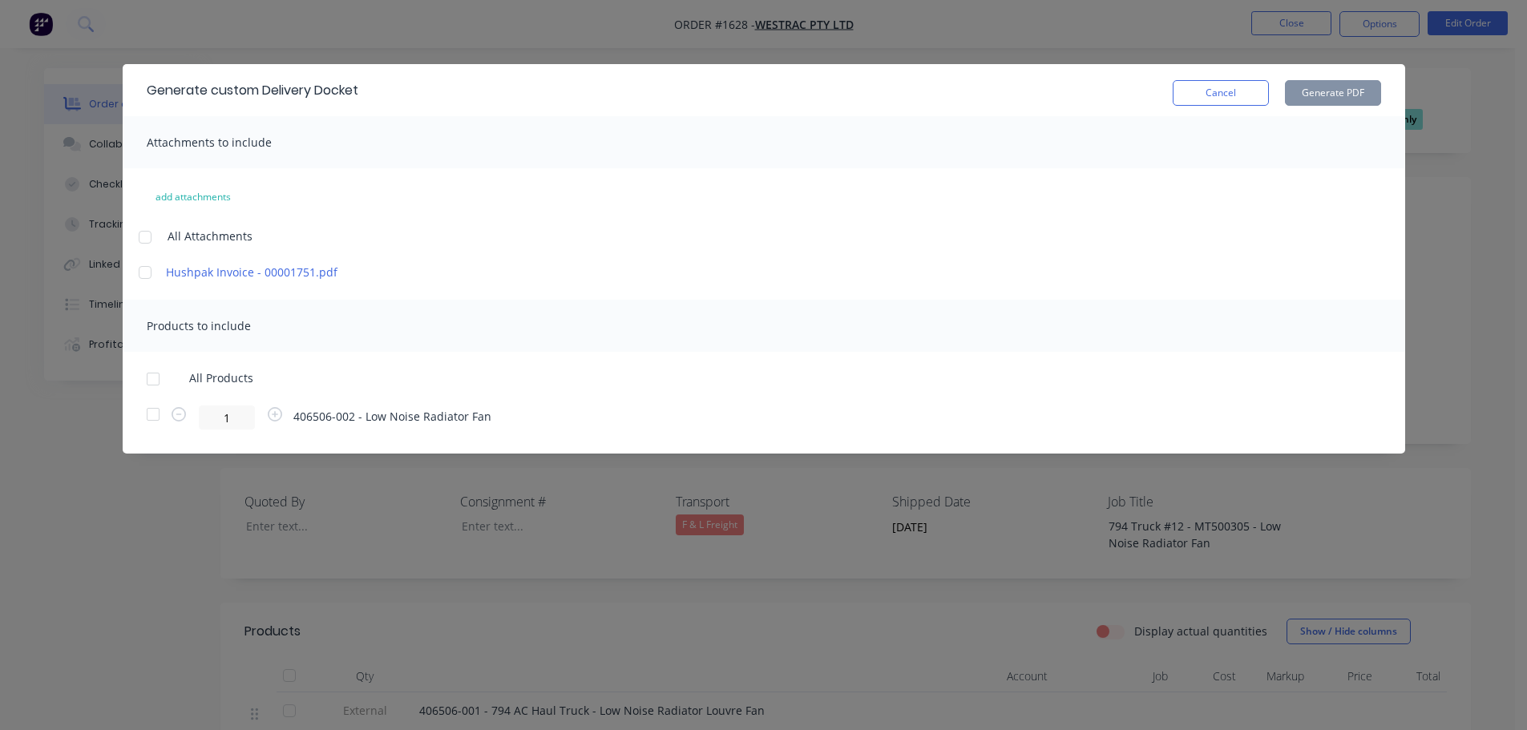
click at [153, 374] on div at bounding box center [153, 379] width 32 height 32
click at [1219, 95] on button "Cancel" at bounding box center [1221, 93] width 96 height 26
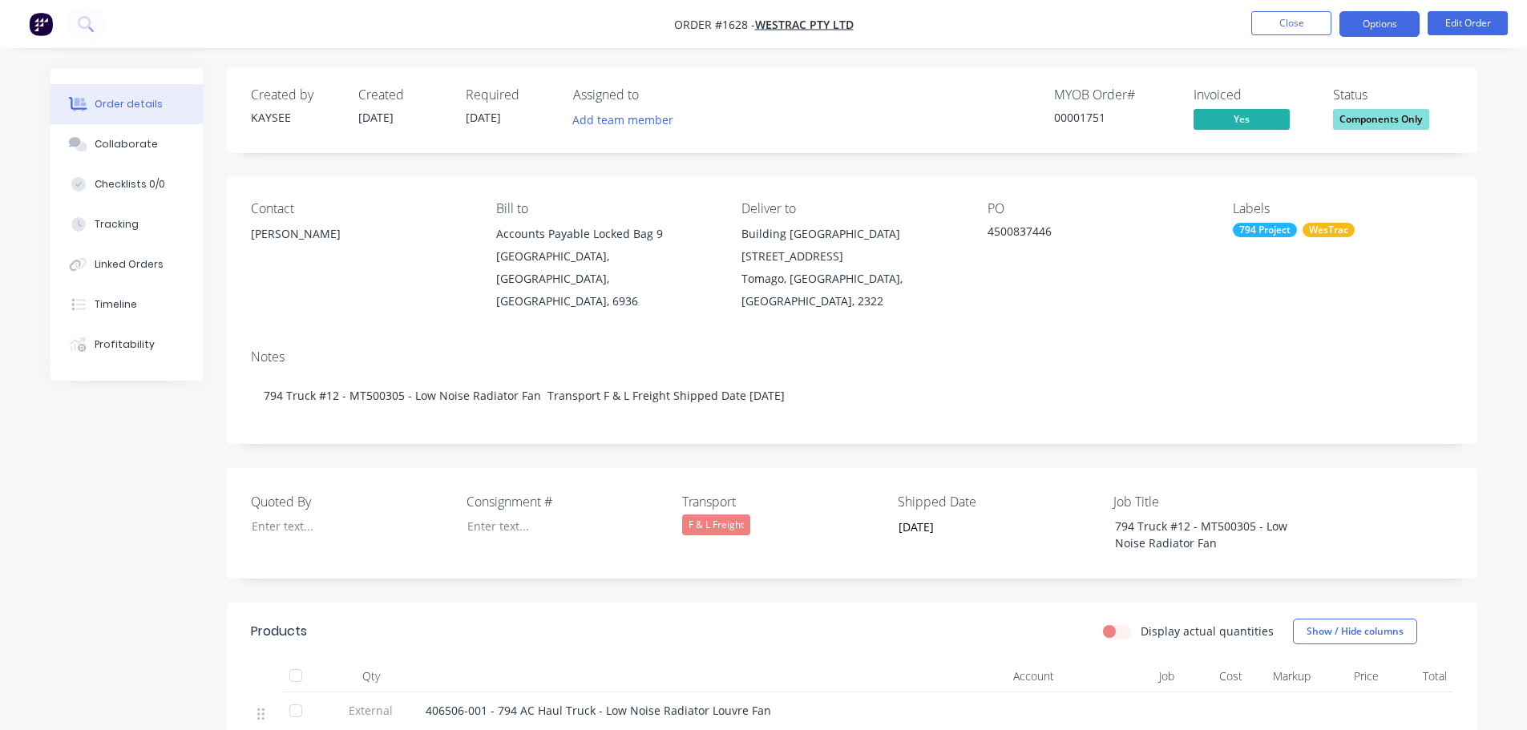
click at [1383, 22] on button "Options" at bounding box center [1379, 24] width 80 height 26
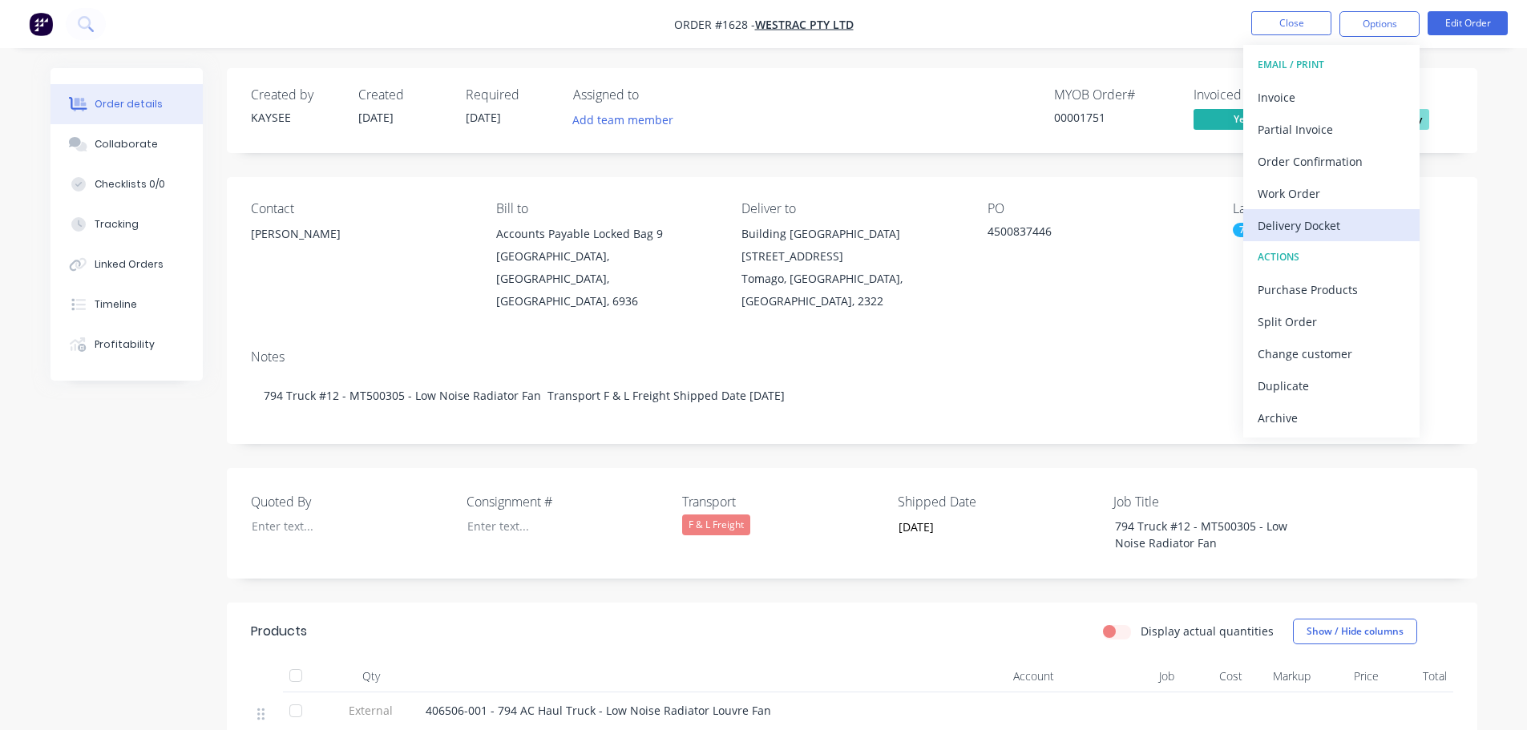
click at [1318, 229] on div "Delivery Docket" at bounding box center [1331, 225] width 147 height 23
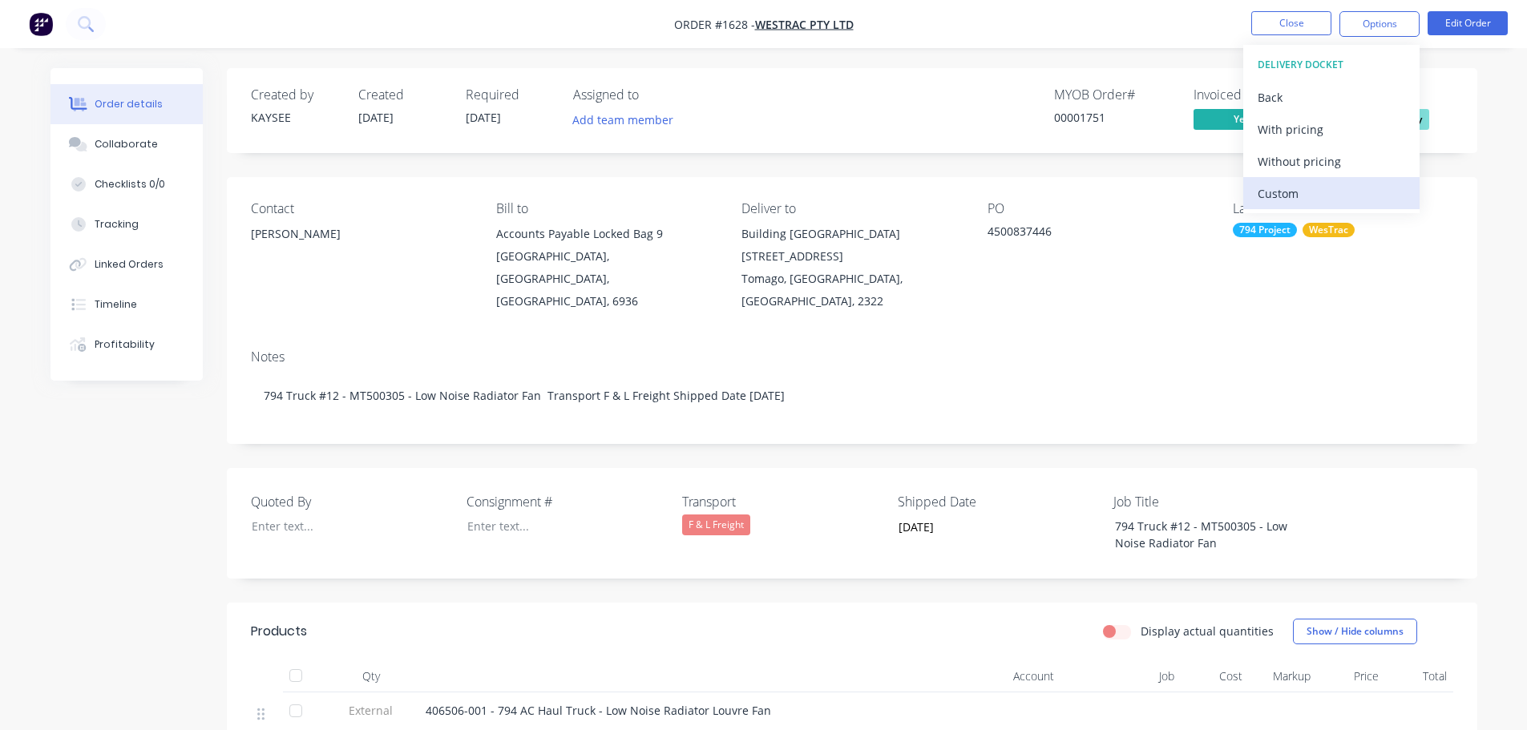
click at [1303, 195] on div "Custom" at bounding box center [1331, 193] width 147 height 23
click at [1302, 155] on div "Without pricing" at bounding box center [1331, 161] width 147 height 23
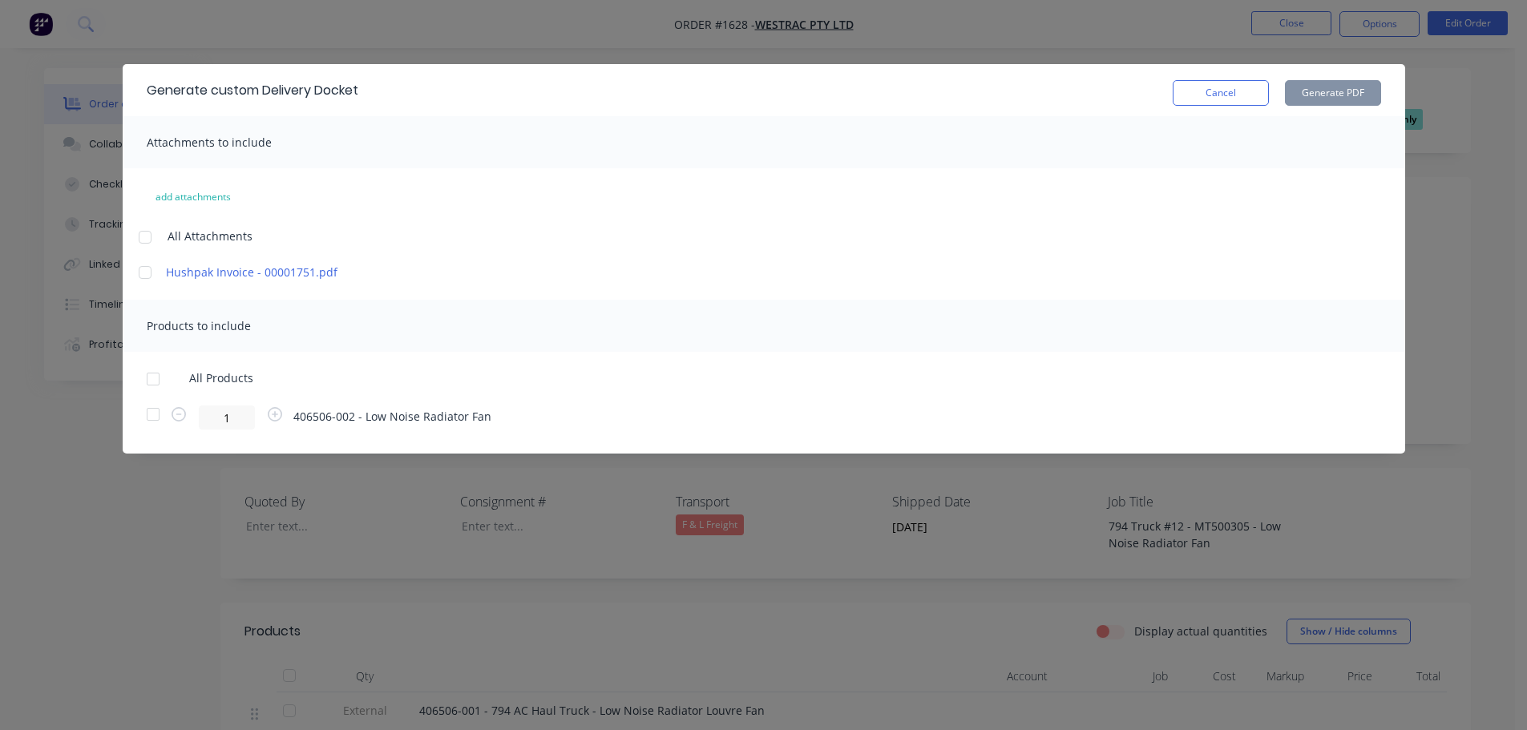
click at [155, 374] on div at bounding box center [153, 379] width 32 height 32
click at [1356, 86] on button "Generate PDF" at bounding box center [1333, 93] width 96 height 26
click at [1215, 97] on button "Cancel" at bounding box center [1221, 93] width 96 height 26
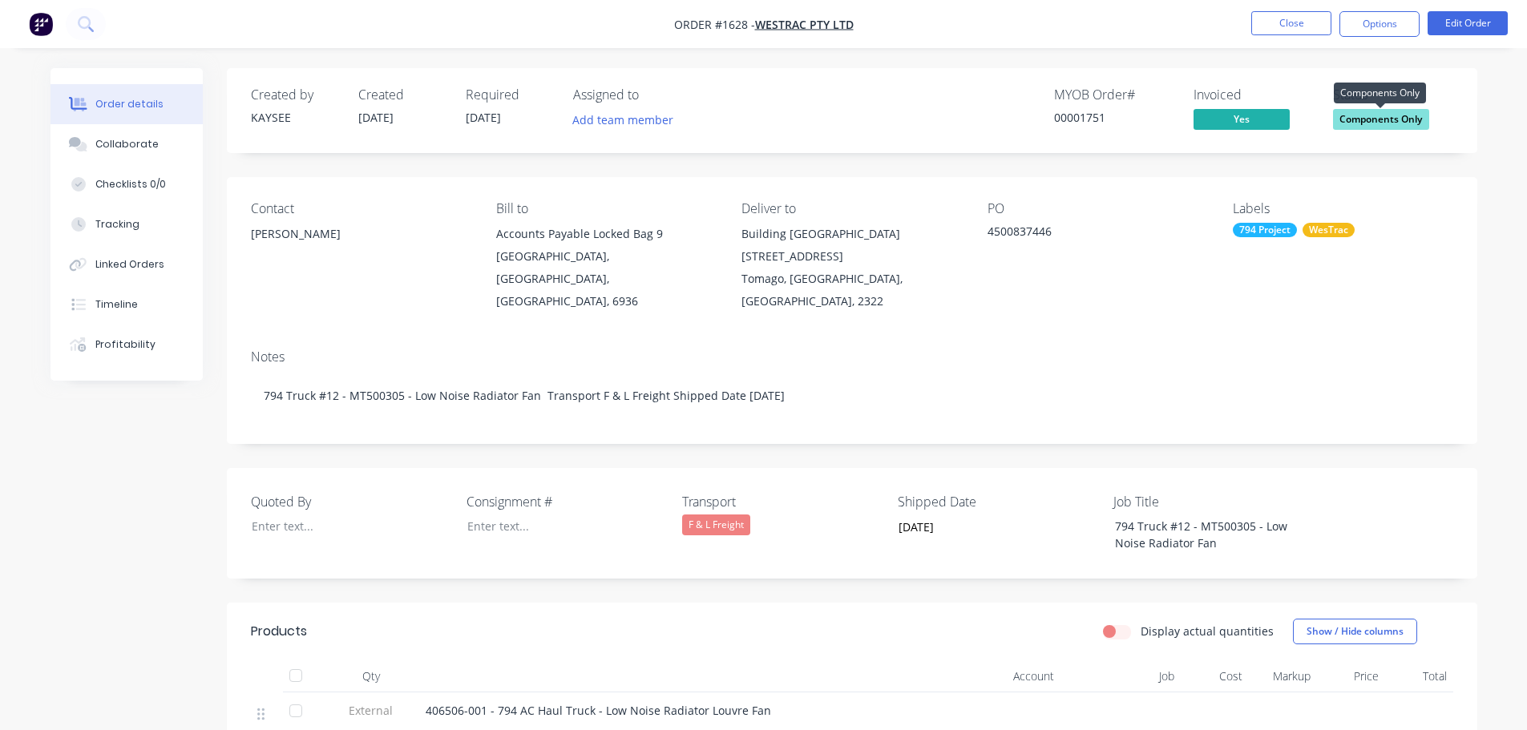
click at [1392, 115] on span "Components Only" at bounding box center [1381, 119] width 96 height 20
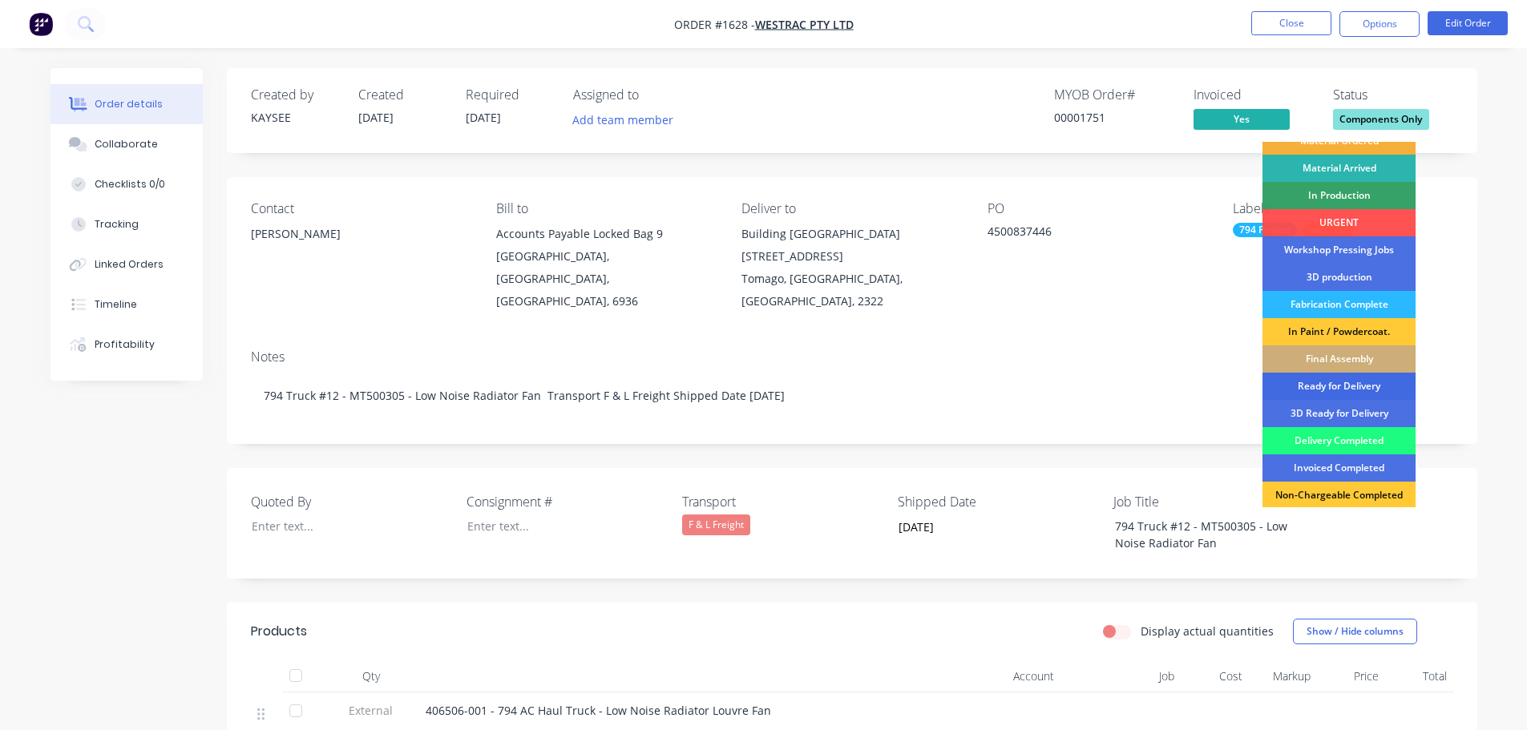
scroll to position [160, 0]
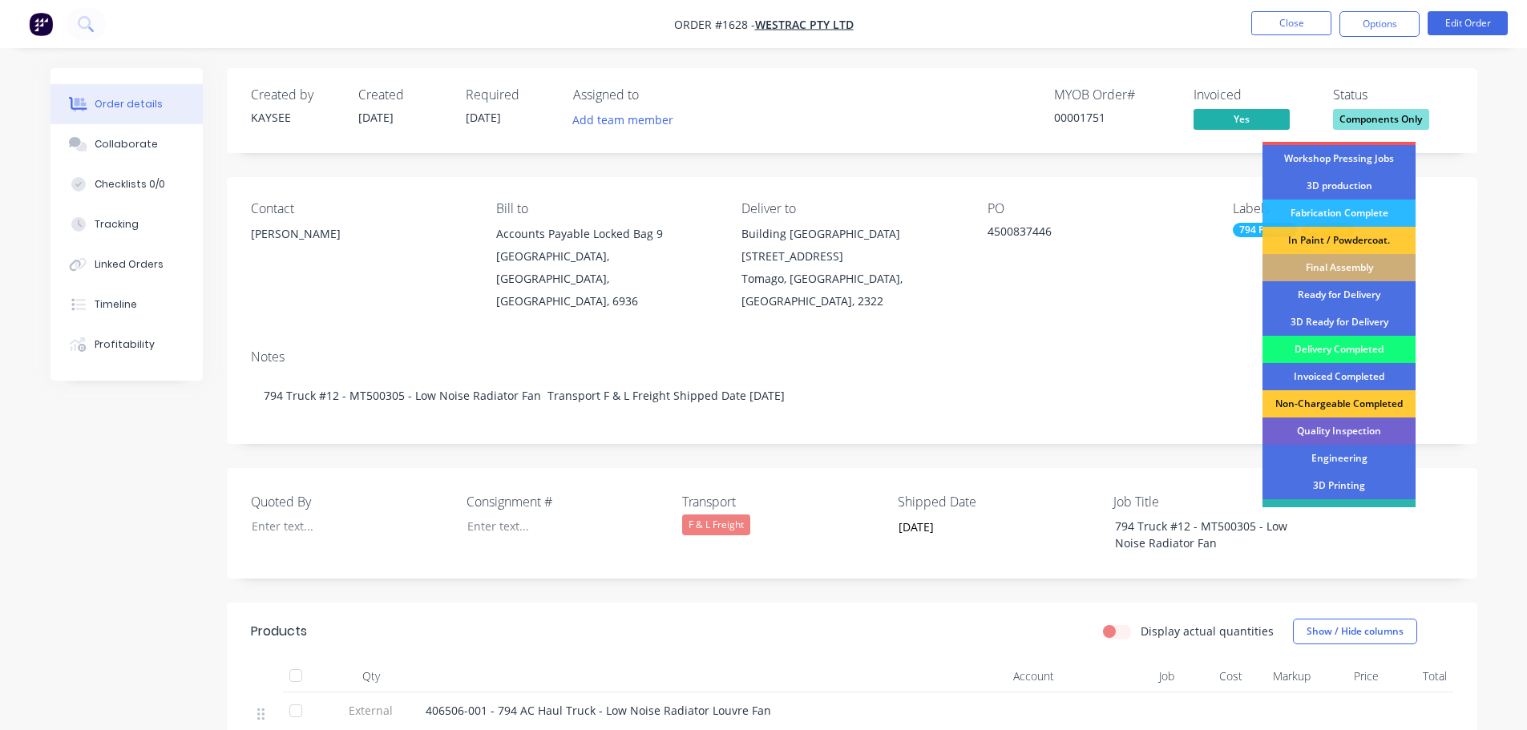
click at [1334, 348] on div "Delivery Completed" at bounding box center [1338, 349] width 153 height 27
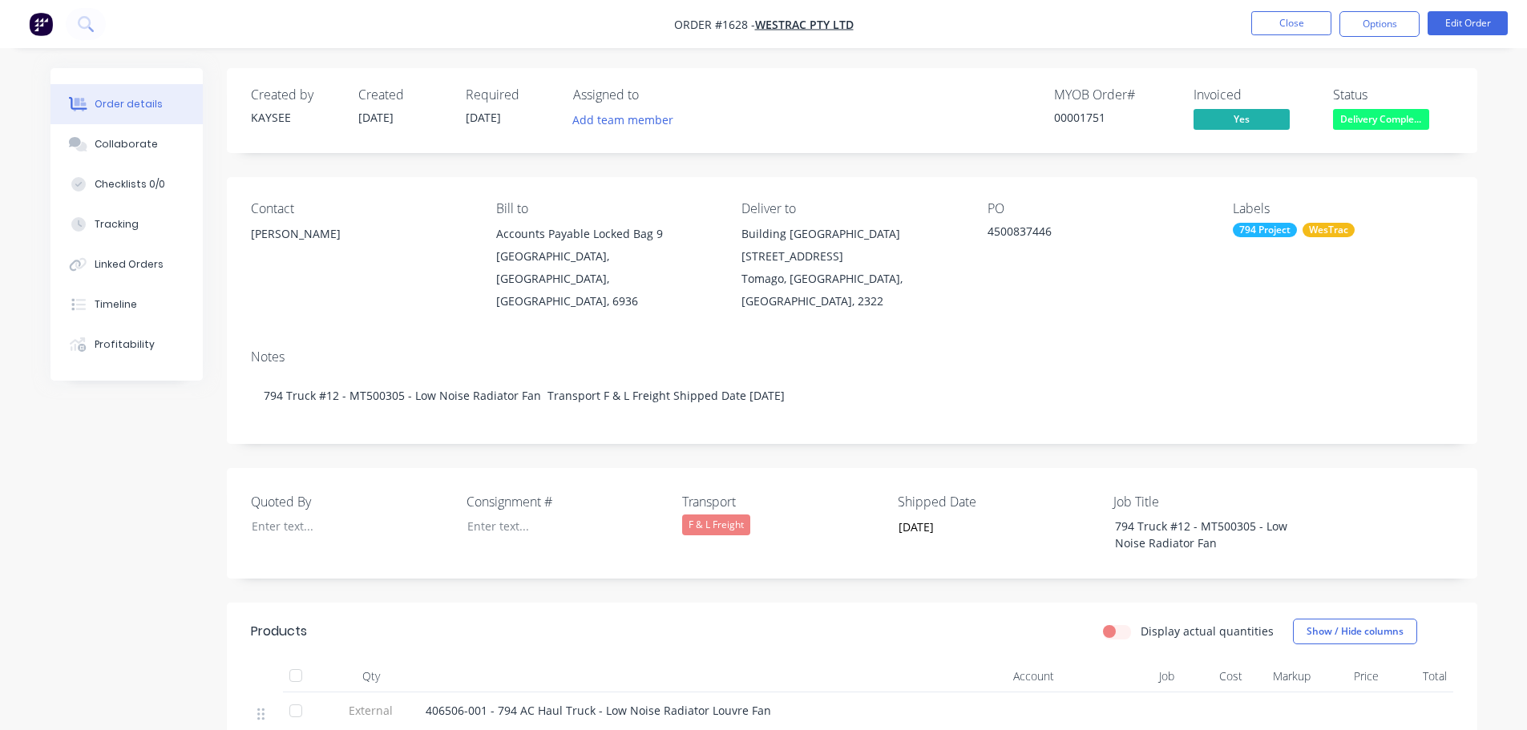
click at [295, 660] on div at bounding box center [296, 676] width 32 height 32
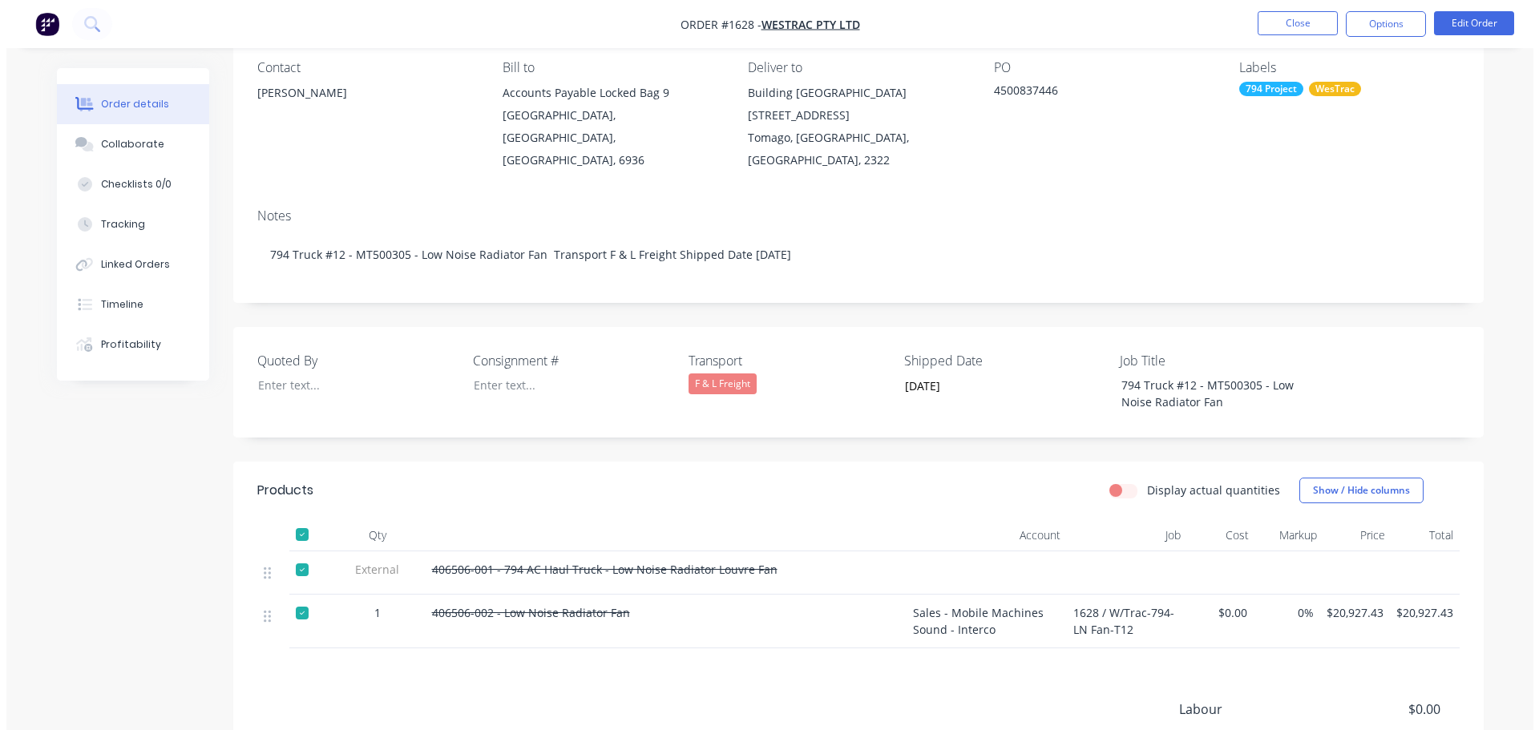
scroll to position [0, 0]
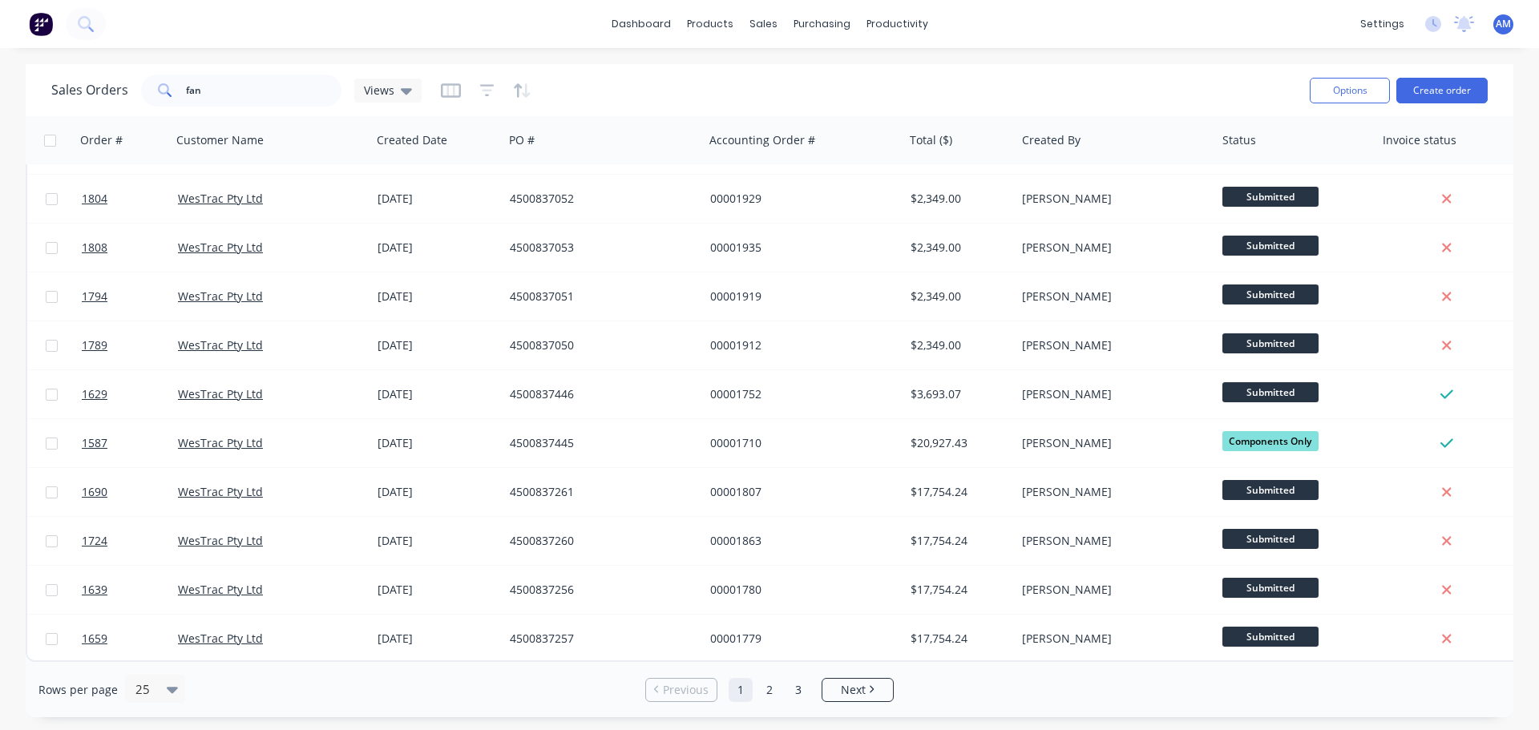
scroll to position [733, 0]
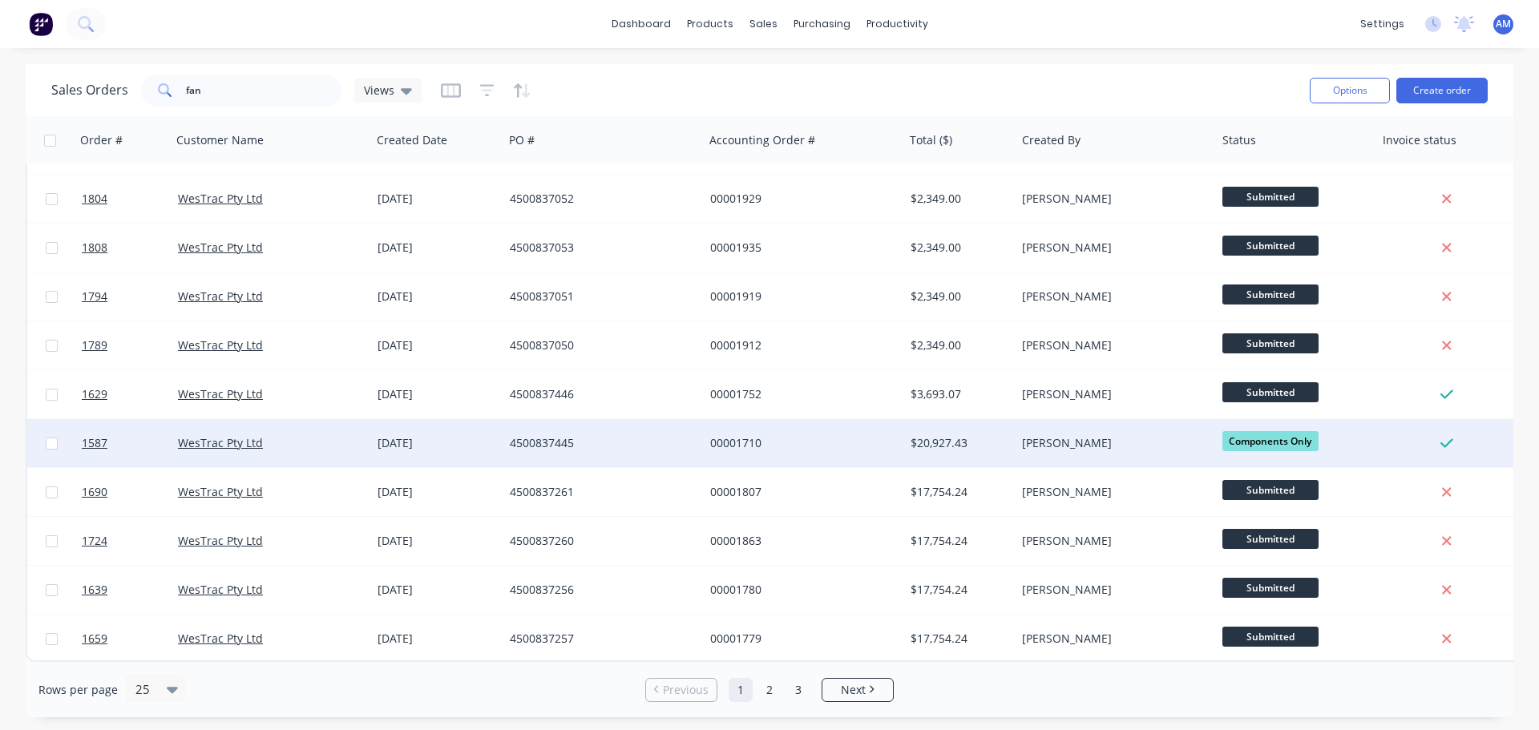
click at [555, 435] on div "4500837445" at bounding box center [599, 443] width 178 height 16
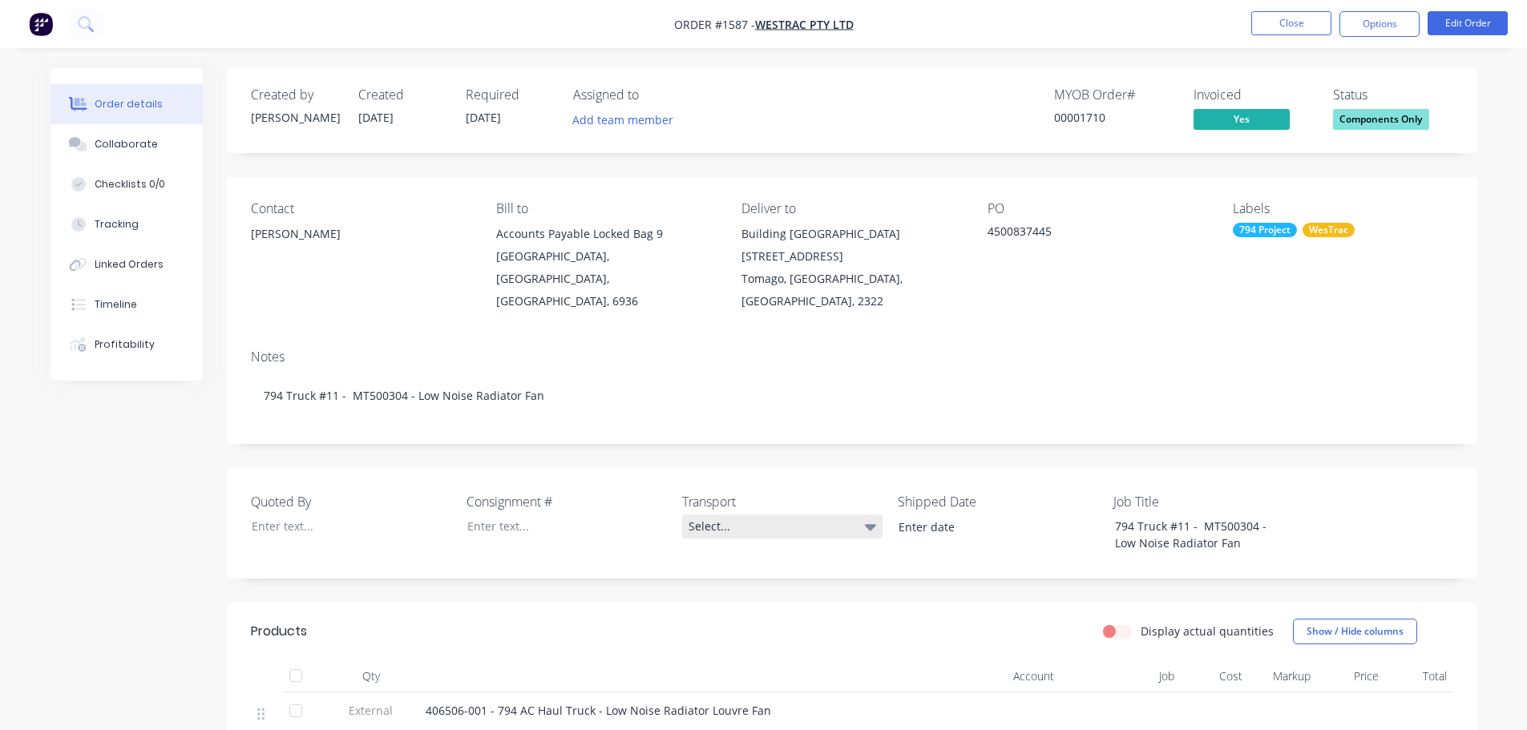
click at [717, 515] on div "Select..." at bounding box center [782, 527] width 200 height 24
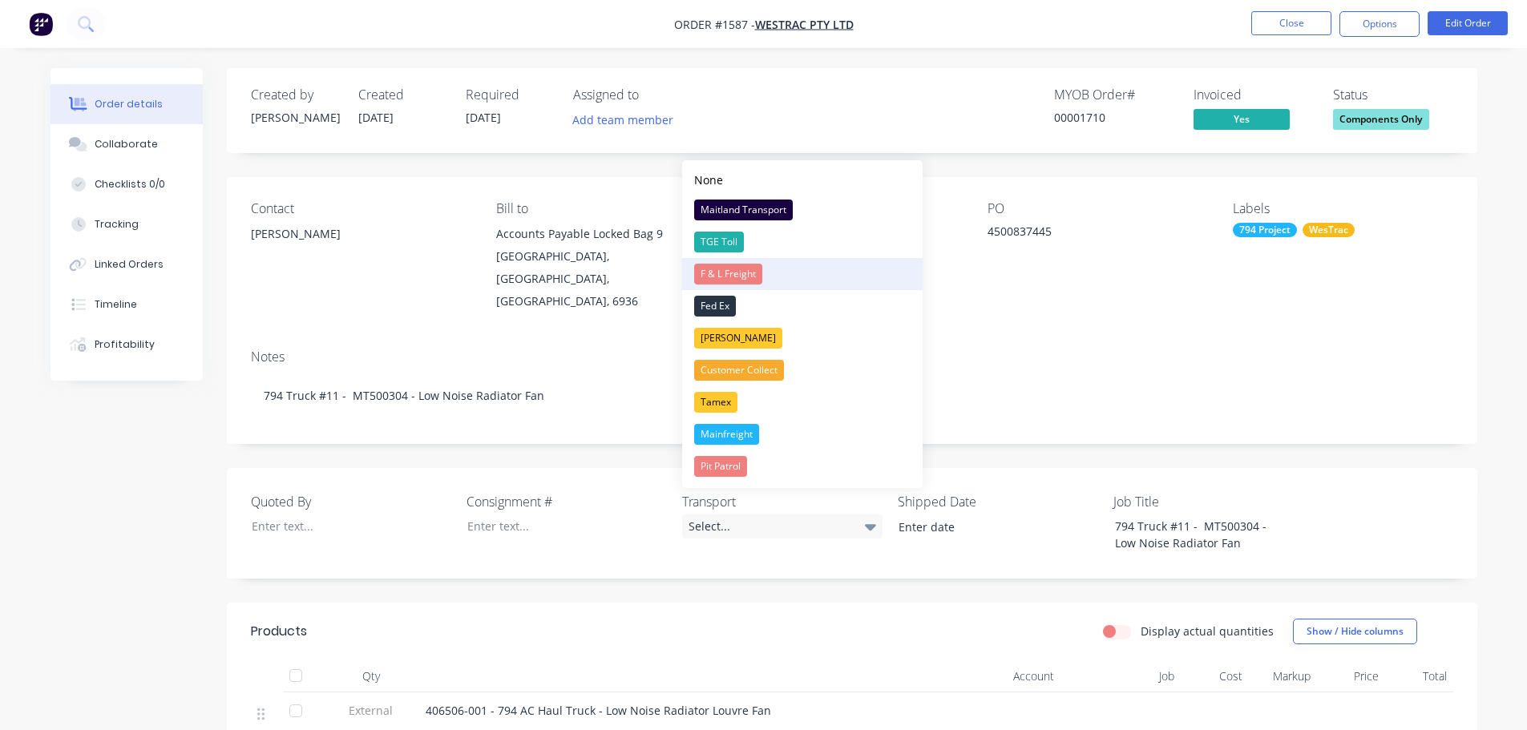
click at [712, 271] on div "F & L Freight" at bounding box center [728, 274] width 68 height 21
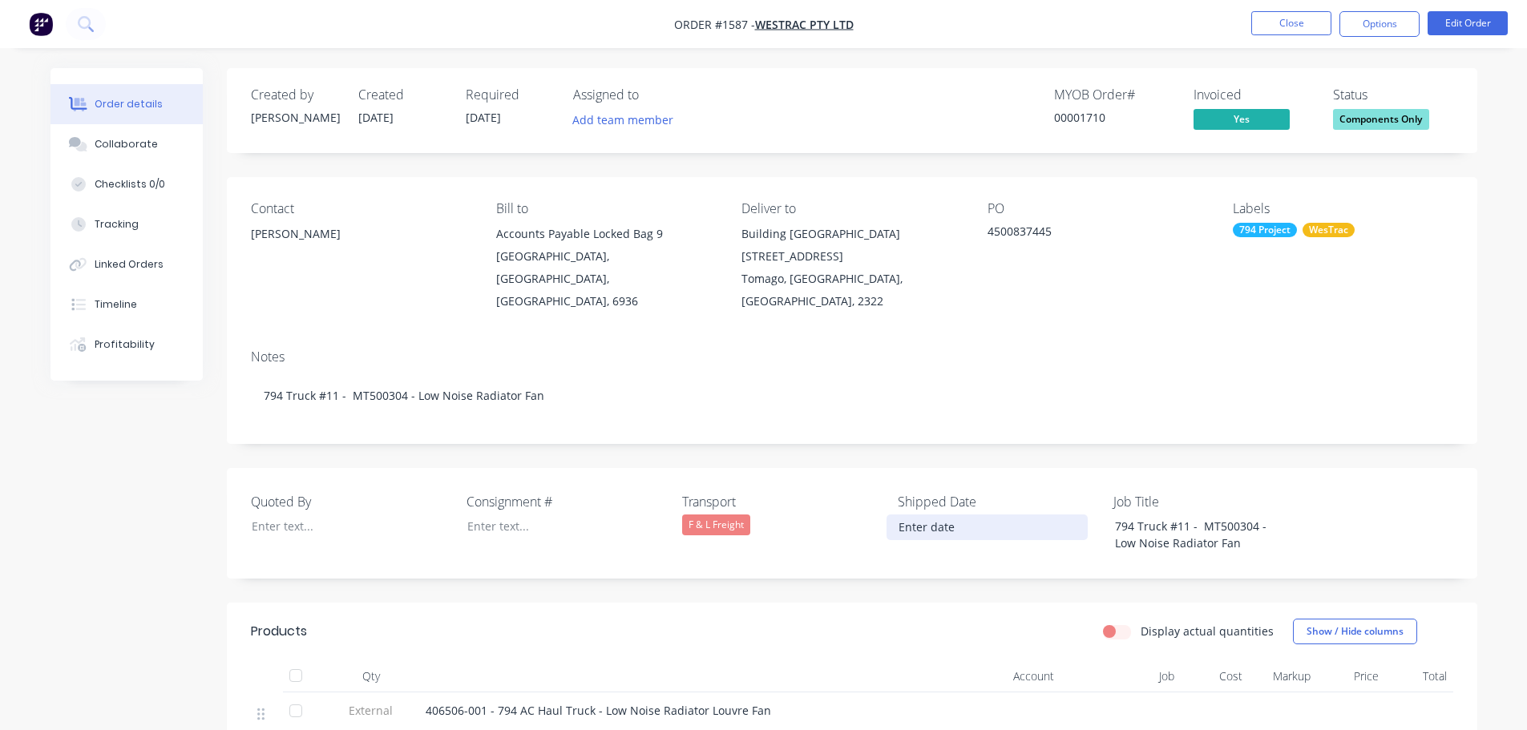
click at [944, 515] on input at bounding box center [987, 527] width 200 height 24
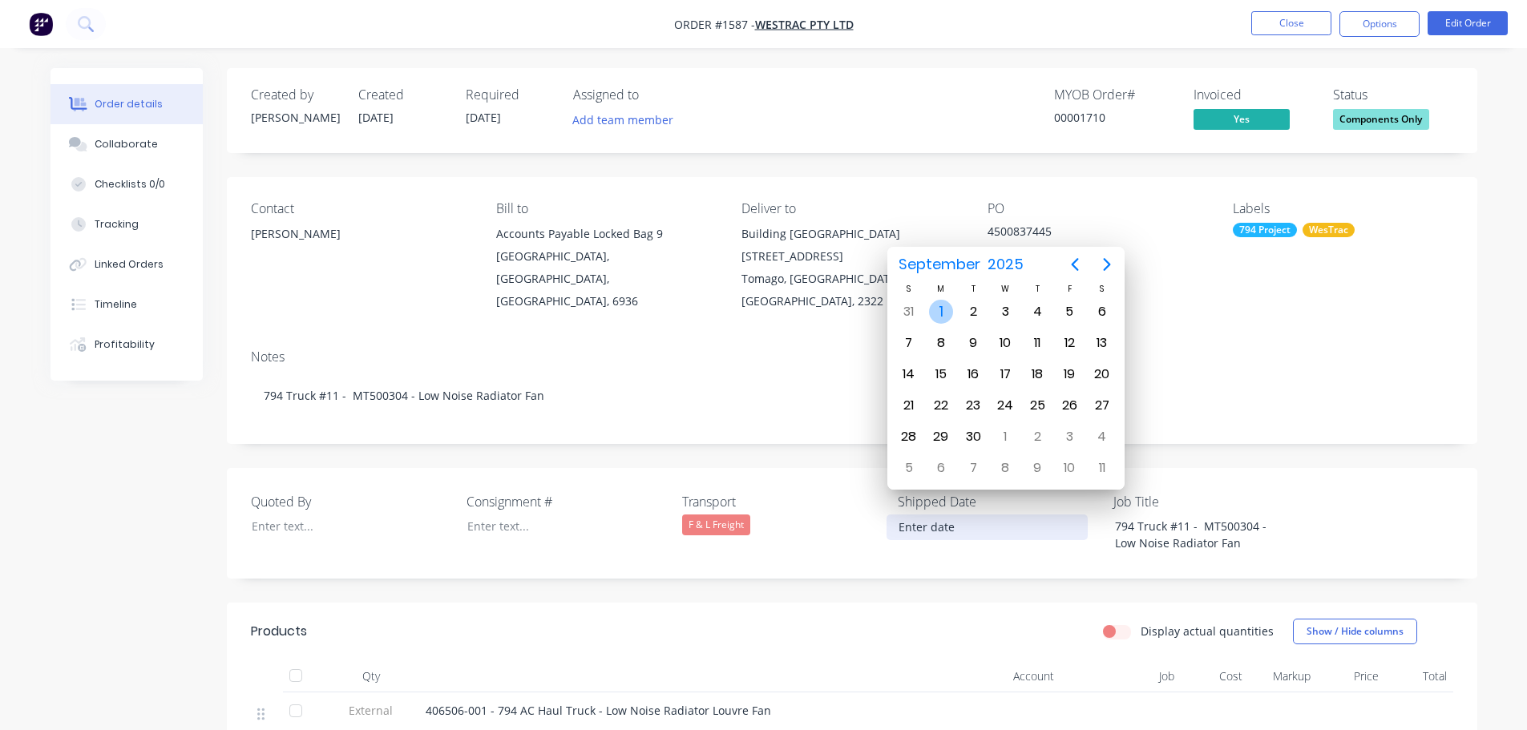
click at [940, 313] on div "1" at bounding box center [941, 312] width 24 height 24
type input "[DATE]"
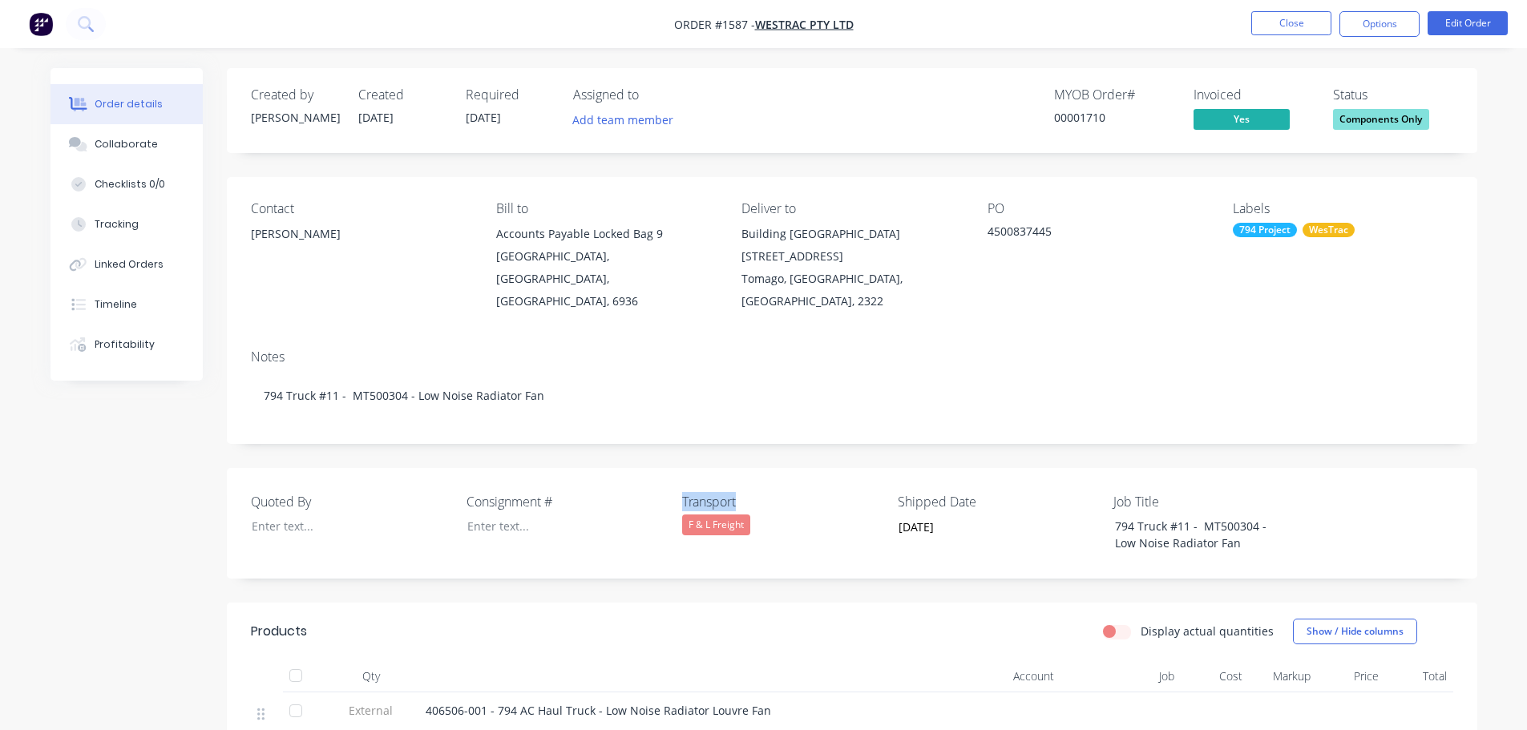
drag, startPoint x: 753, startPoint y: 470, endPoint x: 670, endPoint y: 467, distance: 82.6
click at [670, 468] on div "Quoted By Consignment # Transport F & L Freight Shipped Date [DATE] Job Title 7…" at bounding box center [852, 523] width 1250 height 111
copy div "Transport"
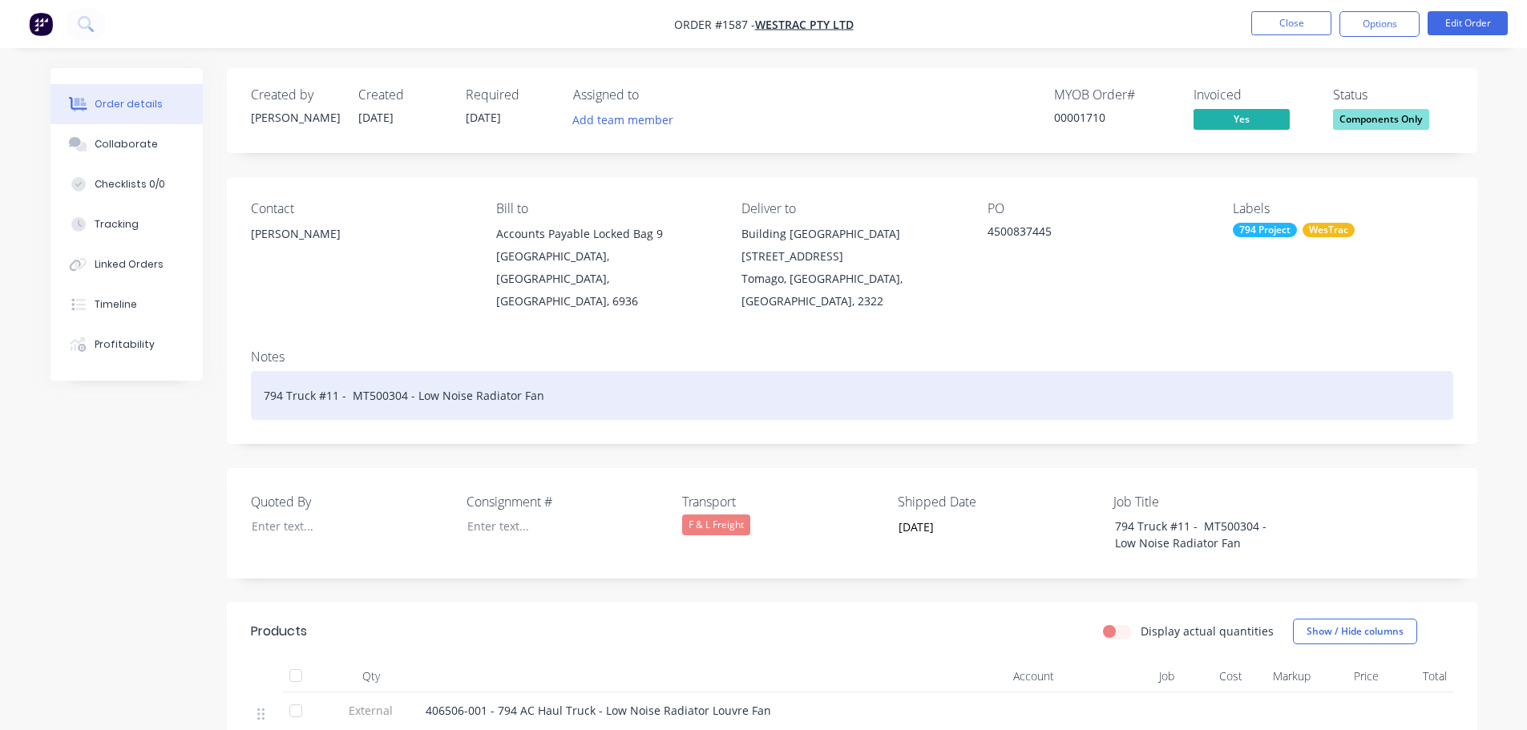
click at [588, 371] on div "794 Truck #11 - MT500304 - Low Noise Radiator Fan" at bounding box center [852, 395] width 1202 height 49
paste div
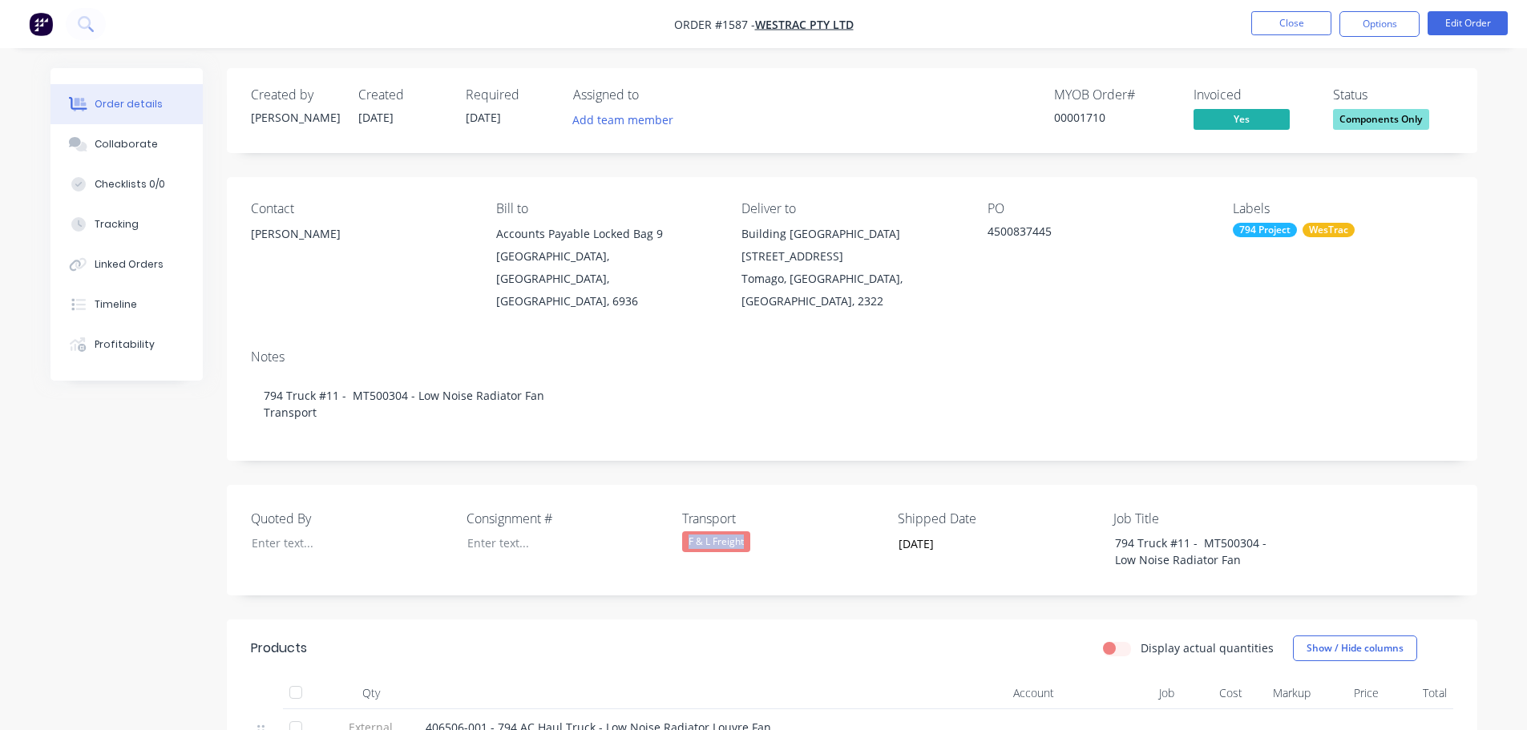
drag, startPoint x: 756, startPoint y: 523, endPoint x: 686, endPoint y: 516, distance: 70.1
click at [686, 531] on div "F & L Freight" at bounding box center [782, 541] width 200 height 21
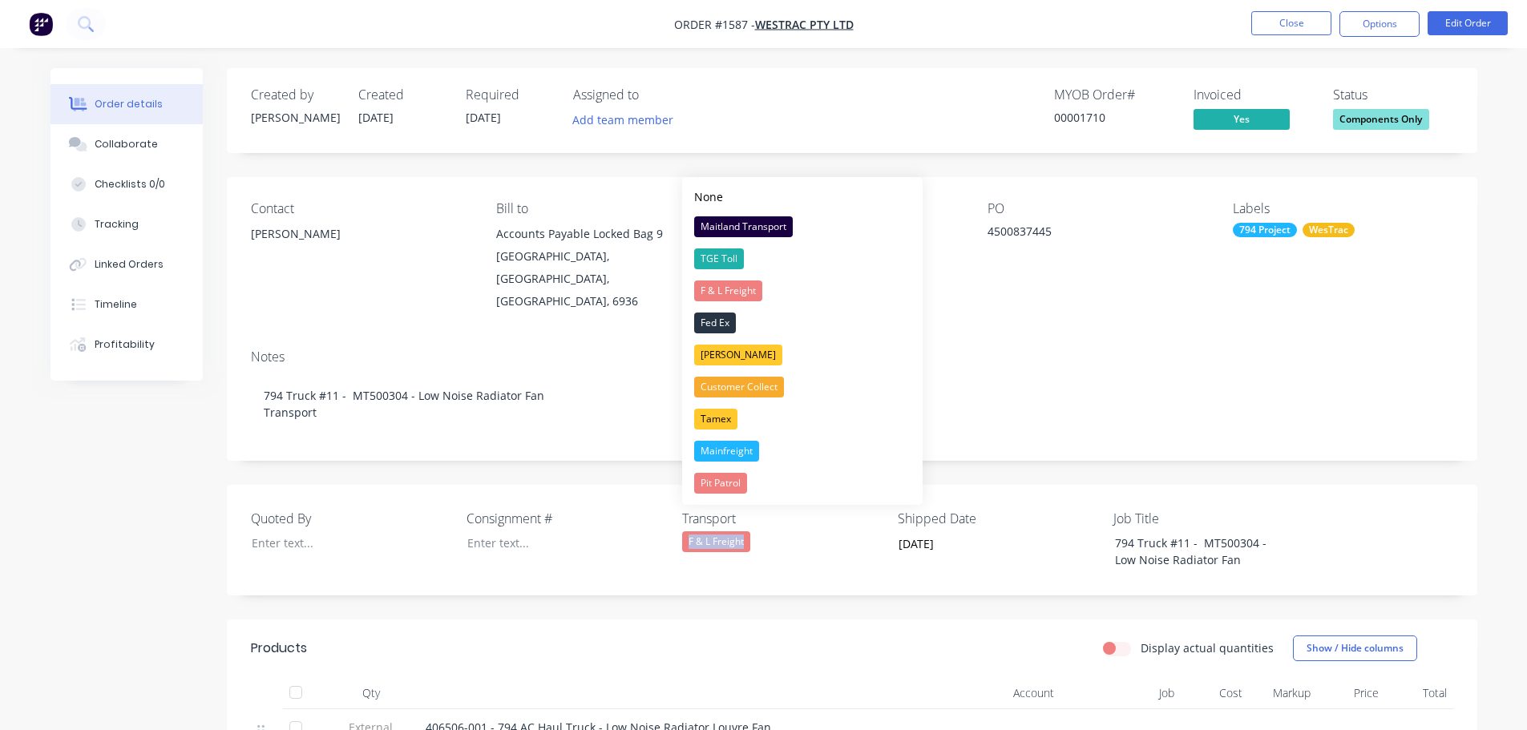
copy div "F & L Freight"
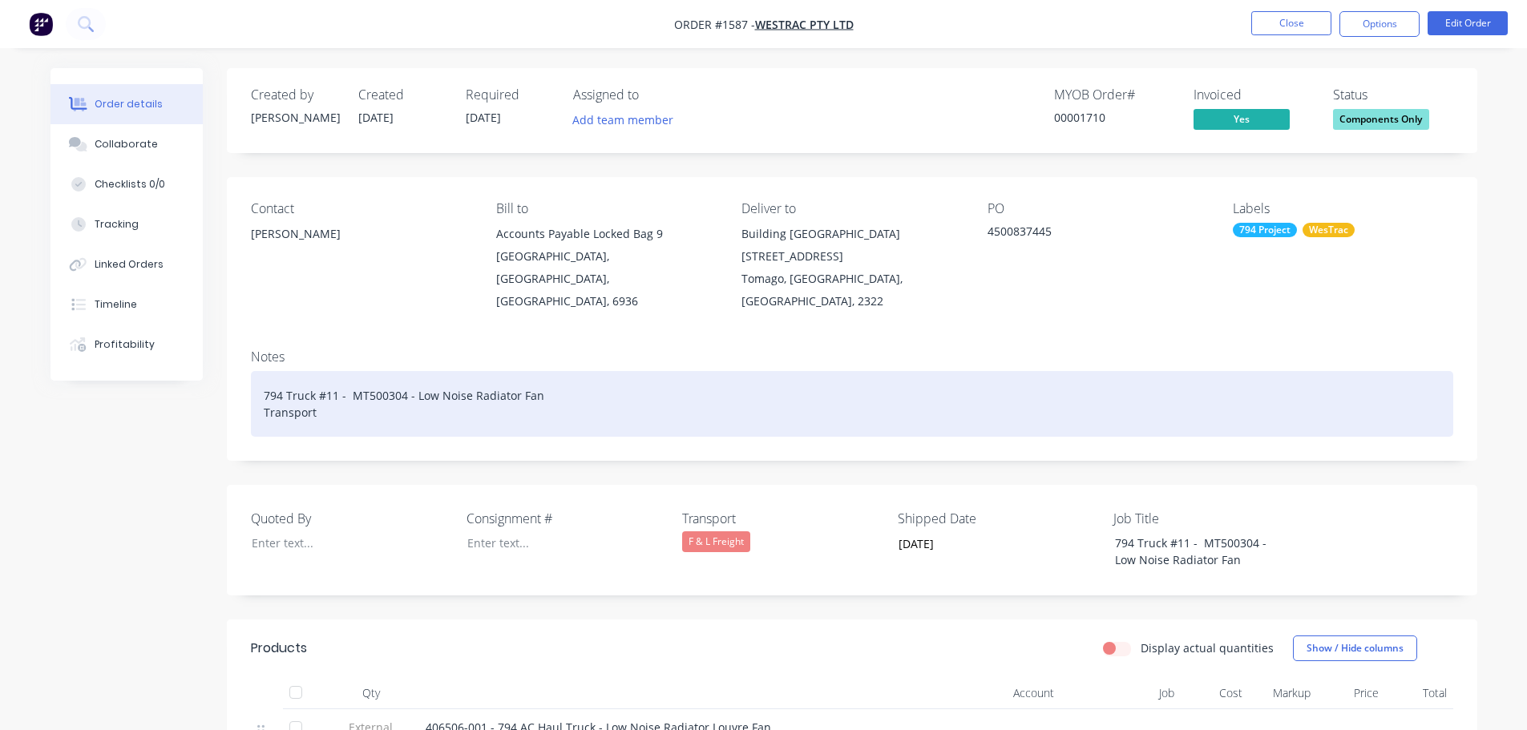
click at [333, 394] on div "794 Truck #11 - MT500304 - Low Noise Radiator Fan Transport" at bounding box center [852, 404] width 1202 height 66
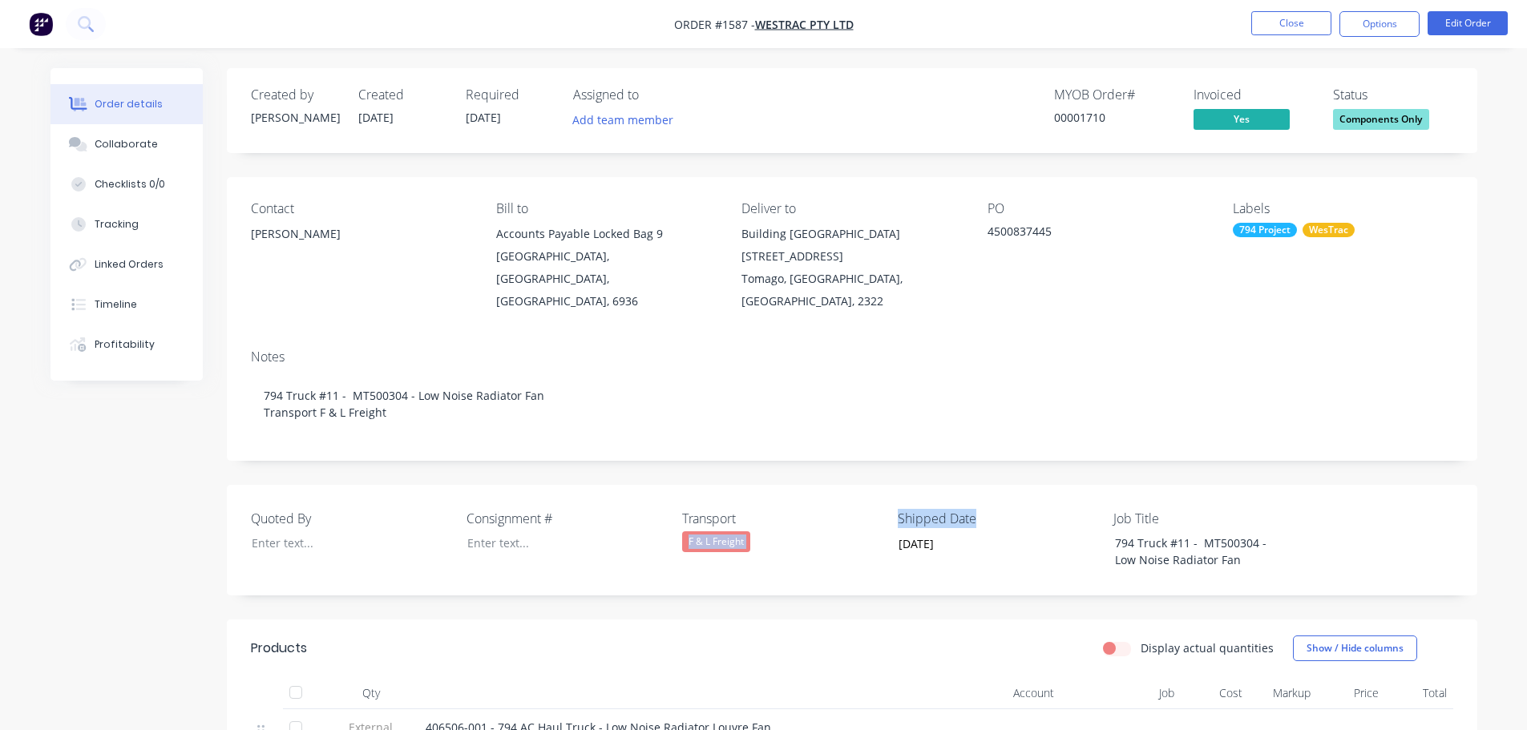
drag, startPoint x: 984, startPoint y: 495, endPoint x: 884, endPoint y: 495, distance: 100.2
click at [884, 495] on div "Quoted By Consignment # Transport F & L Freight Shipped Date [DATE] Job Title 7…" at bounding box center [852, 540] width 1250 height 111
click at [1028, 509] on label "Shipped Date" at bounding box center [998, 518] width 200 height 19
click at [1020, 509] on label "Shipped Date" at bounding box center [998, 518] width 200 height 19
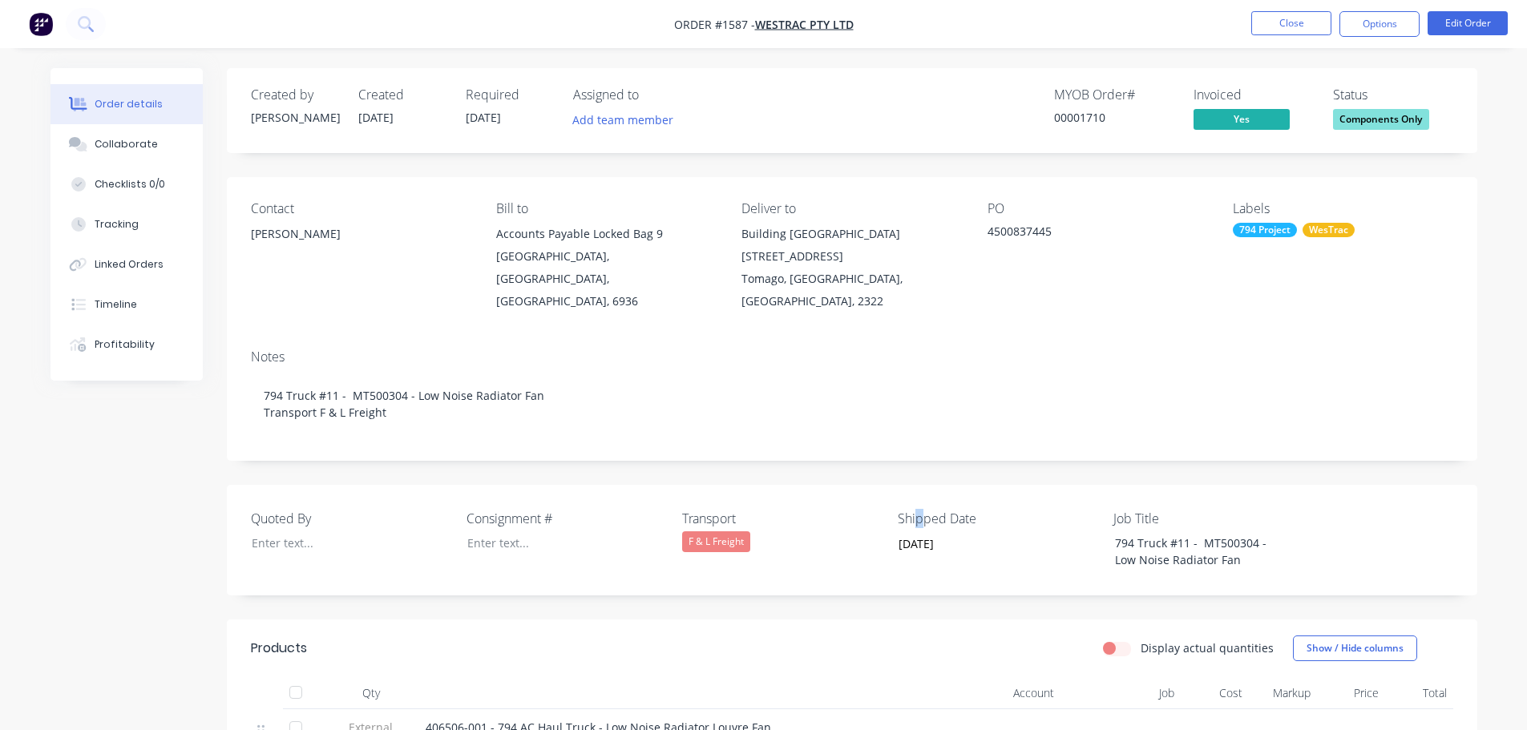
click at [936, 509] on label "Shipped Date" at bounding box center [998, 518] width 200 height 19
drag, startPoint x: 897, startPoint y: 497, endPoint x: 973, endPoint y: 496, distance: 76.1
click at [973, 496] on div "Quoted By Consignment # Transport F & L Freight Shipped Date [DATE] Job Title 7…" at bounding box center [852, 540] width 1250 height 111
click at [974, 509] on label "Shipped Date" at bounding box center [998, 518] width 200 height 19
drag, startPoint x: 896, startPoint y: 503, endPoint x: 977, endPoint y: 497, distance: 81.1
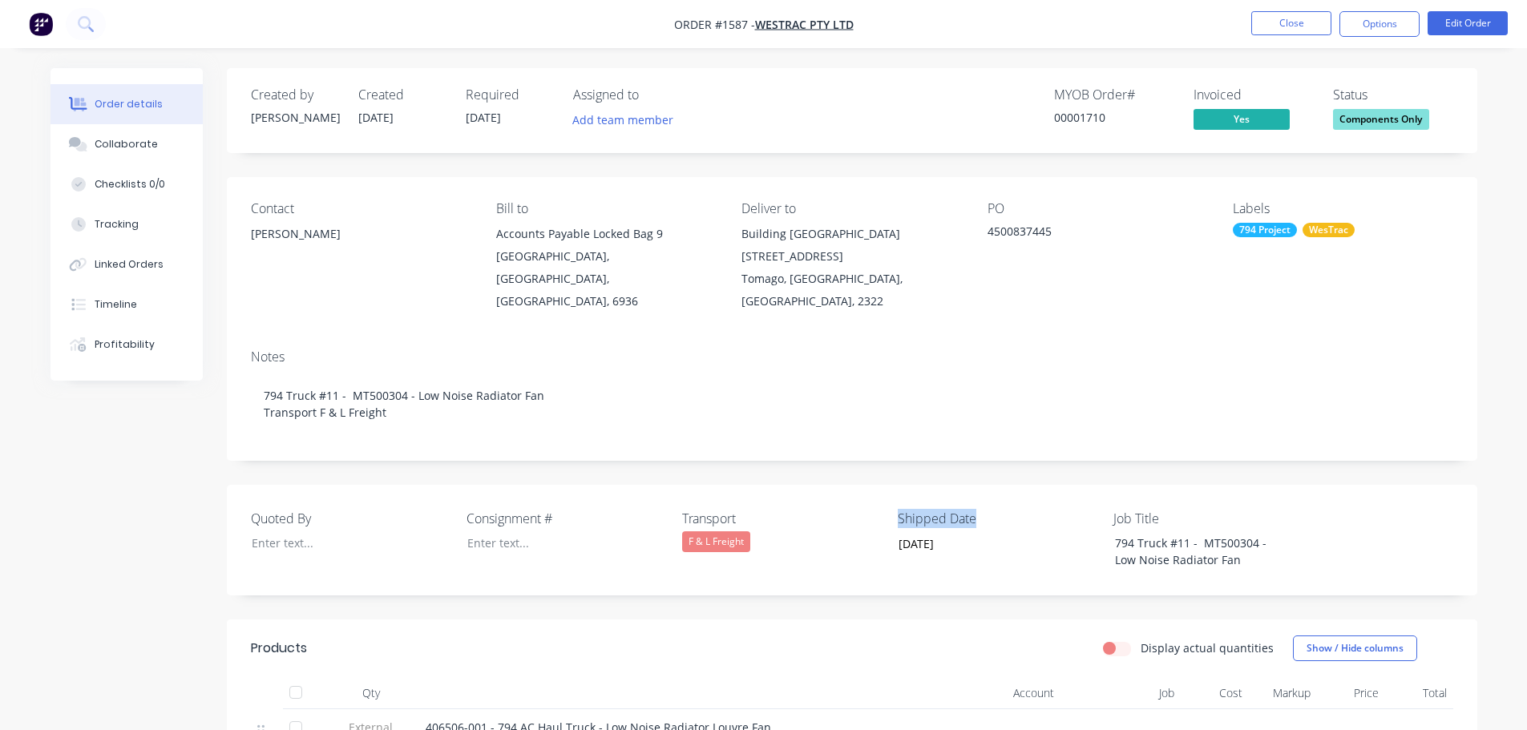
click at [977, 497] on div "Quoted By Consignment # Transport F & L Freight Shipped Date [DATE] Job Title 7…" at bounding box center [852, 540] width 1250 height 111
copy label "Shipped Date"
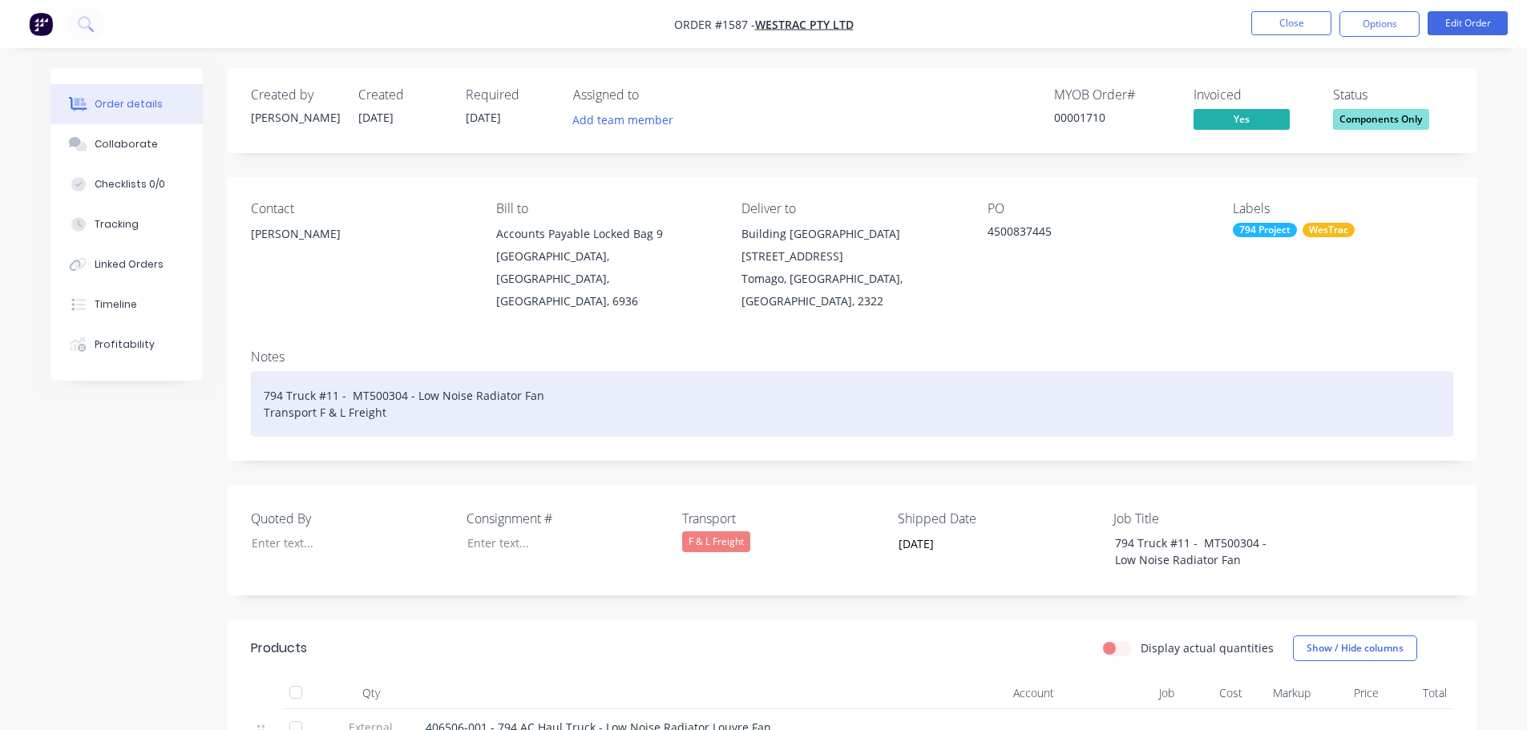
click at [450, 391] on div "794 Truck #11 - MT500304 - Low Noise Radiator Fan Transport F & L Freight" at bounding box center [852, 404] width 1202 height 66
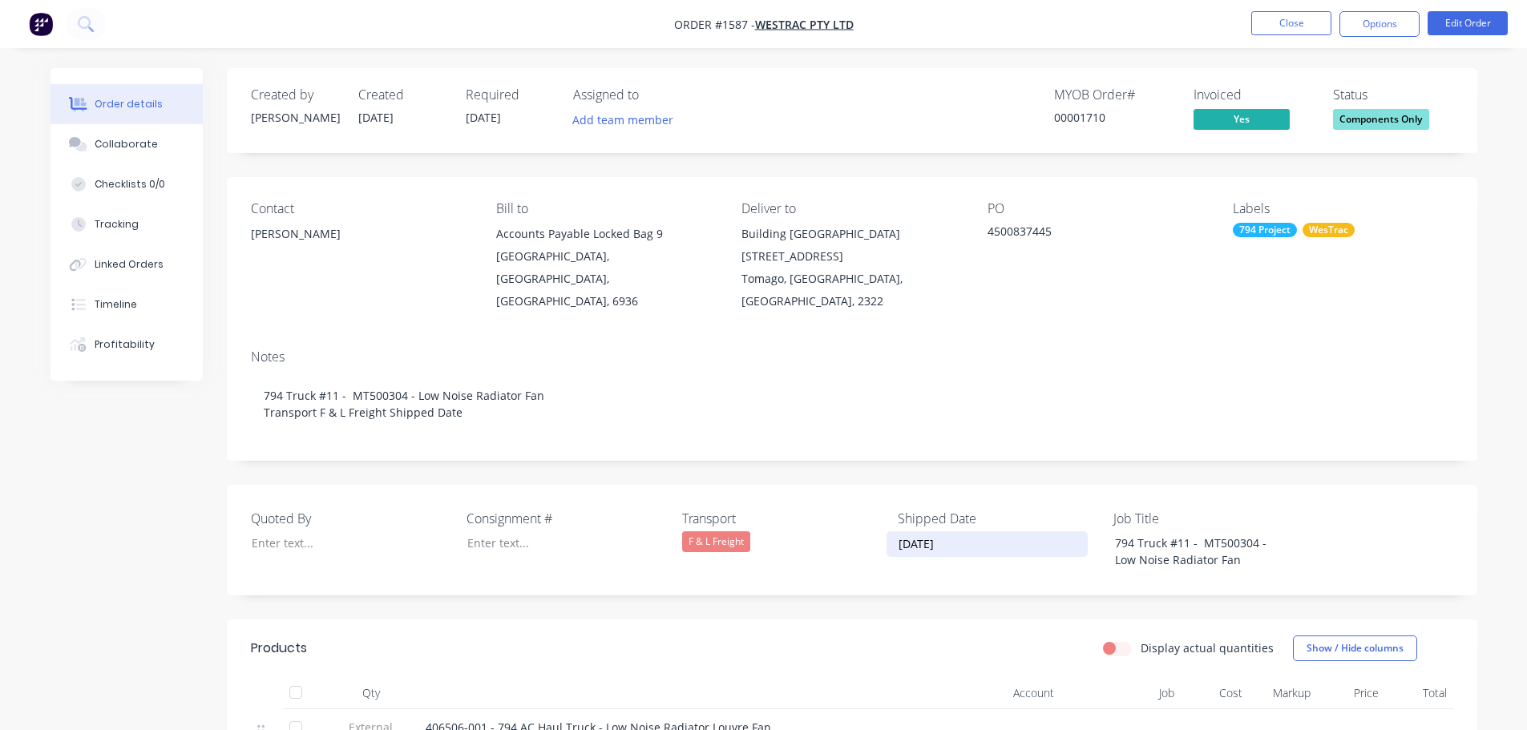
drag, startPoint x: 892, startPoint y: 521, endPoint x: 955, endPoint y: 522, distance: 62.5
click at [964, 532] on input "[DATE]" at bounding box center [987, 544] width 200 height 24
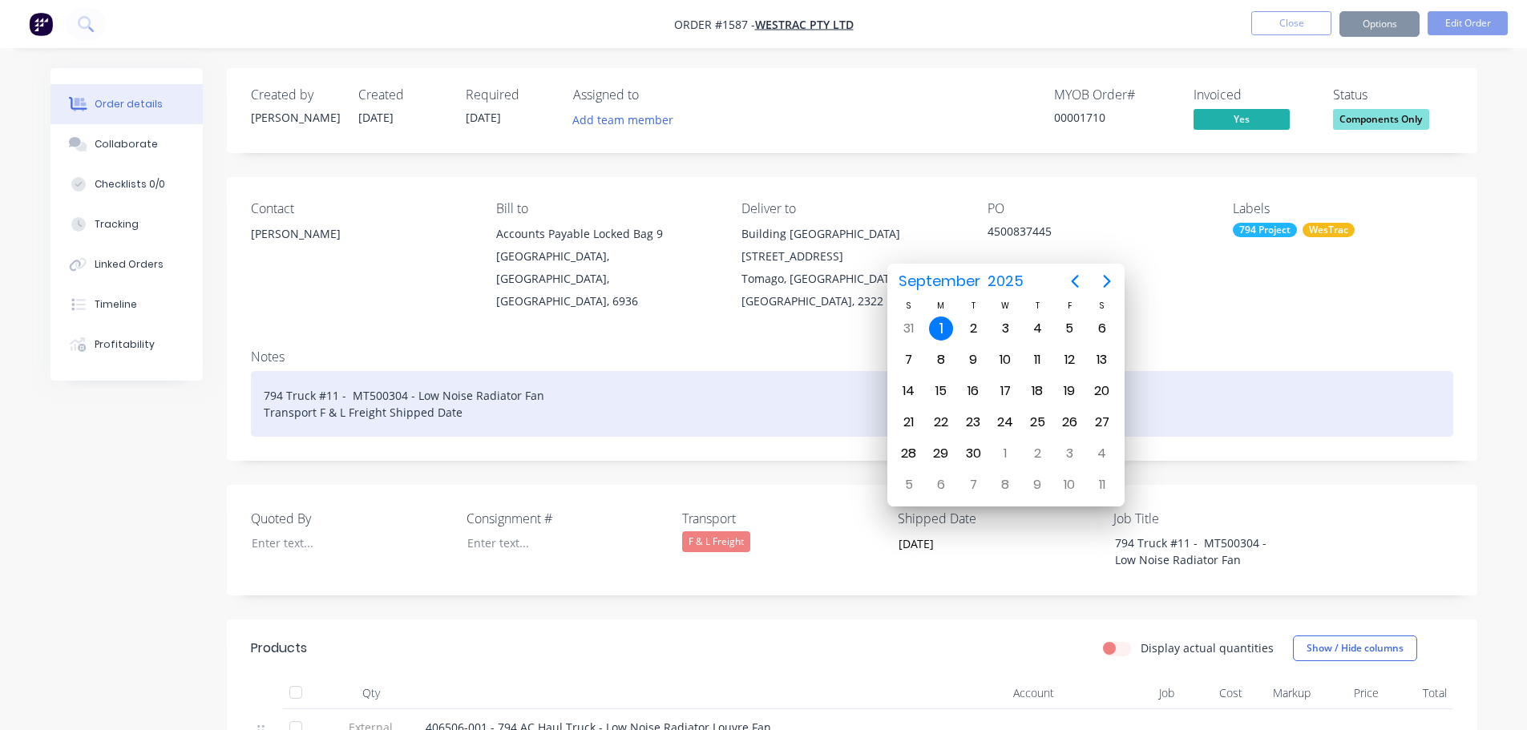
click at [479, 398] on div "794 Truck #11 - MT500304 - Low Noise Radiator Fan Transport F & L Freight Shipp…" at bounding box center [852, 404] width 1202 height 66
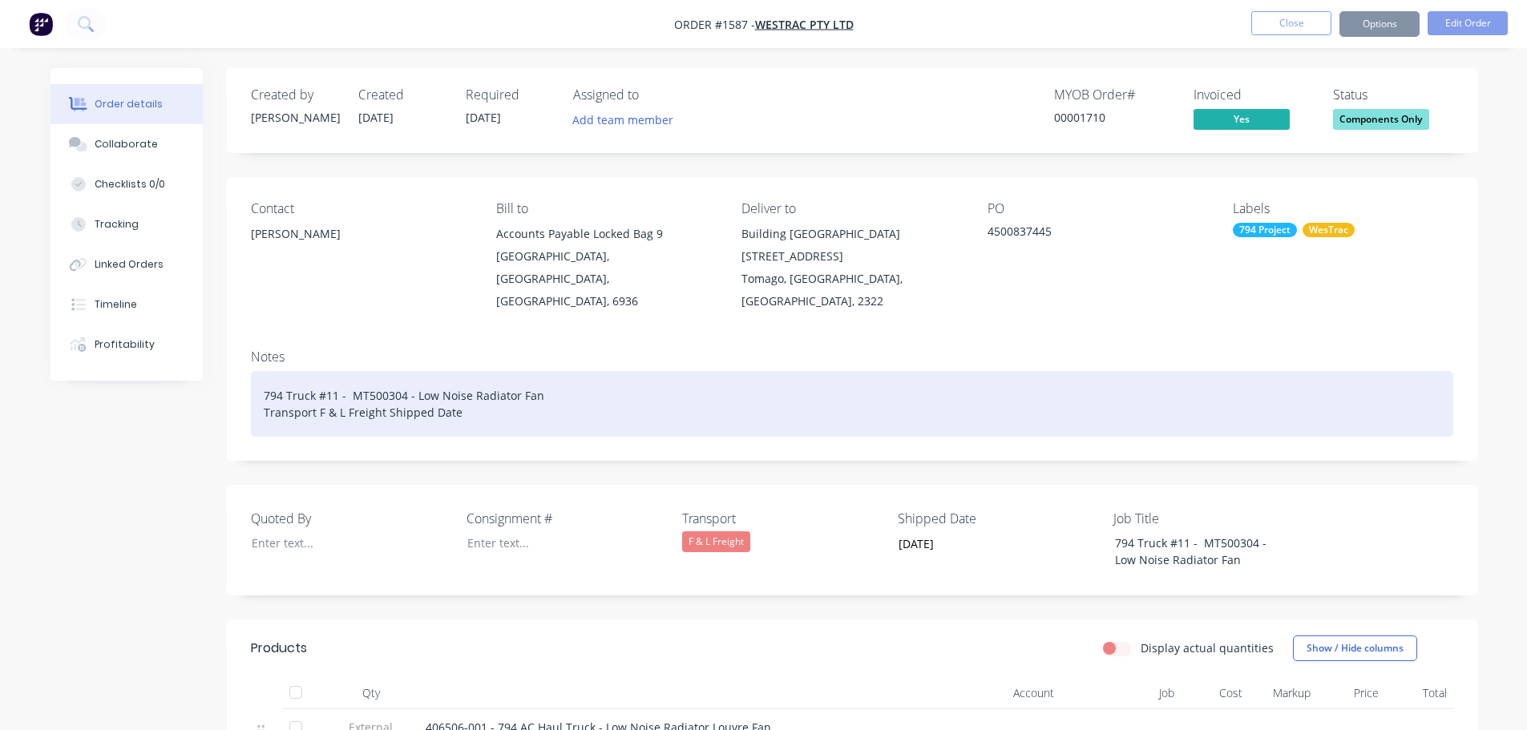
click at [479, 390] on div "794 Truck #11 - MT500304 - Low Noise Radiator Fan Transport F & L Freight Shipp…" at bounding box center [852, 404] width 1202 height 66
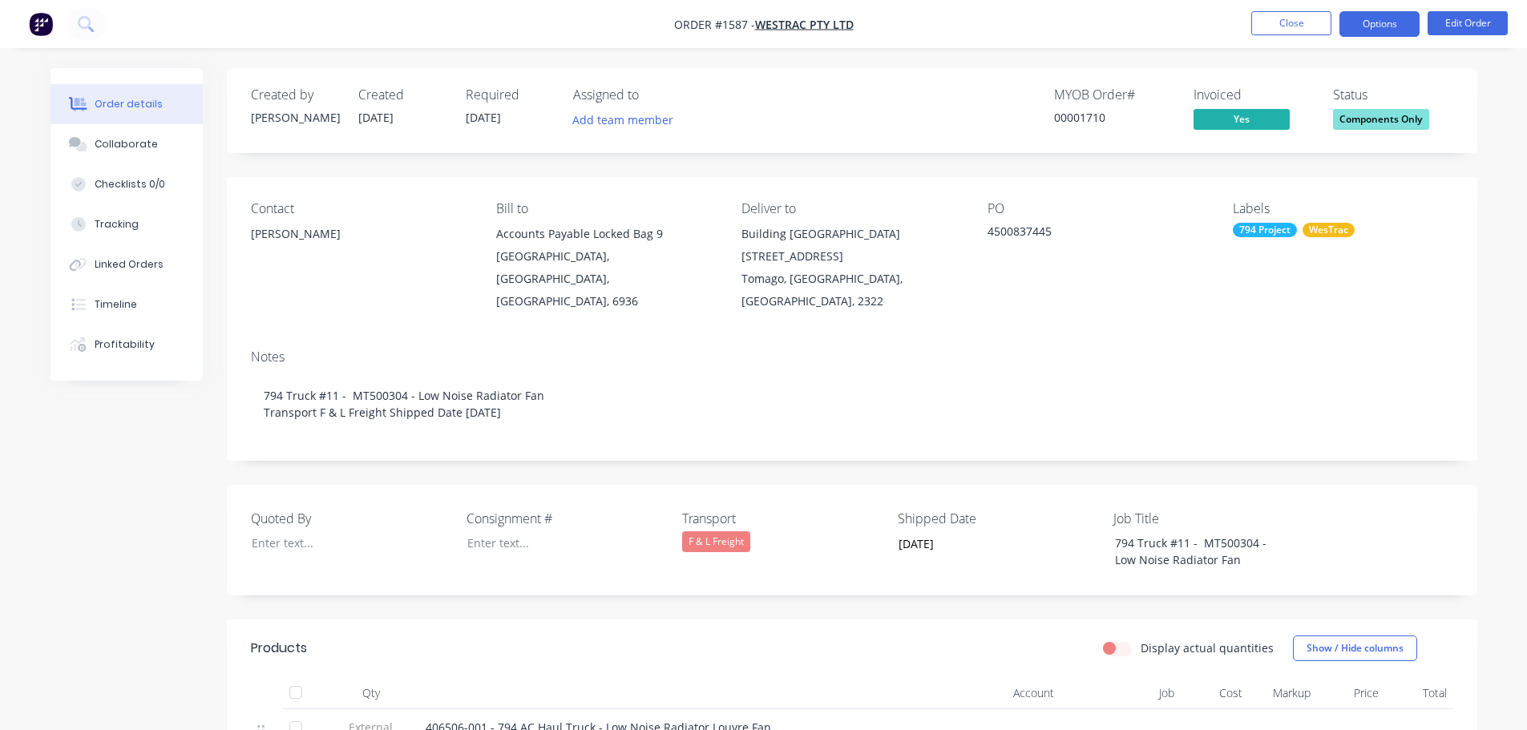
click at [1375, 30] on button "Options" at bounding box center [1379, 24] width 80 height 26
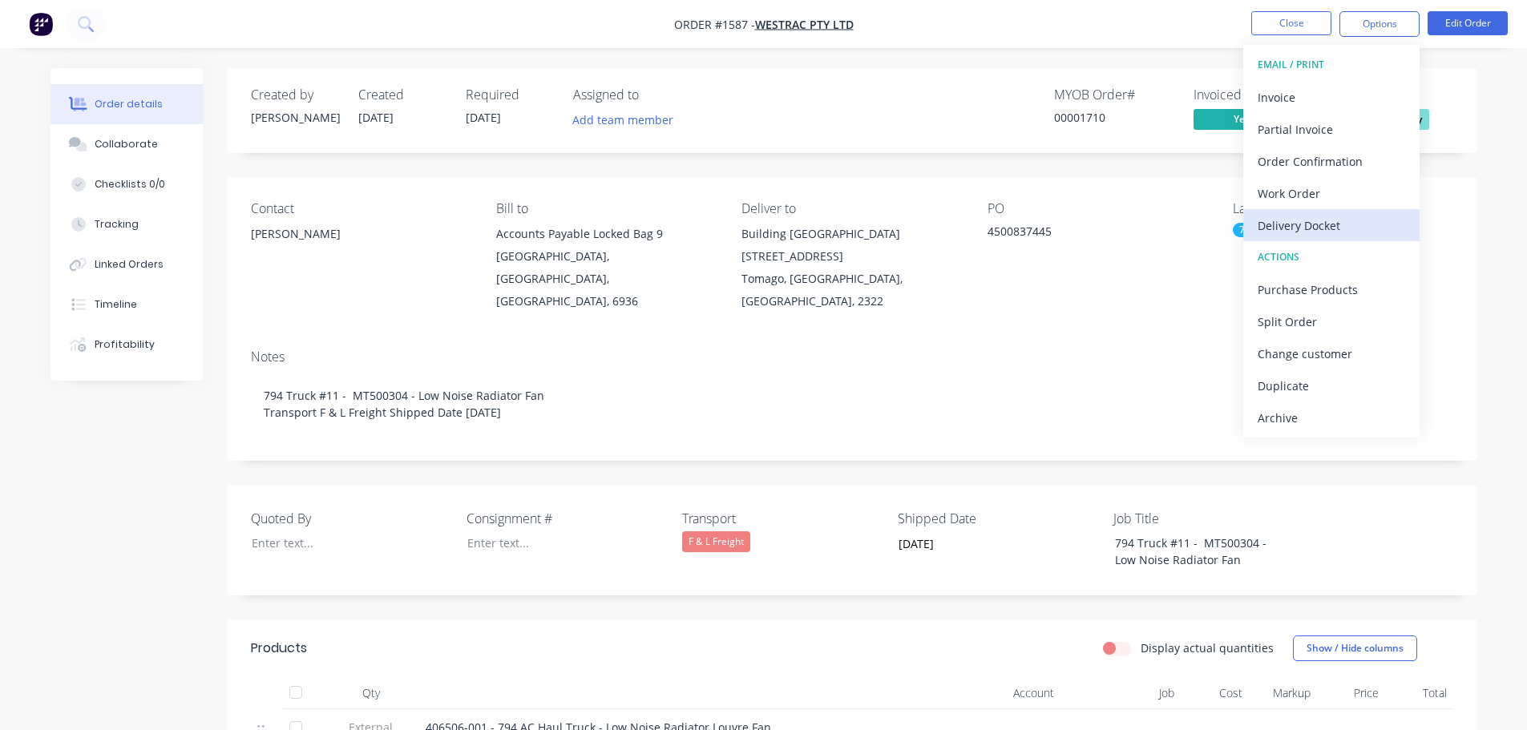
click at [1314, 220] on div "Delivery Docket" at bounding box center [1331, 225] width 147 height 23
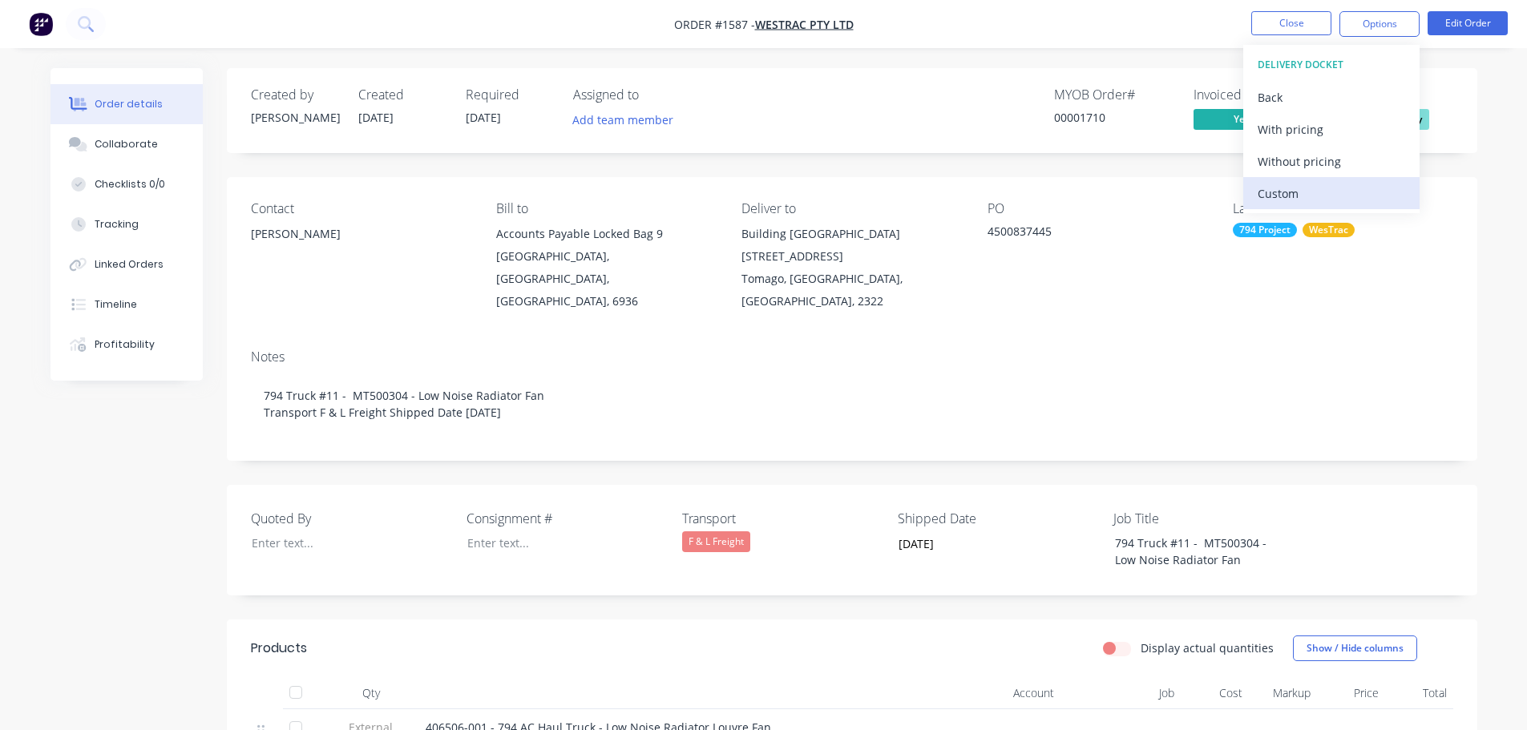
click at [1305, 180] on button "Custom" at bounding box center [1331, 193] width 176 height 32
click at [1310, 155] on div "Without pricing" at bounding box center [1331, 161] width 147 height 23
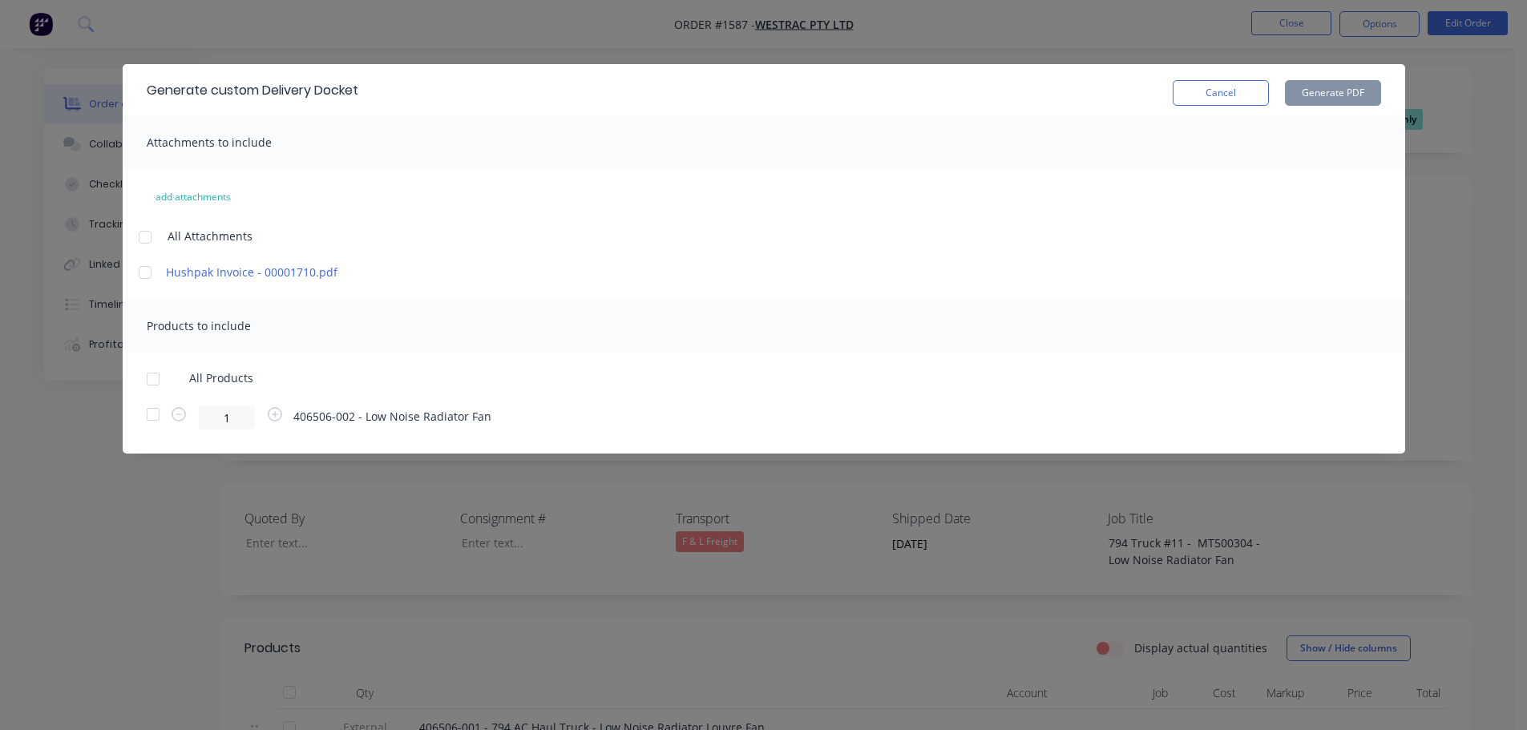
drag, startPoint x: 151, startPoint y: 389, endPoint x: 181, endPoint y: 382, distance: 31.3
click at [150, 389] on div at bounding box center [153, 379] width 32 height 32
click at [1329, 93] on button "Generate PDF" at bounding box center [1333, 93] width 96 height 26
